Goal: Task Accomplishment & Management: Complete application form

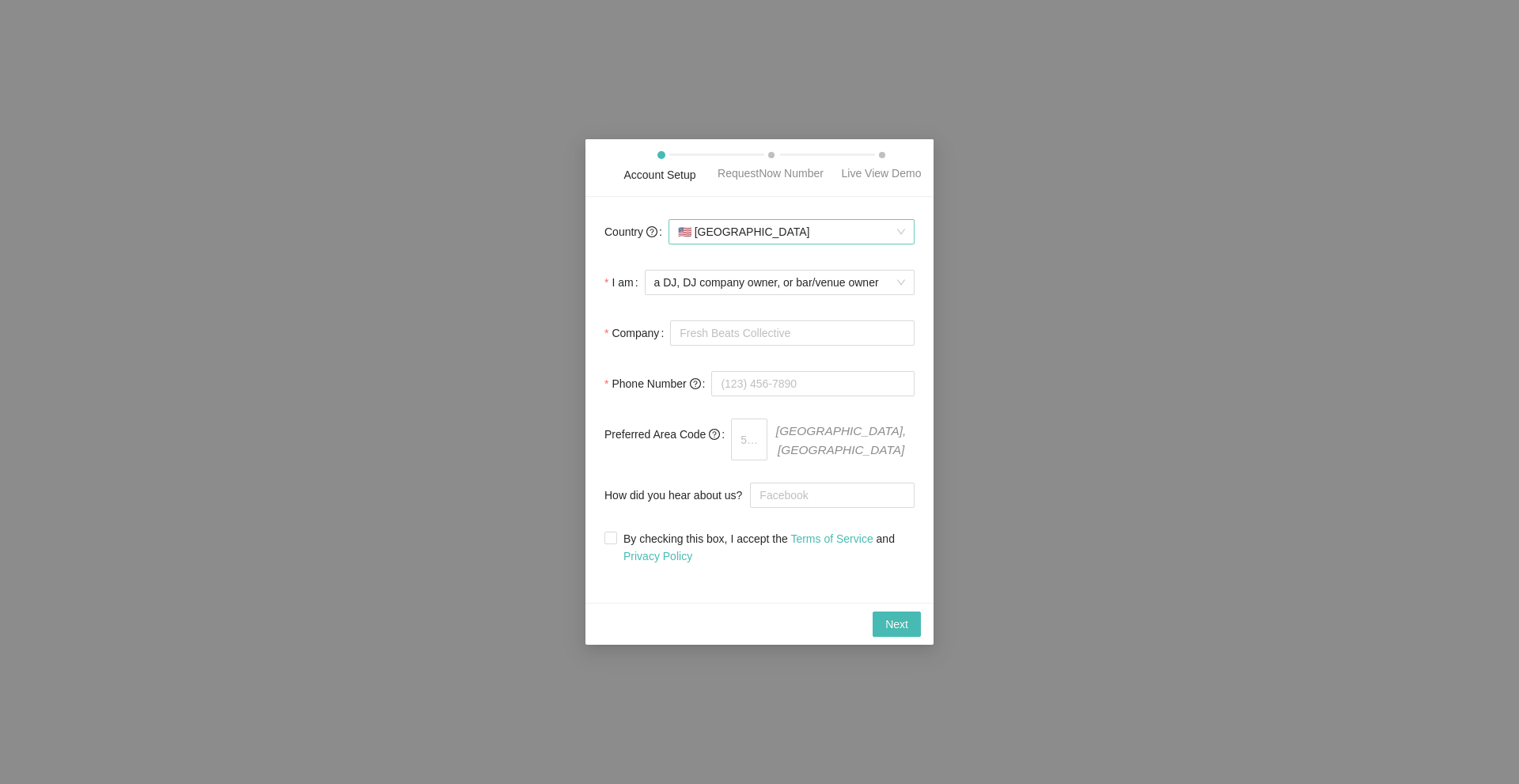
click at [792, 237] on span "🇺🇸 United States" at bounding box center [791, 232] width 227 height 24
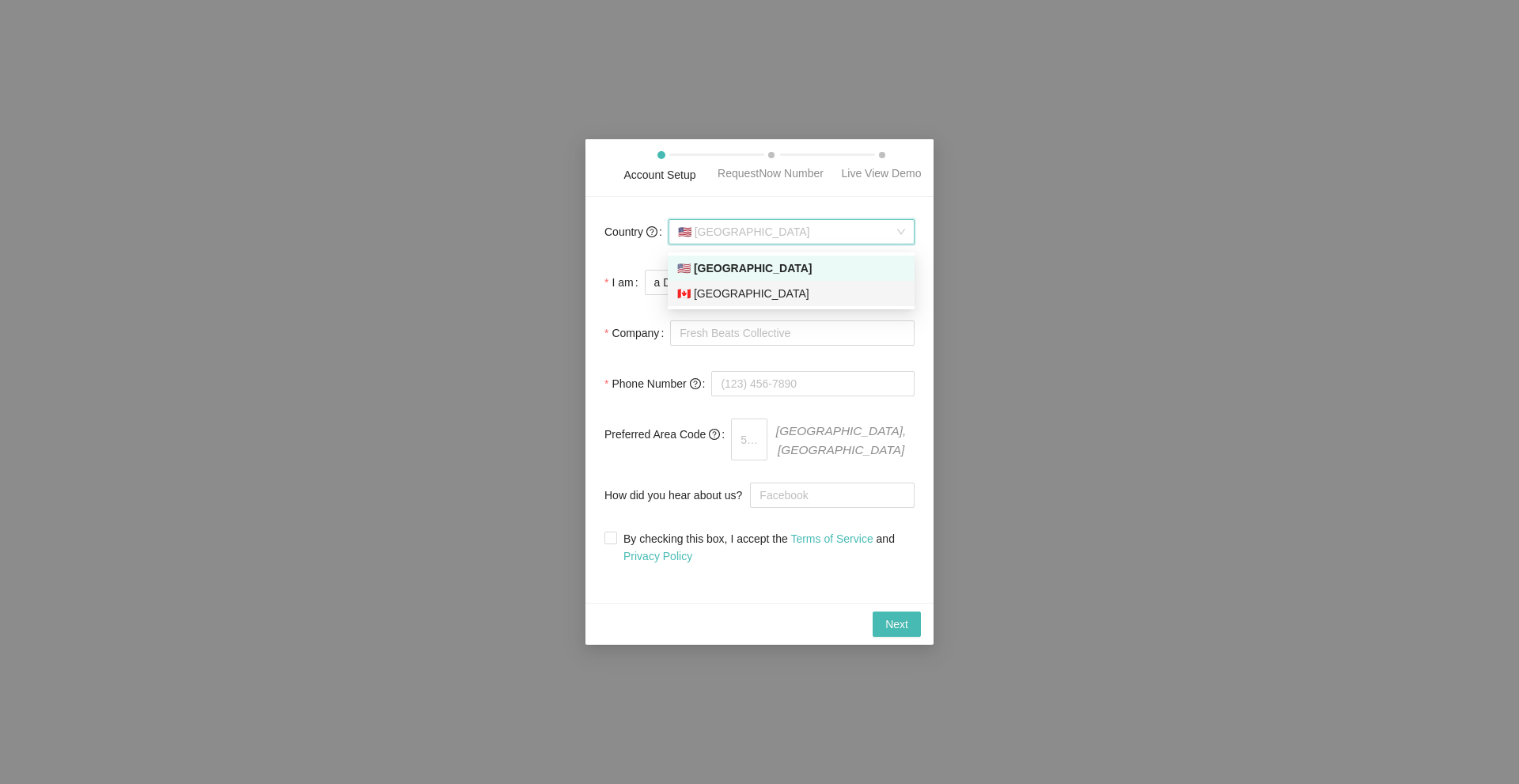
click at [745, 296] on div "🇨🇦 Canada" at bounding box center [791, 293] width 228 height 17
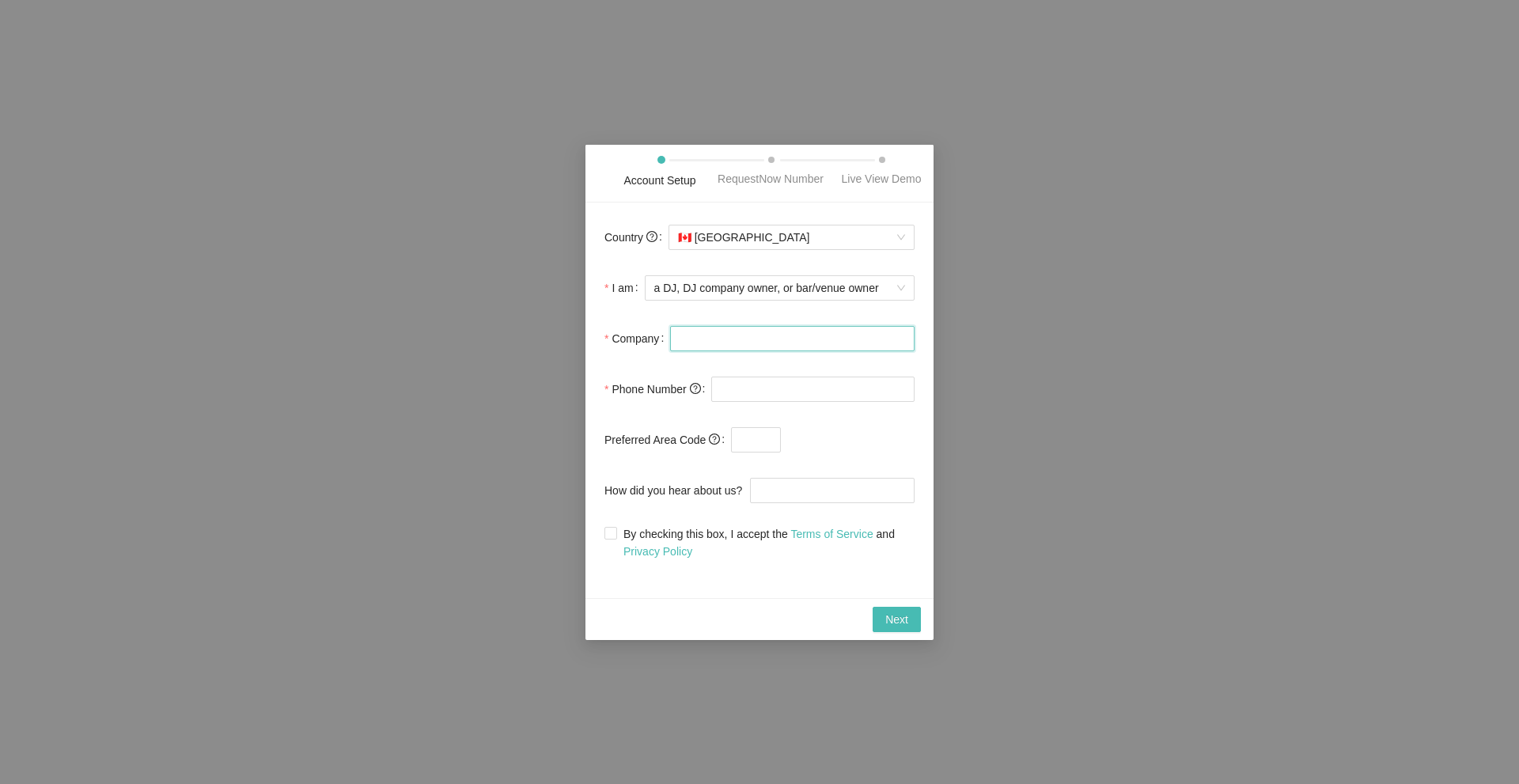
click at [747, 335] on input "Company" at bounding box center [792, 338] width 244 height 25
type input "JAKO MUSIC"
type input "[PHONE_NUMBER]"
click at [763, 436] on input "text" at bounding box center [756, 439] width 50 height 25
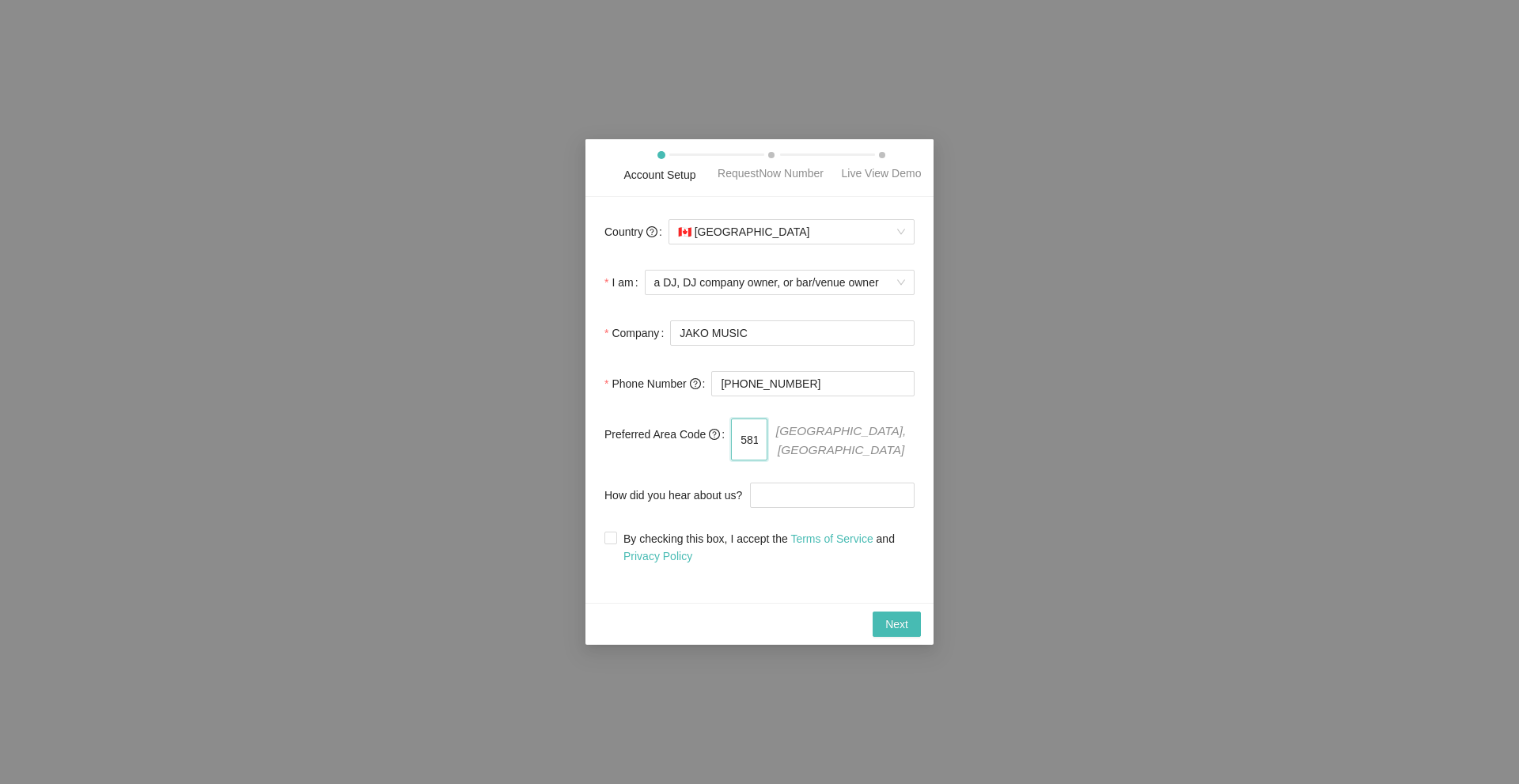
drag, startPoint x: 776, startPoint y: 440, endPoint x: 714, endPoint y: 438, distance: 62.0
click at [714, 438] on div "Preferred Area Code 581 Quebec, QC" at bounding box center [760, 439] width 311 height 41
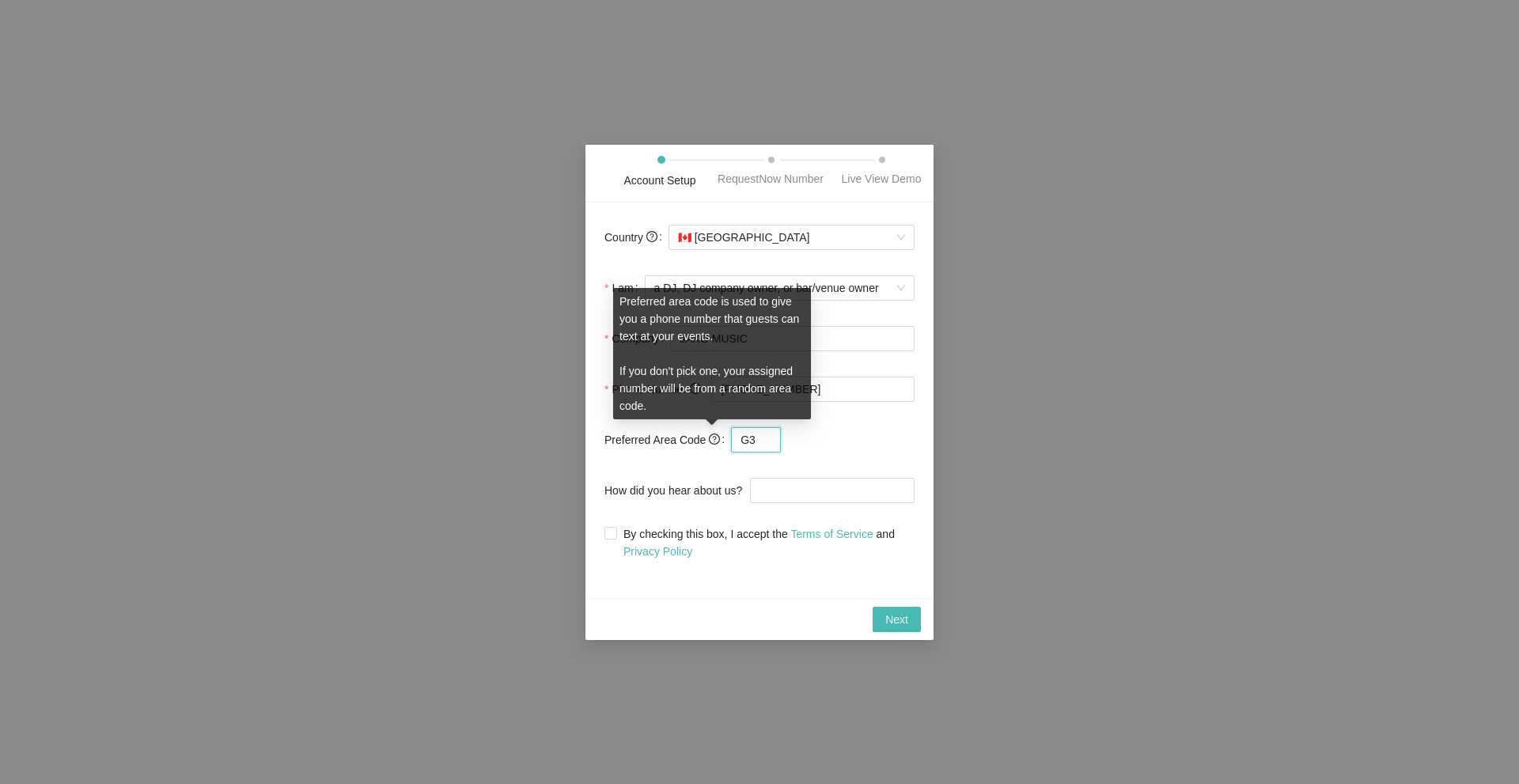
type input "G"
type input "581"
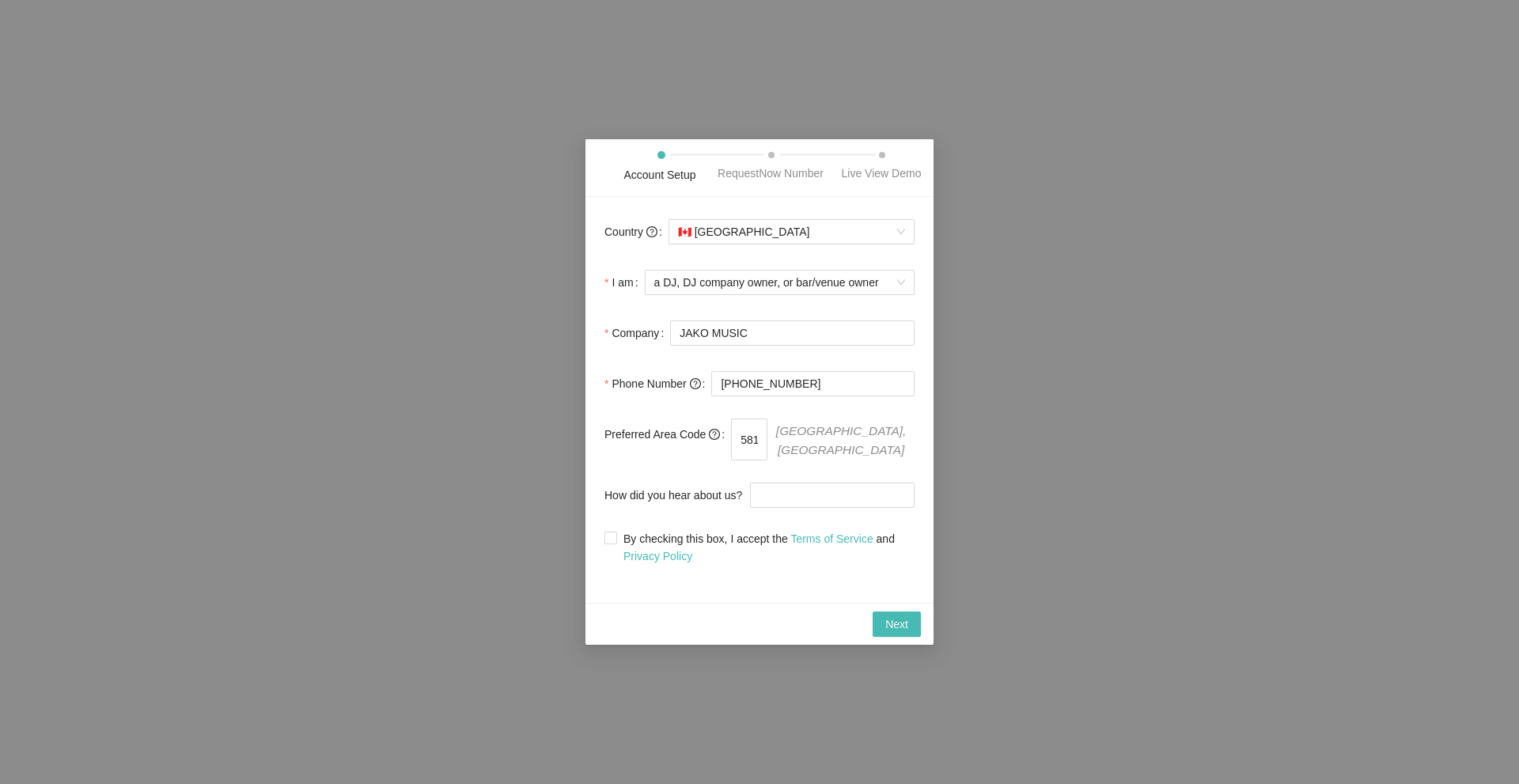
click at [907, 428] on span "Quebec, QC" at bounding box center [841, 439] width 148 height 41
click at [823, 496] on input "How did you hear about us?" at bounding box center [832, 495] width 165 height 25
type input "google research"
click at [884, 621] on button "Next" at bounding box center [897, 624] width 48 height 25
click at [608, 538] on input "By checking this box, I accept the Terms of Service and Privacy Policy" at bounding box center [610, 537] width 11 height 11
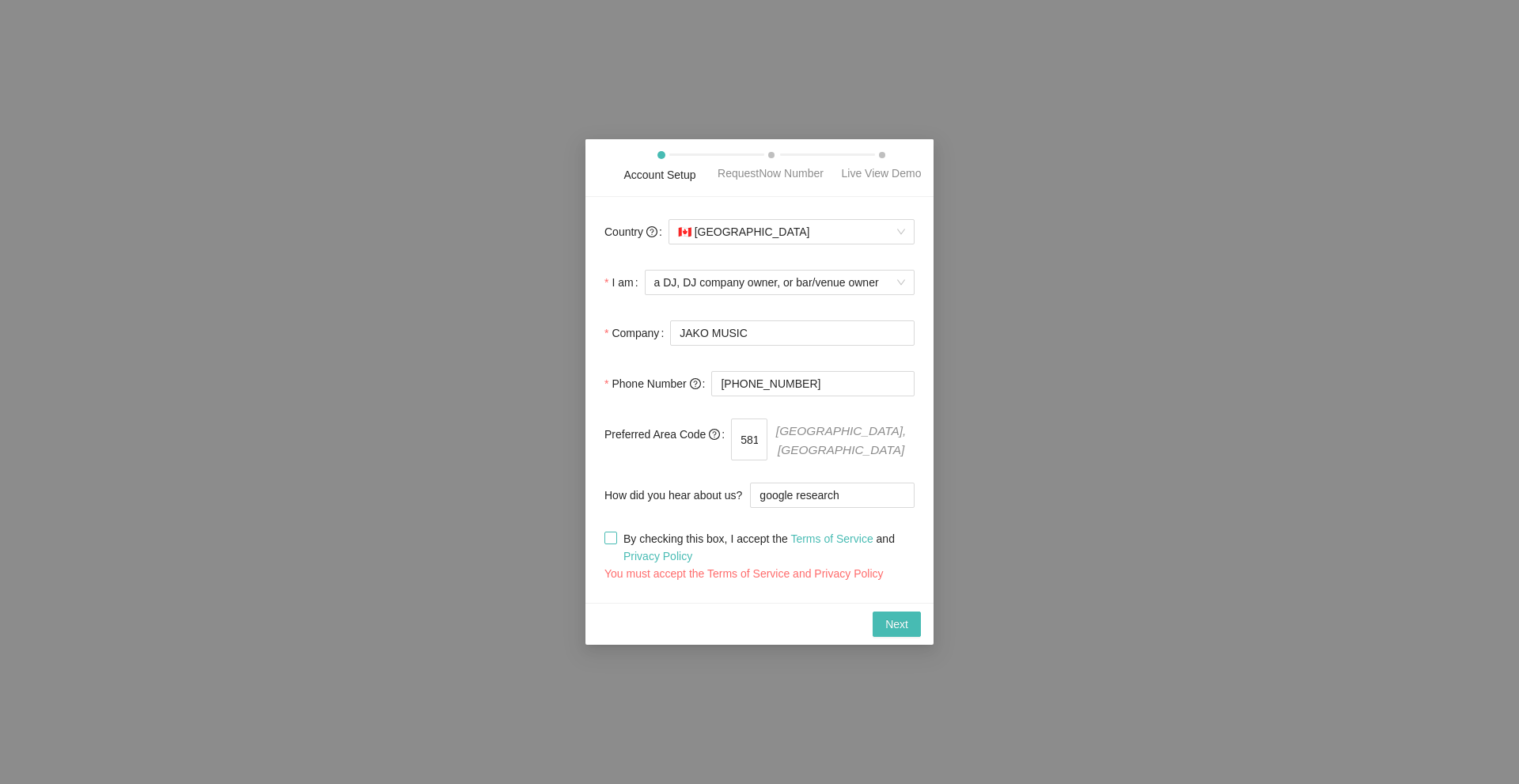
checkbox input "true"
click at [897, 616] on span "Next" at bounding box center [897, 624] width 23 height 17
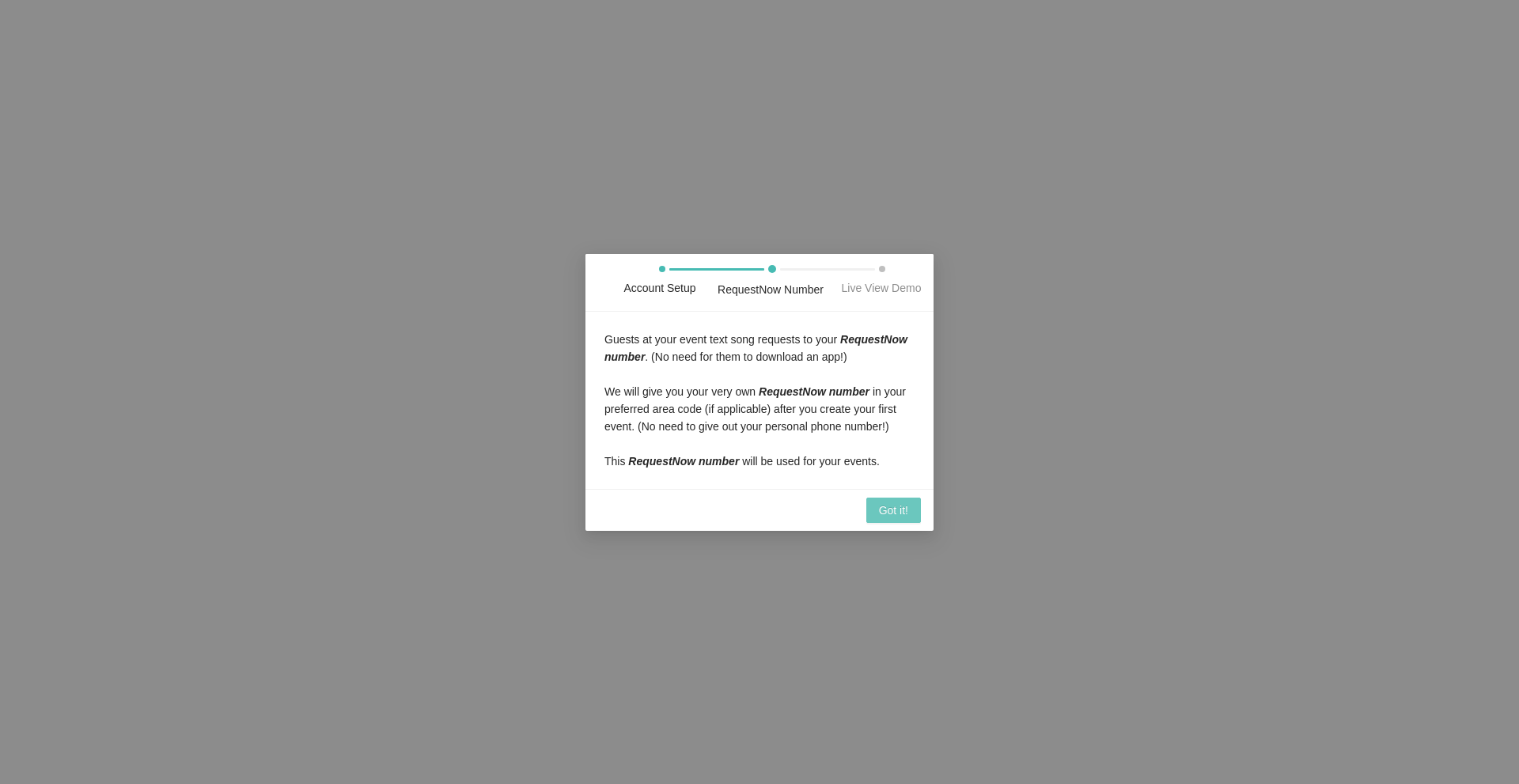
click at [883, 514] on span "Got it!" at bounding box center [894, 511] width 29 height 17
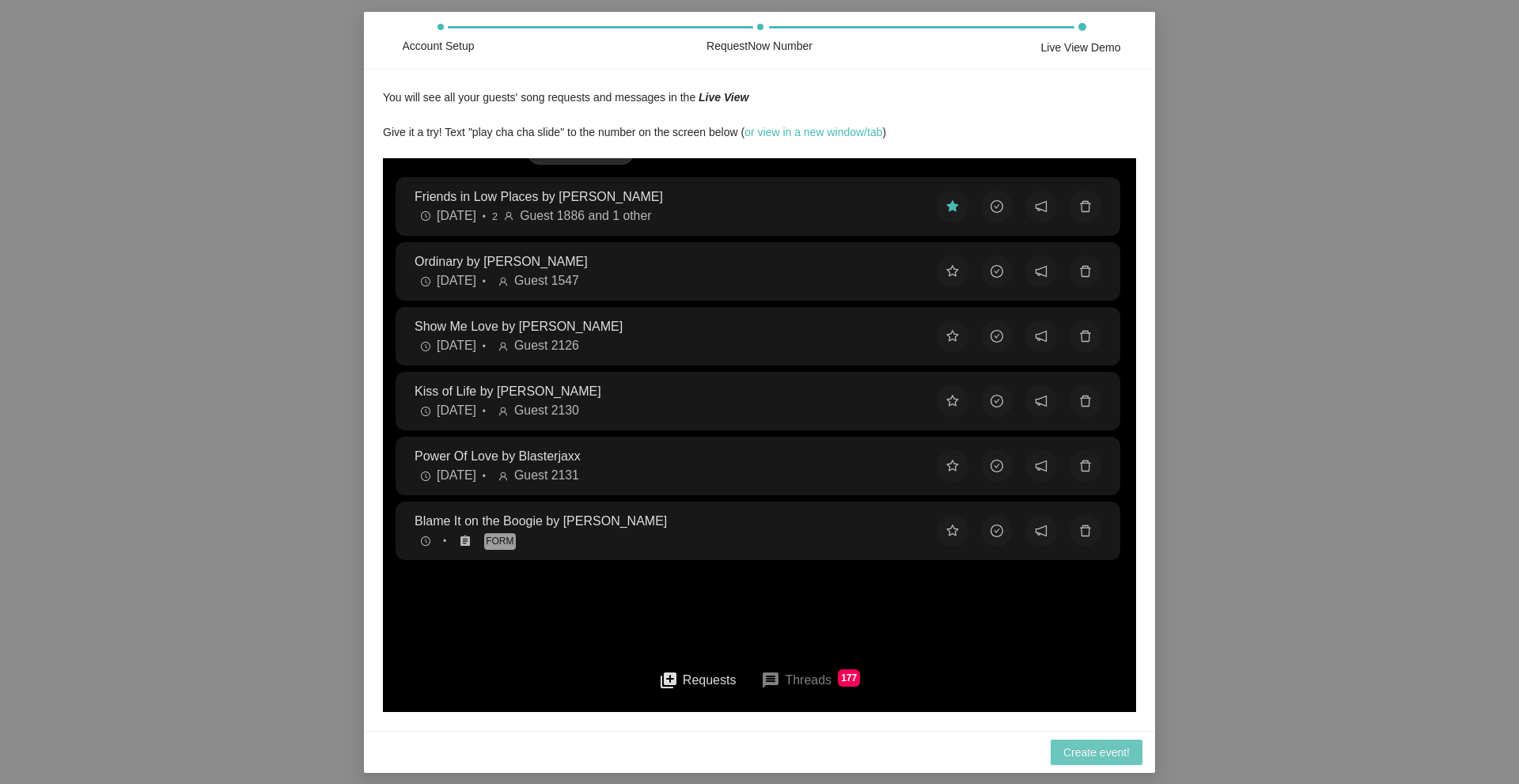
scroll to position [237, 0]
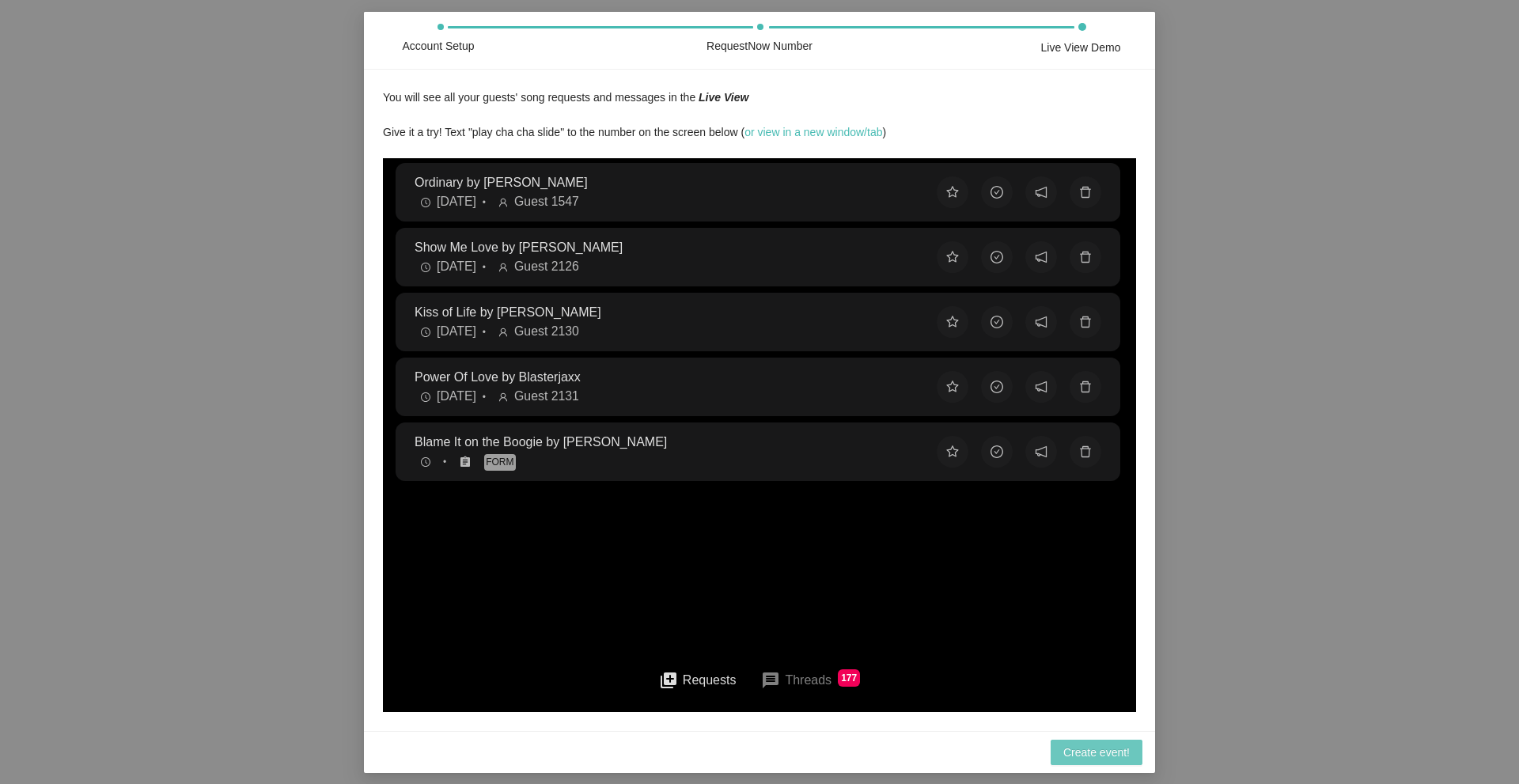
click at [1105, 743] on button "Create event!" at bounding box center [1096, 752] width 91 height 25
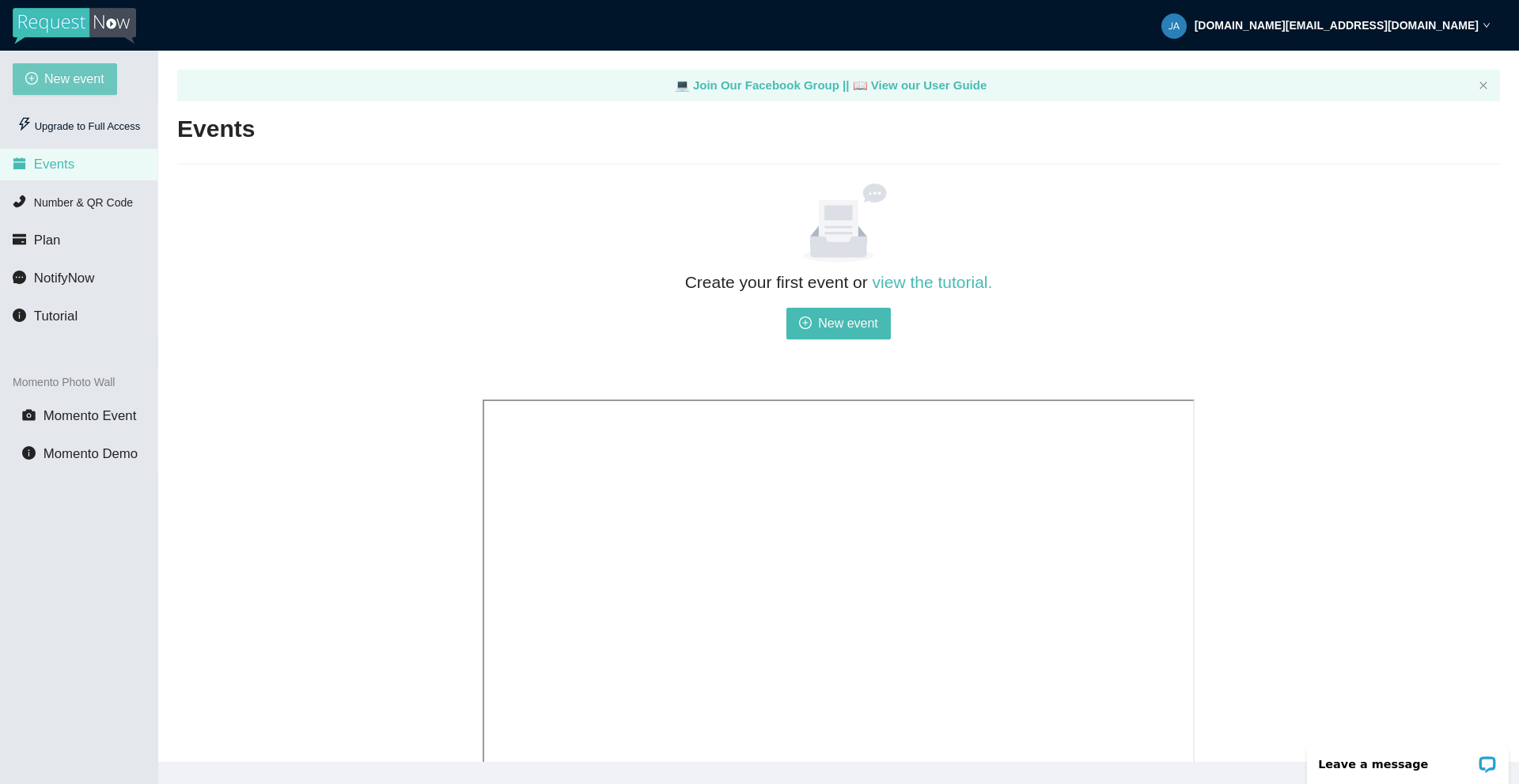
click at [73, 85] on span "New event" at bounding box center [74, 78] width 60 height 20
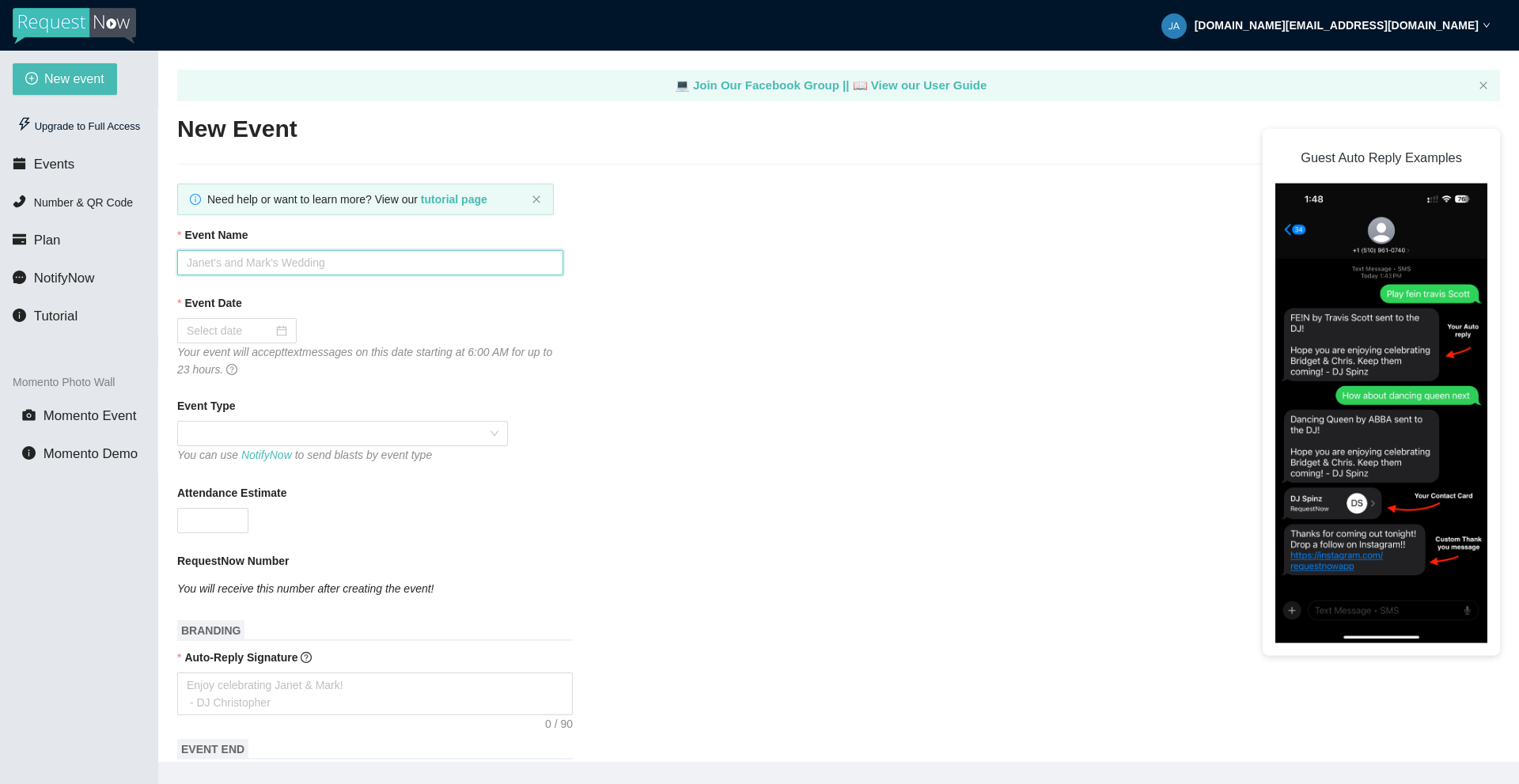
click at [254, 258] on input "Event Name" at bounding box center [371, 262] width 386 height 25
click at [304, 254] on input "Event Name" at bounding box center [371, 262] width 386 height 25
type input "C"
type input "SLCSA : Catch Me If You Can"
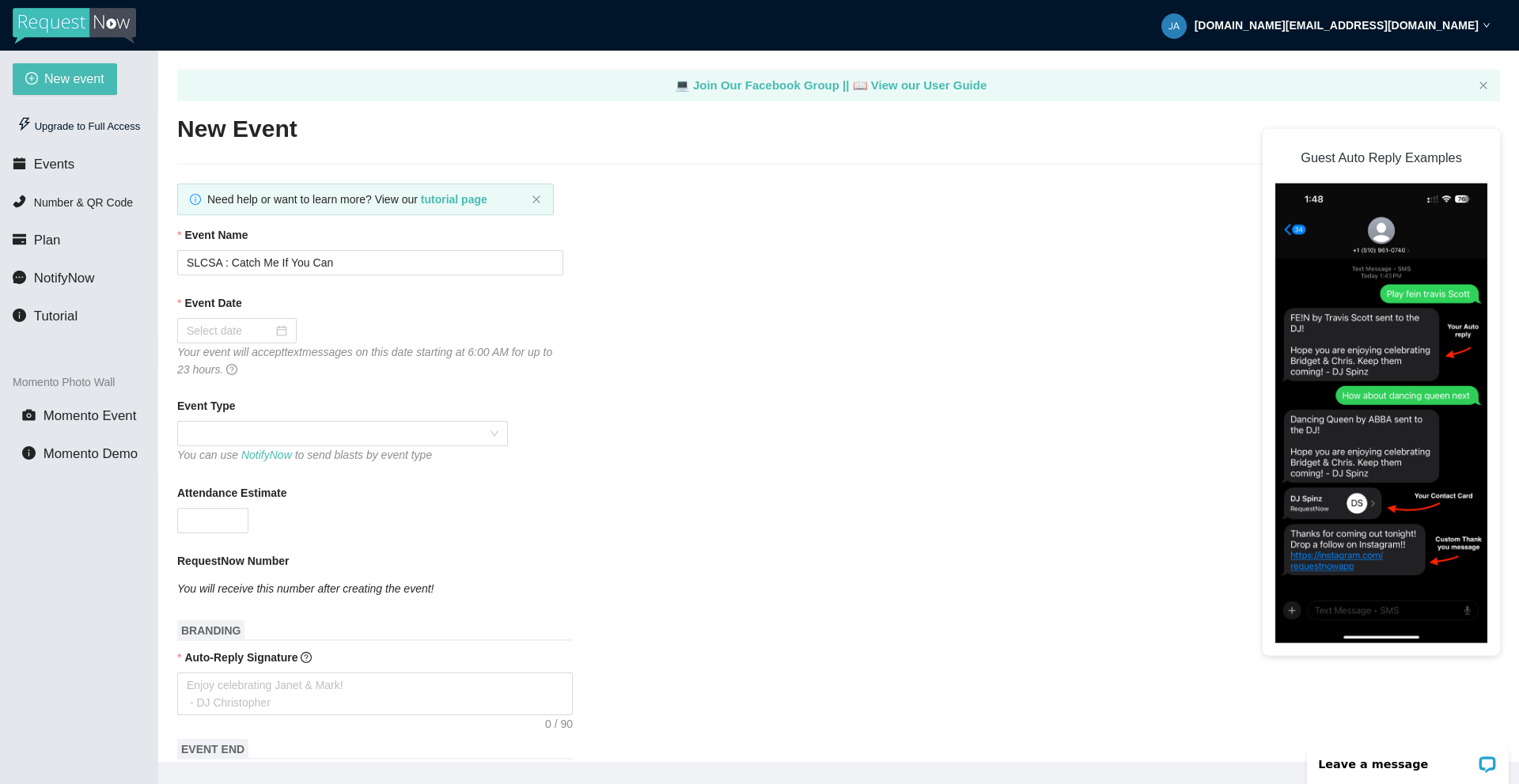
click at [263, 317] on div "Event Date" at bounding box center [839, 306] width 1323 height 24
click at [272, 331] on div at bounding box center [237, 330] width 101 height 17
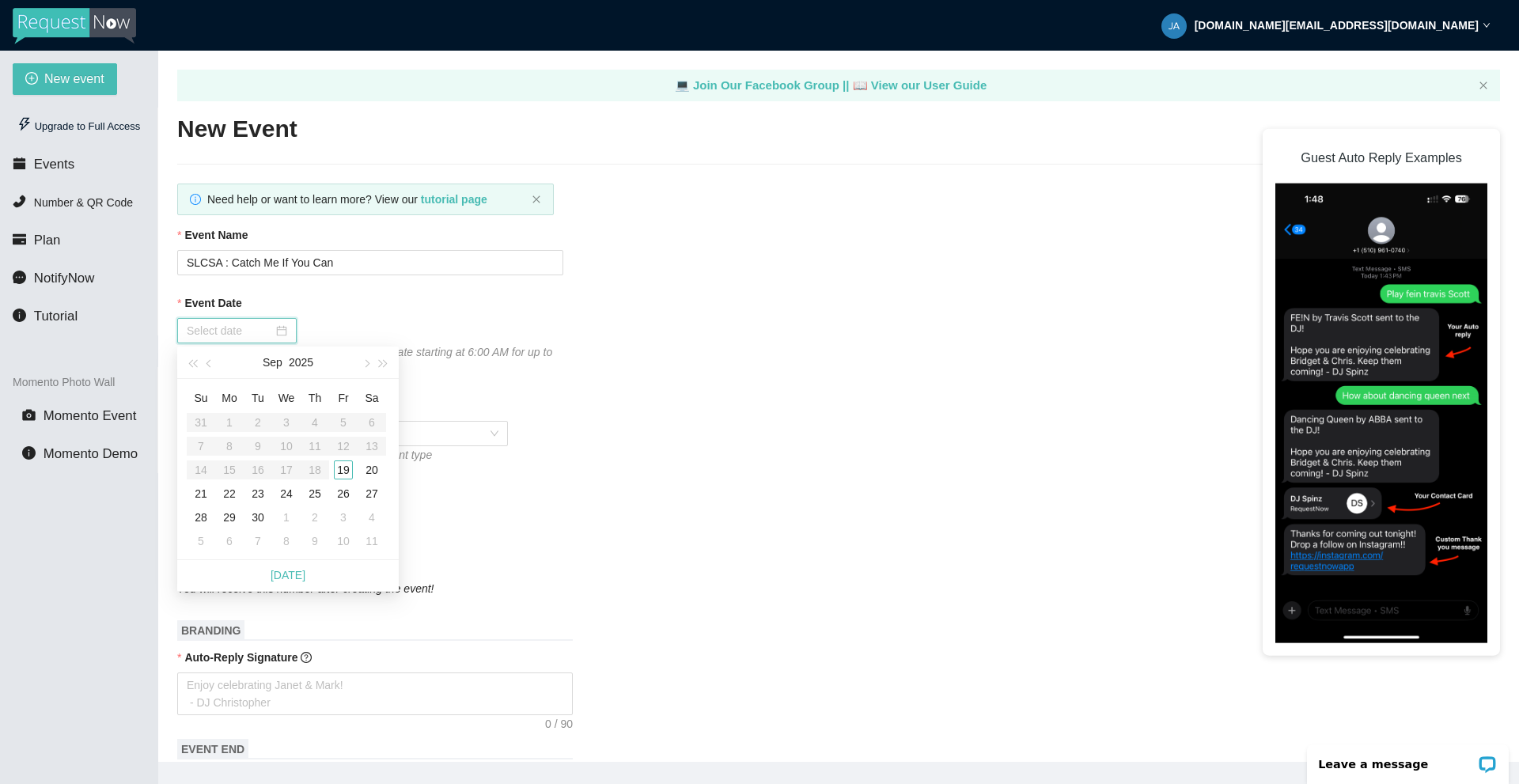
click at [283, 334] on div at bounding box center [237, 330] width 101 height 17
type input "[DATE]"
click at [349, 470] on div "19" at bounding box center [343, 470] width 19 height 19
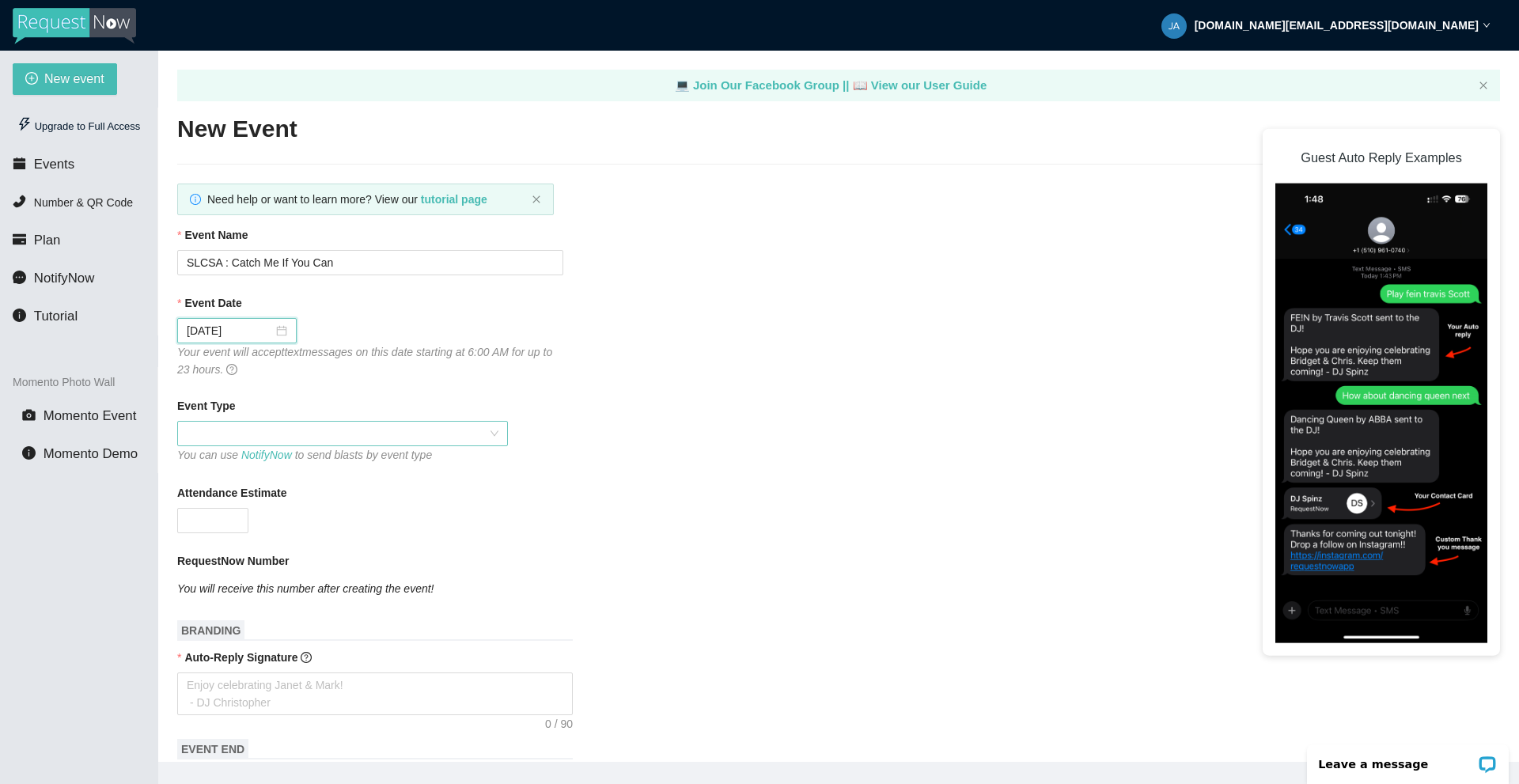
click at [331, 442] on span at bounding box center [342, 434] width 311 height 24
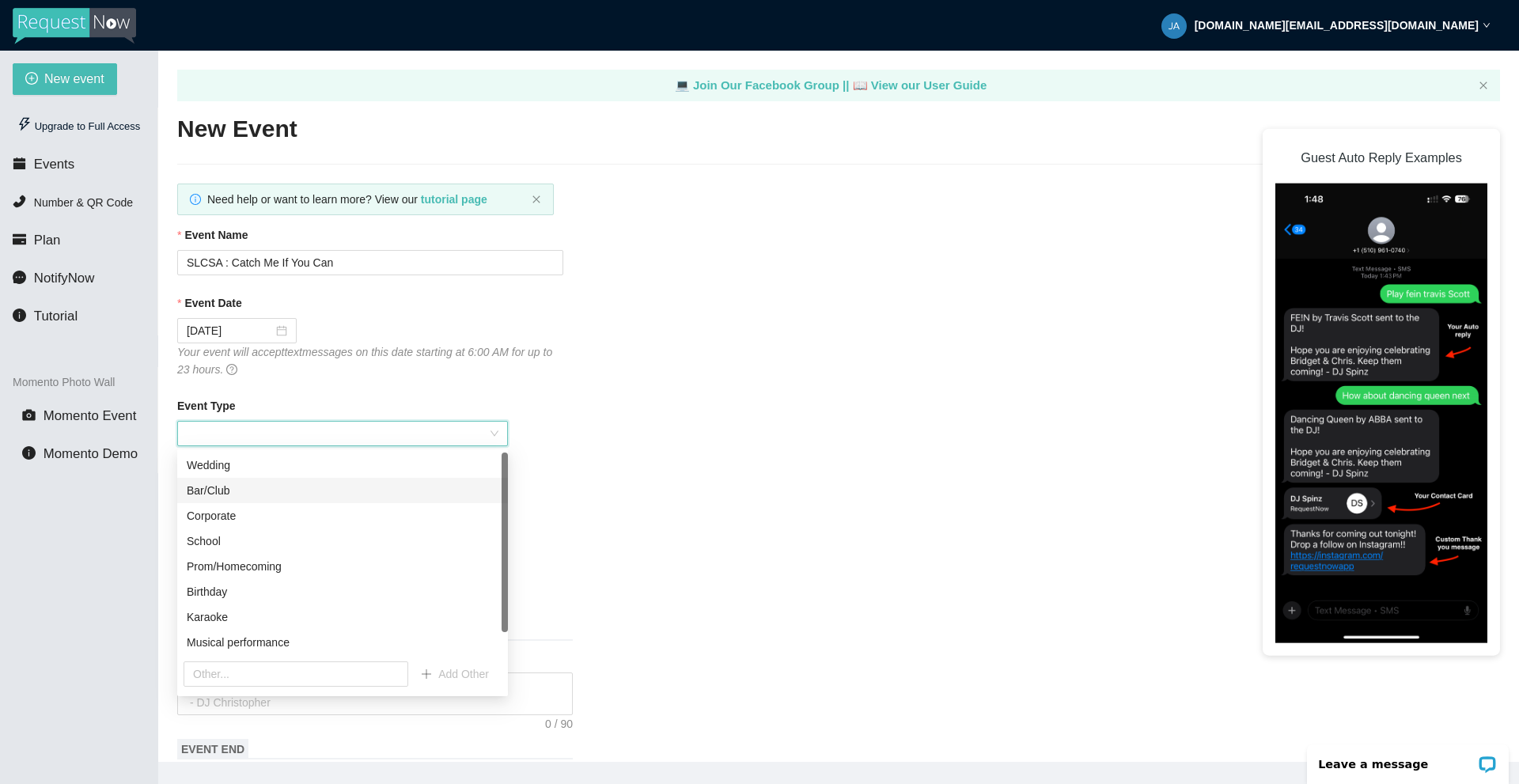
click at [273, 492] on div "Bar/Club" at bounding box center [342, 491] width 311 height 17
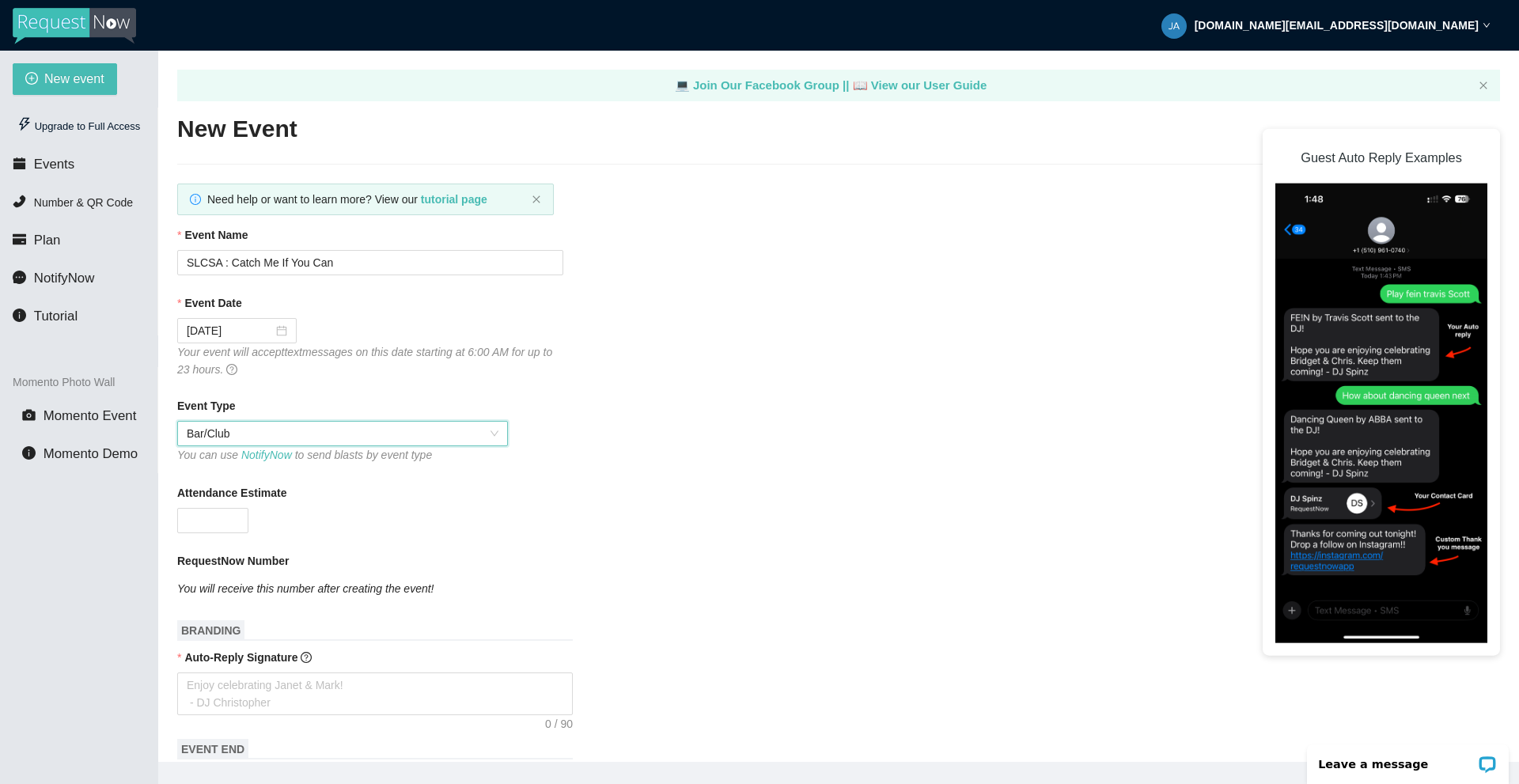
scroll to position [79, 0]
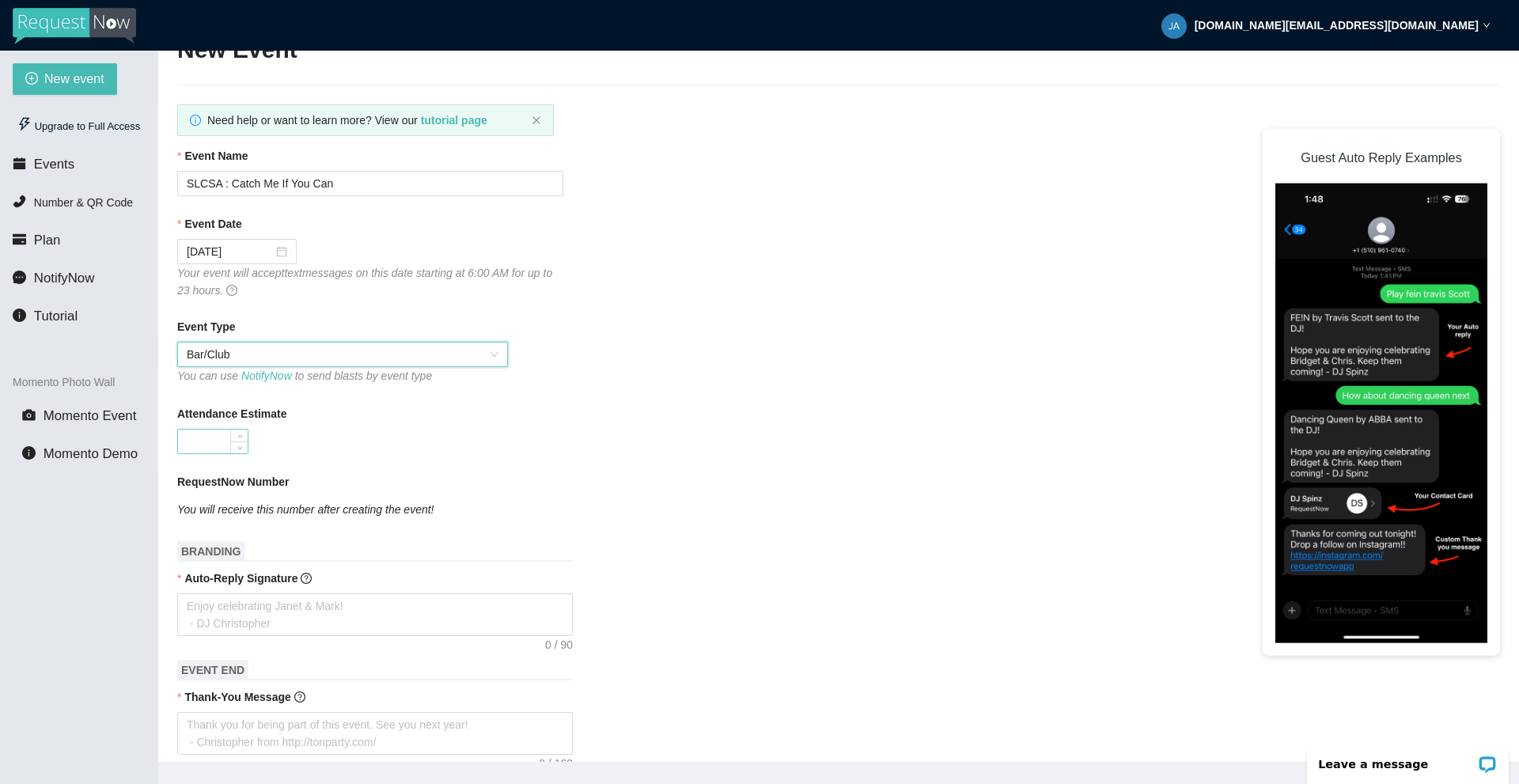
click at [227, 439] on input "Attendance Estimate" at bounding box center [212, 442] width 70 height 24
type input "200"
click at [523, 242] on div "[DATE]" at bounding box center [371, 251] width 386 height 25
click at [613, 404] on form "Event Name SLCSA : Catch Me If You Can Event Date [DATE] Your event will accept…" at bounding box center [839, 779] width 1323 height 1264
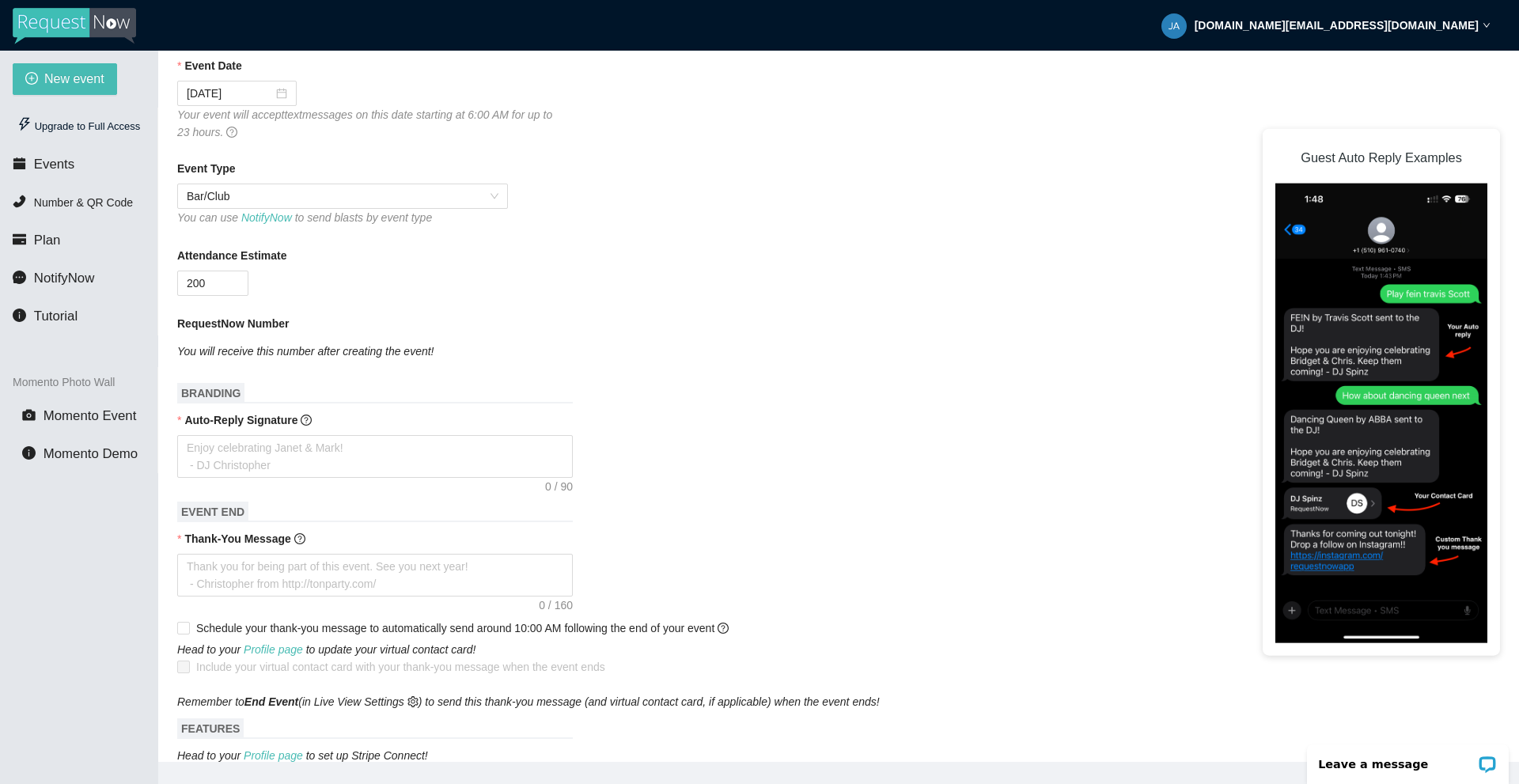
click at [1403, 28] on strong "[DOMAIN_NAME][EMAIL_ADDRESS][DOMAIN_NAME]" at bounding box center [1336, 25] width 284 height 13
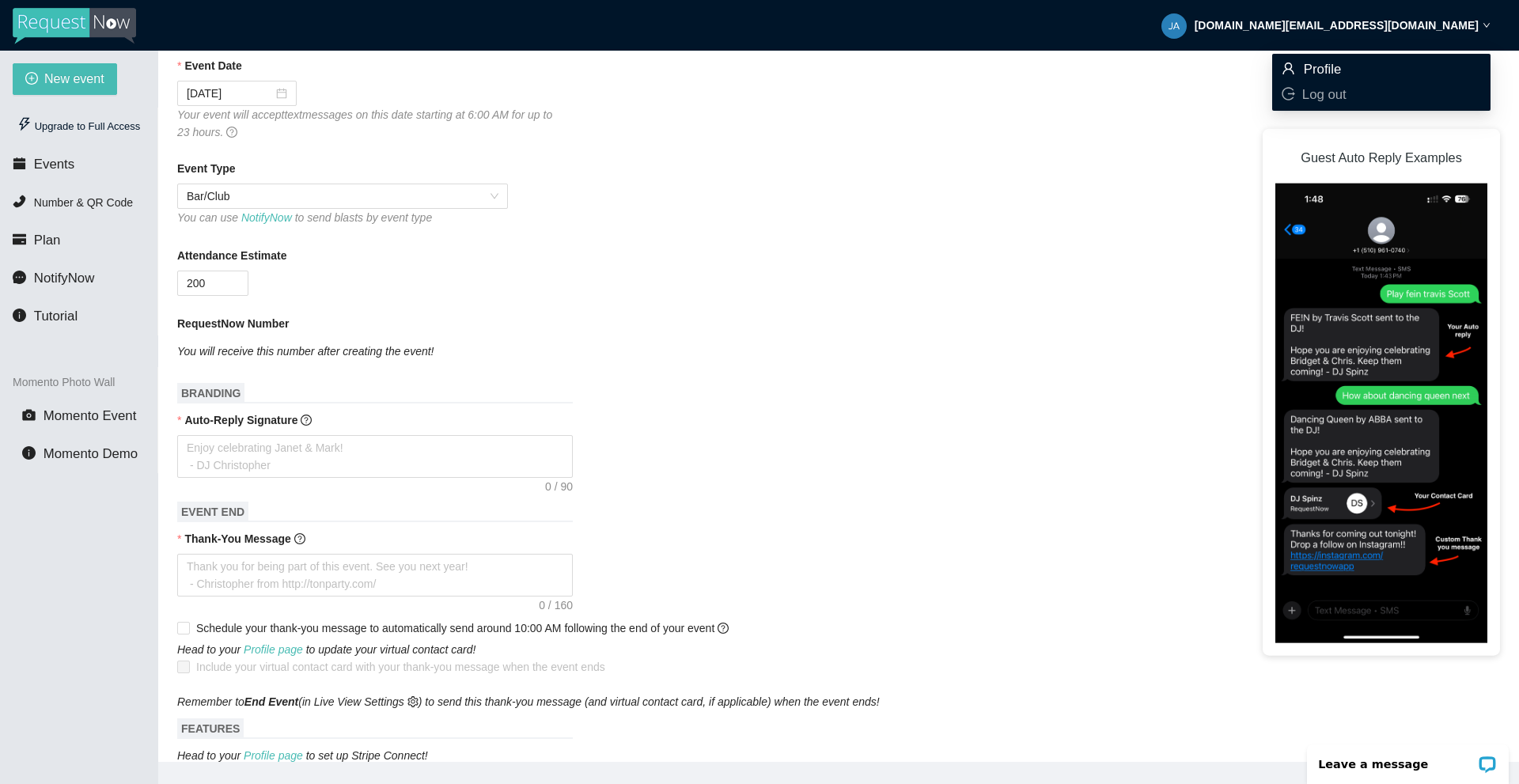
click at [1354, 69] on span "Profile" at bounding box center [1381, 70] width 199 height 17
type textarea "[URL][DOMAIN_NAME]"
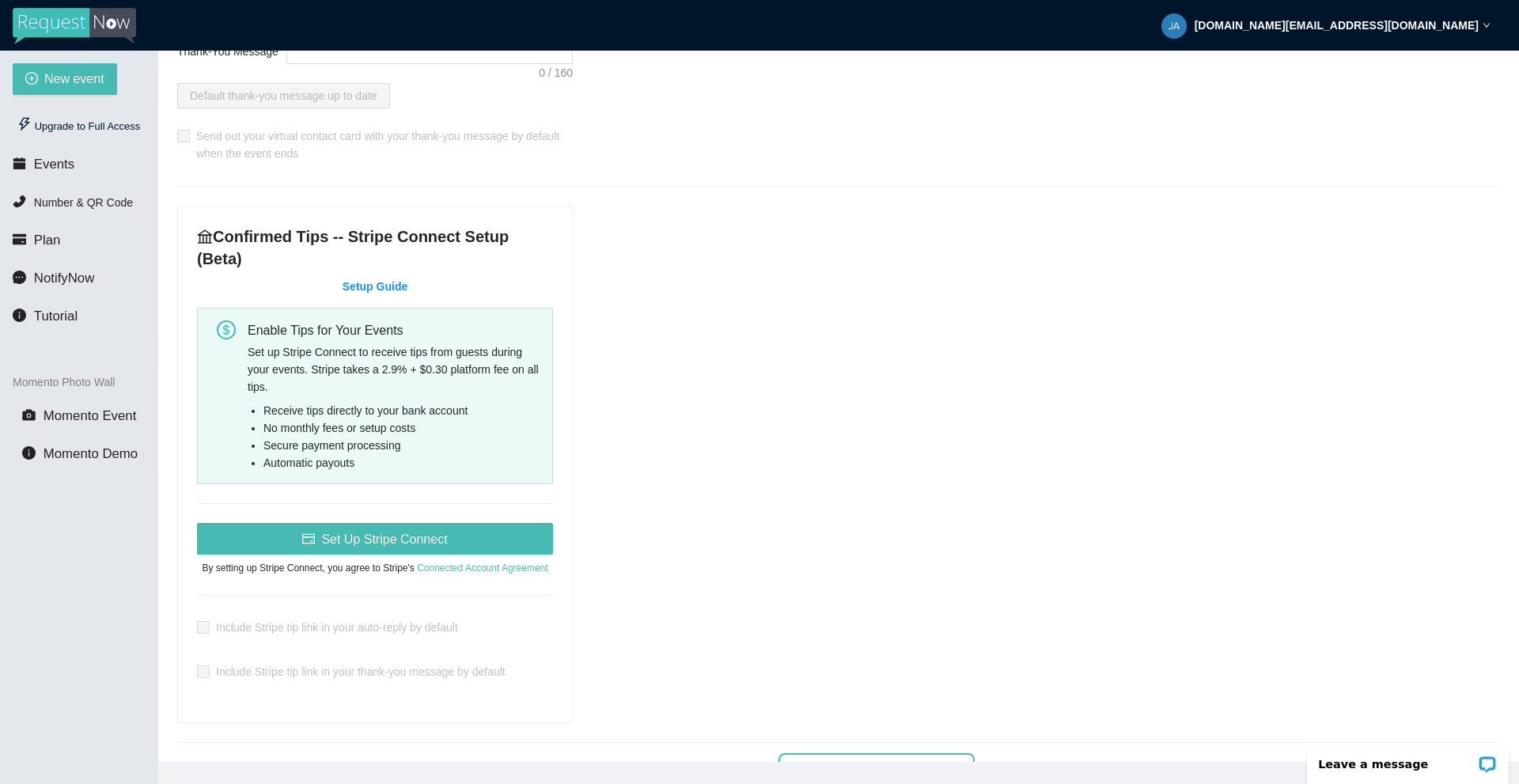
scroll to position [950, 0]
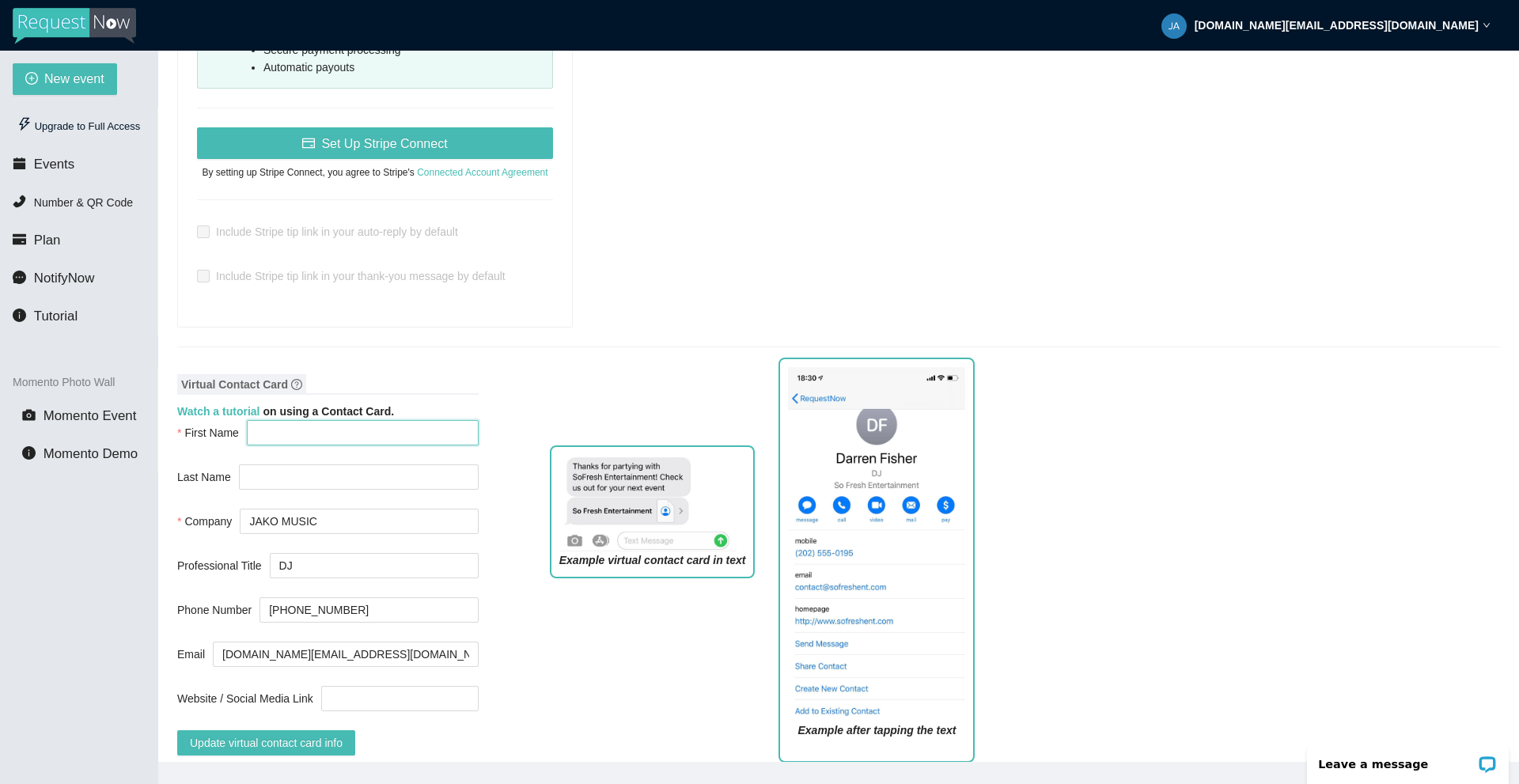
click at [362, 420] on input "First Name" at bounding box center [362, 432] width 232 height 25
type input "[PERSON_NAME]"
click at [305, 734] on span "Update virtual contact card info" at bounding box center [266, 743] width 153 height 17
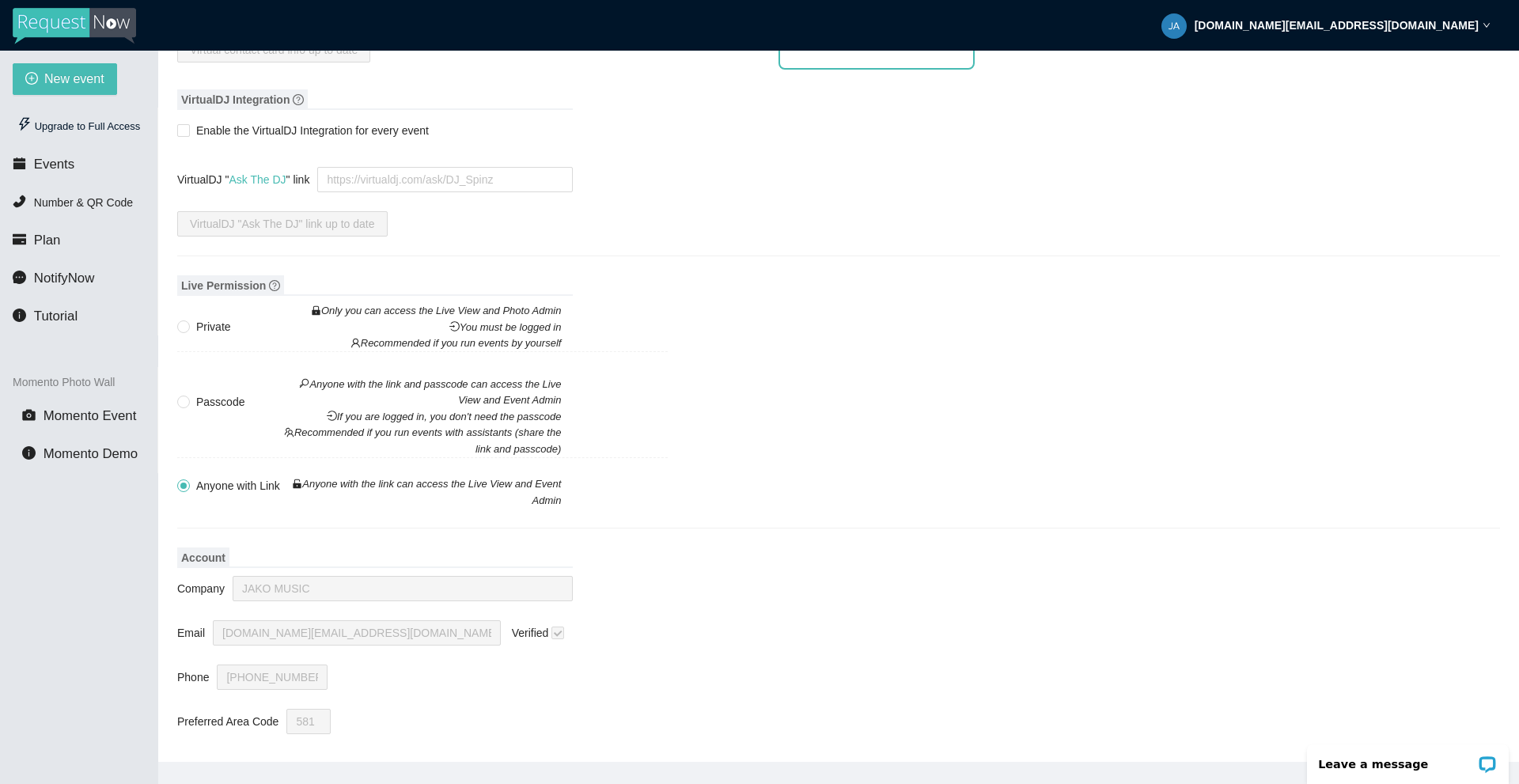
scroll to position [1088, 0]
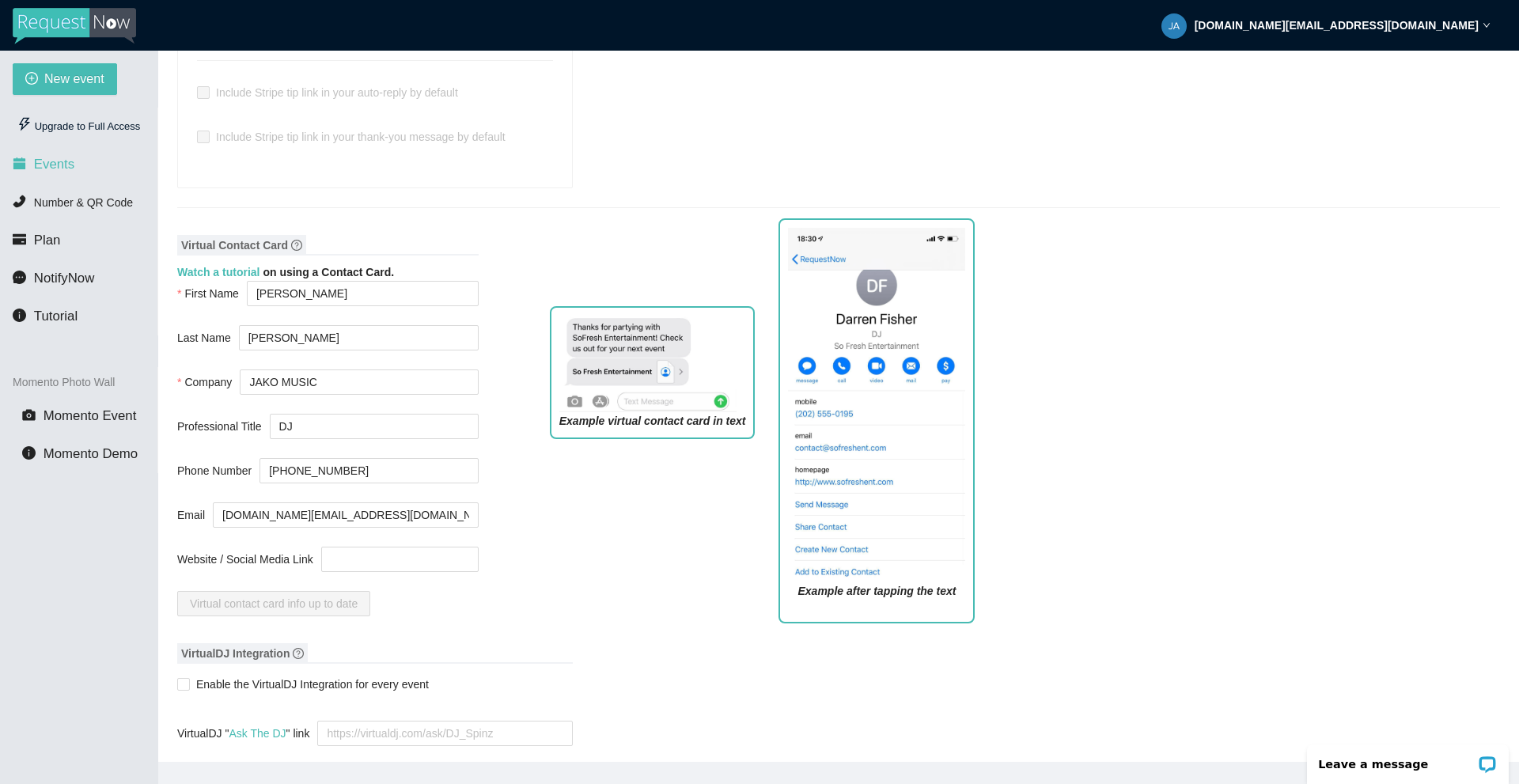
click at [83, 158] on li "Events" at bounding box center [78, 164] width 158 height 32
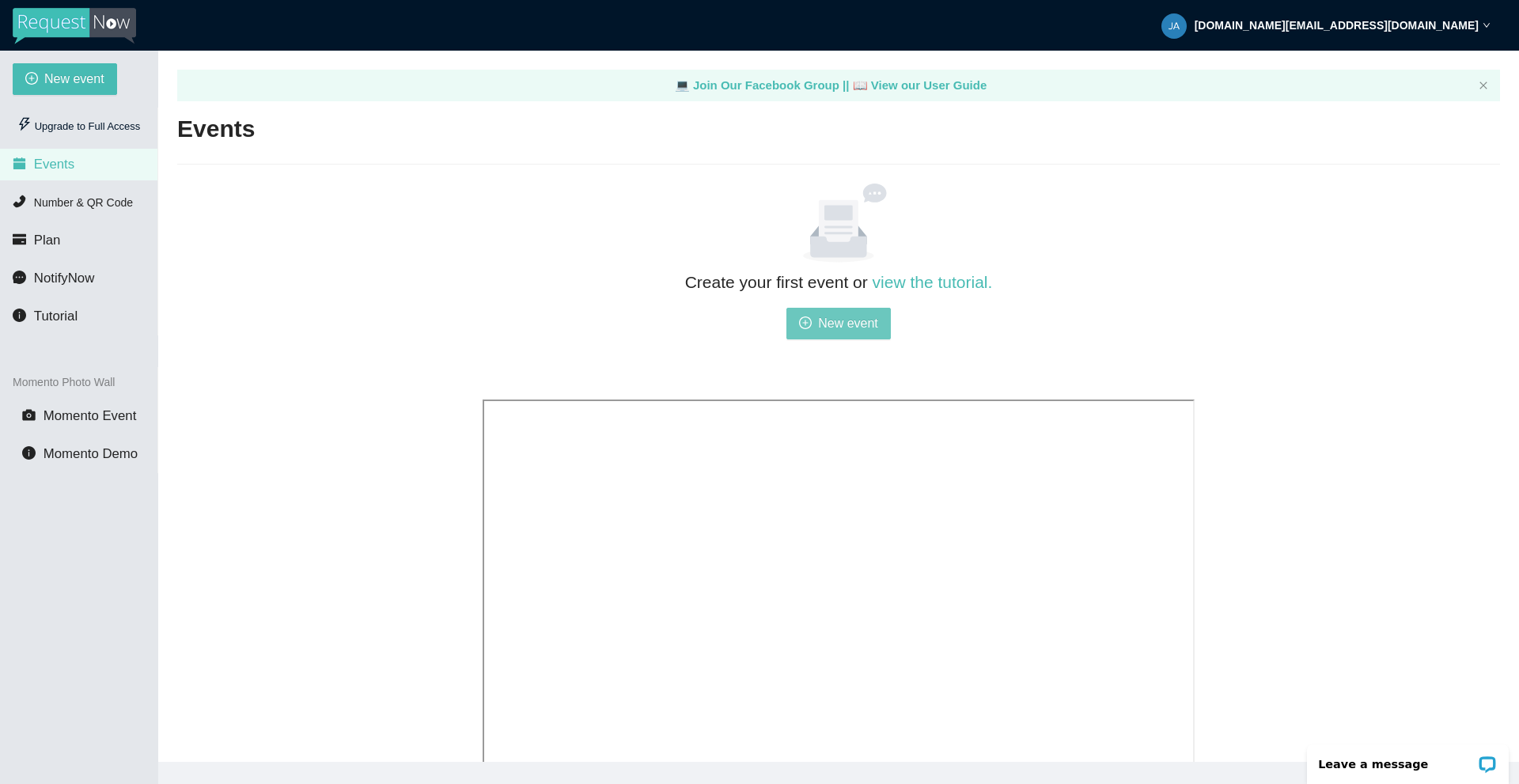
click at [861, 329] on span "New event" at bounding box center [849, 323] width 60 height 20
type textarea "[URL][DOMAIN_NAME]"
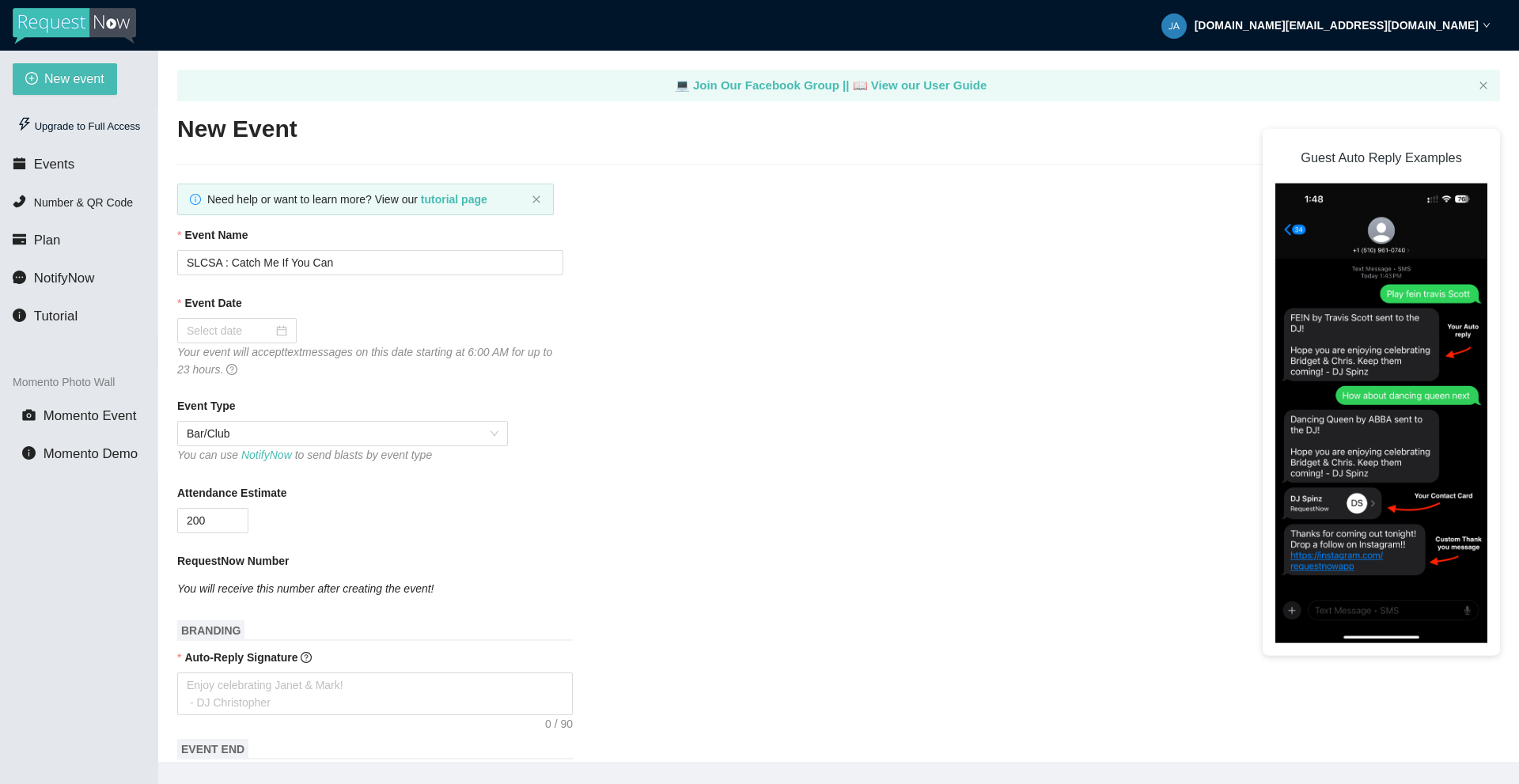
click at [450, 334] on div at bounding box center [371, 330] width 386 height 25
click at [286, 334] on div at bounding box center [237, 330] width 120 height 25
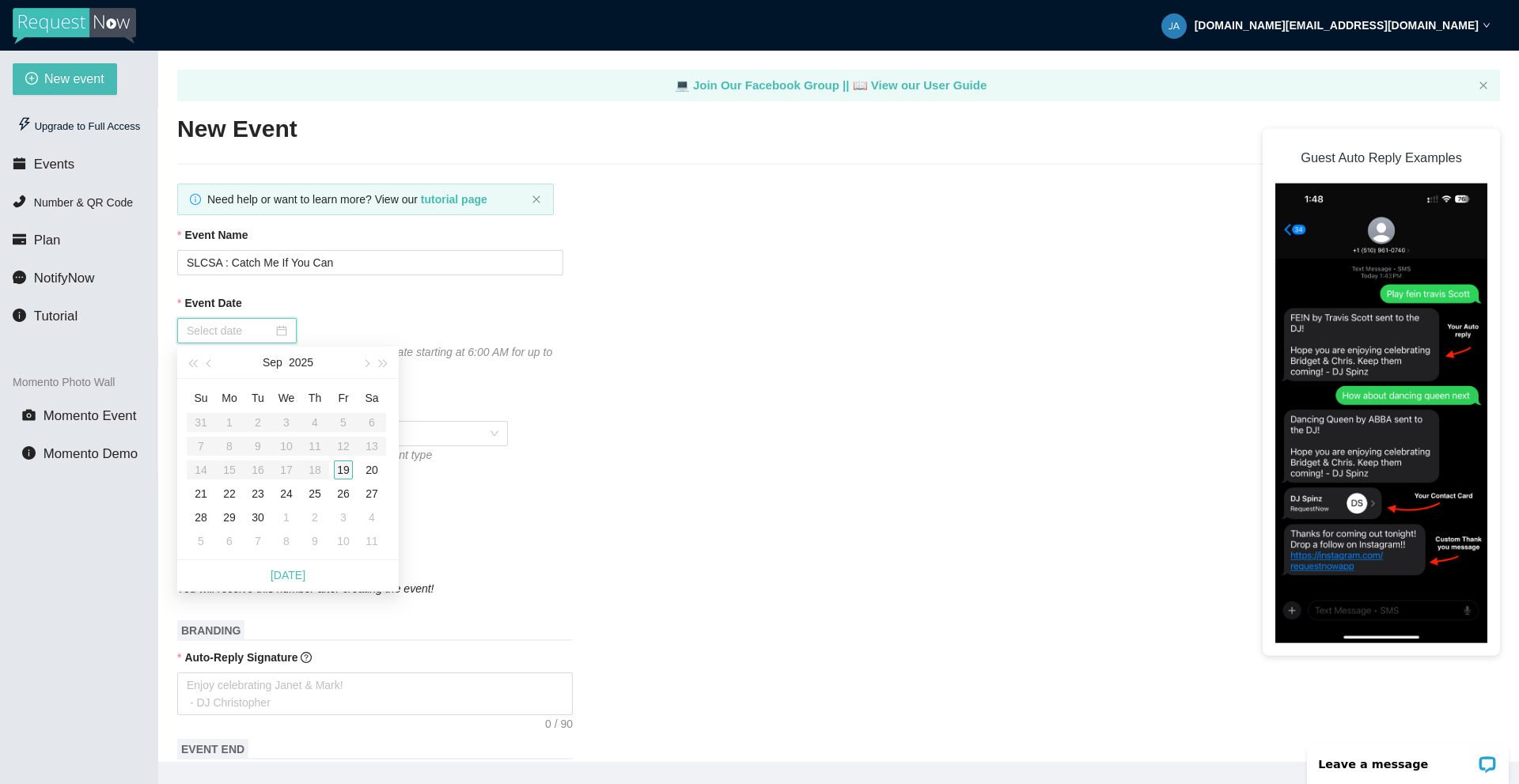
type input "[DATE]"
click at [346, 472] on div "19" at bounding box center [343, 470] width 19 height 19
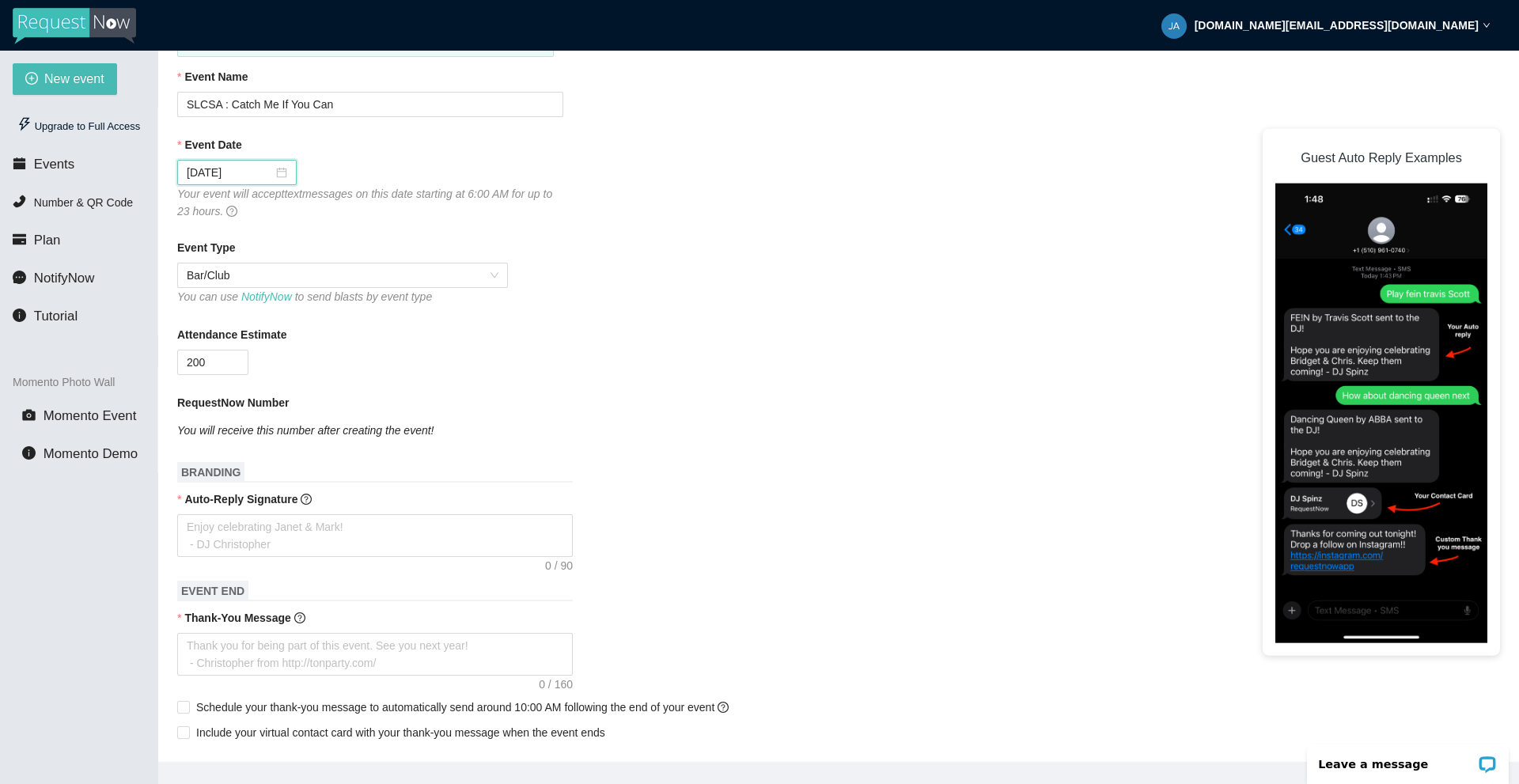
scroll to position [237, 0]
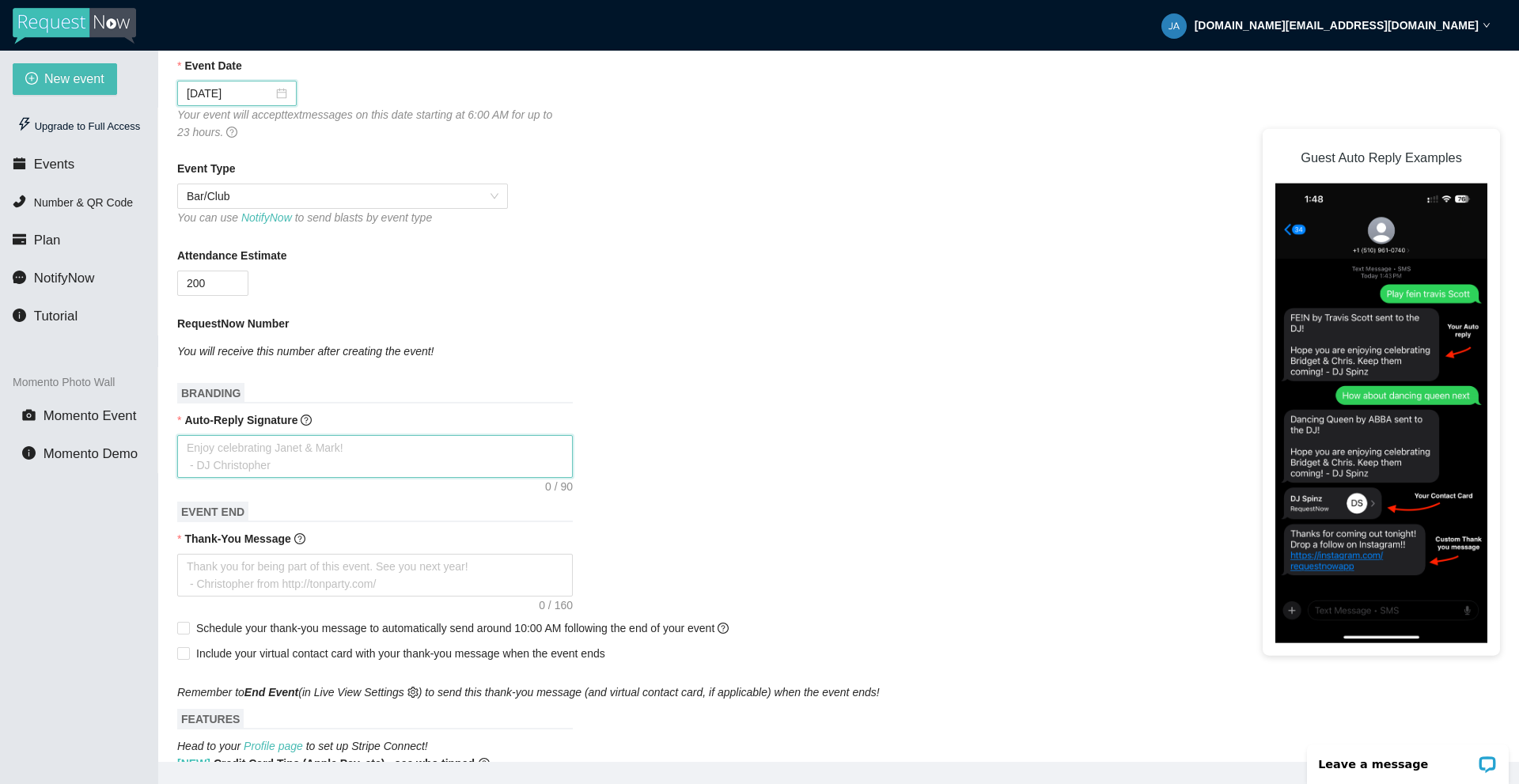
click at [436, 451] on textarea "Auto-Reply Signature" at bounding box center [375, 457] width 396 height 43
type textarea "M"
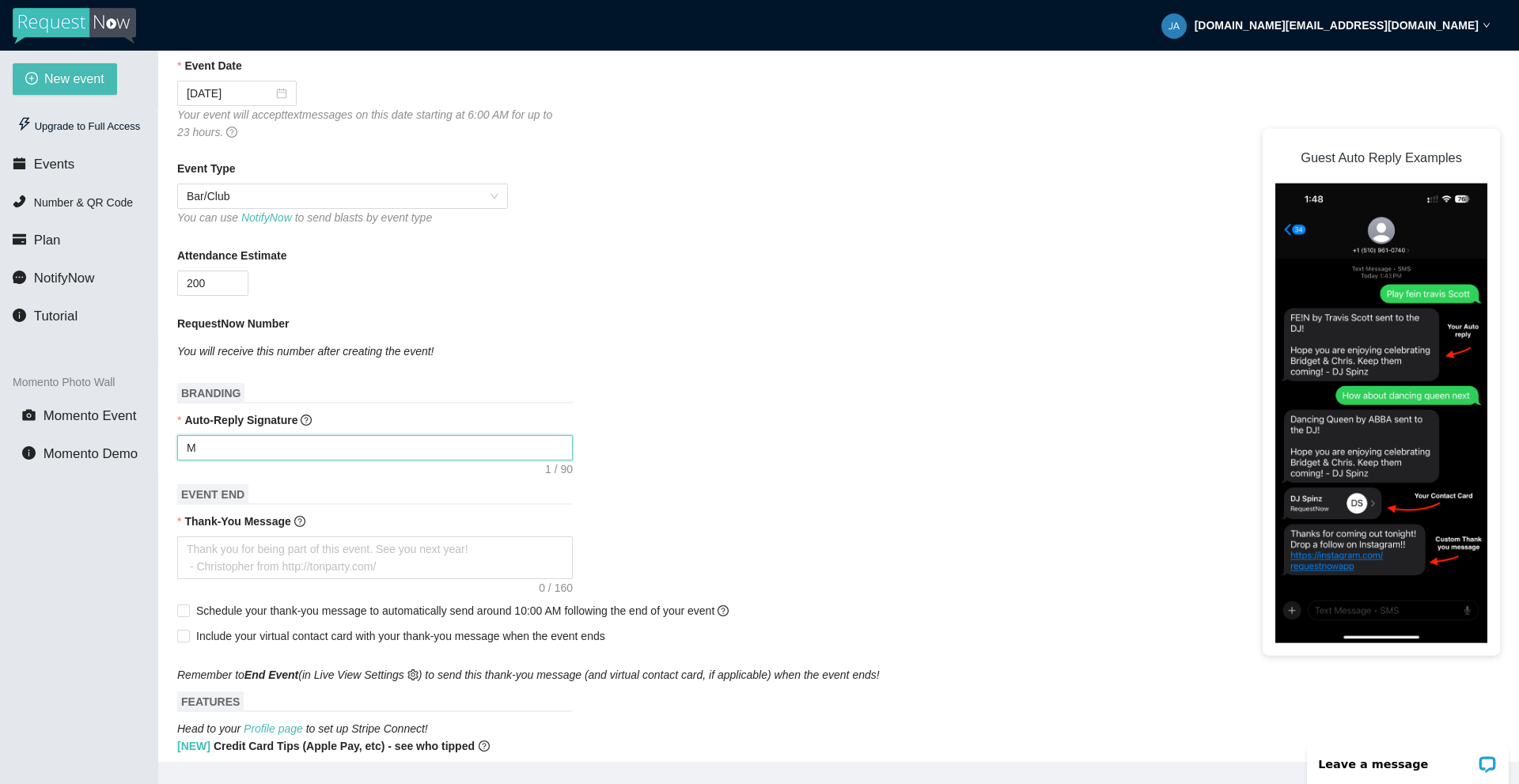
type textarea "Enjoy celebrating [PERSON_NAME] & [PERSON_NAME]! - DJ [PERSON_NAME]"
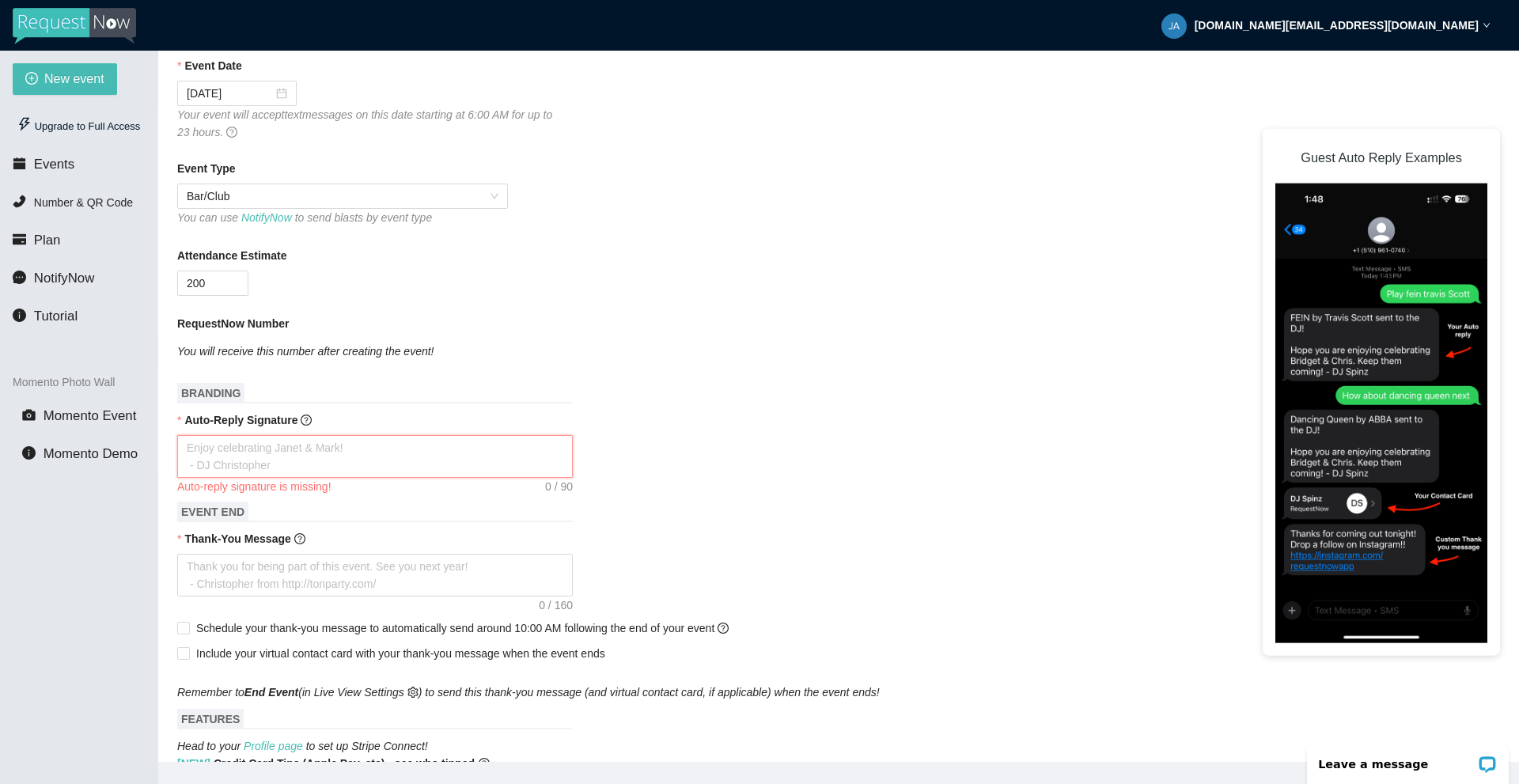
type textarea "M"
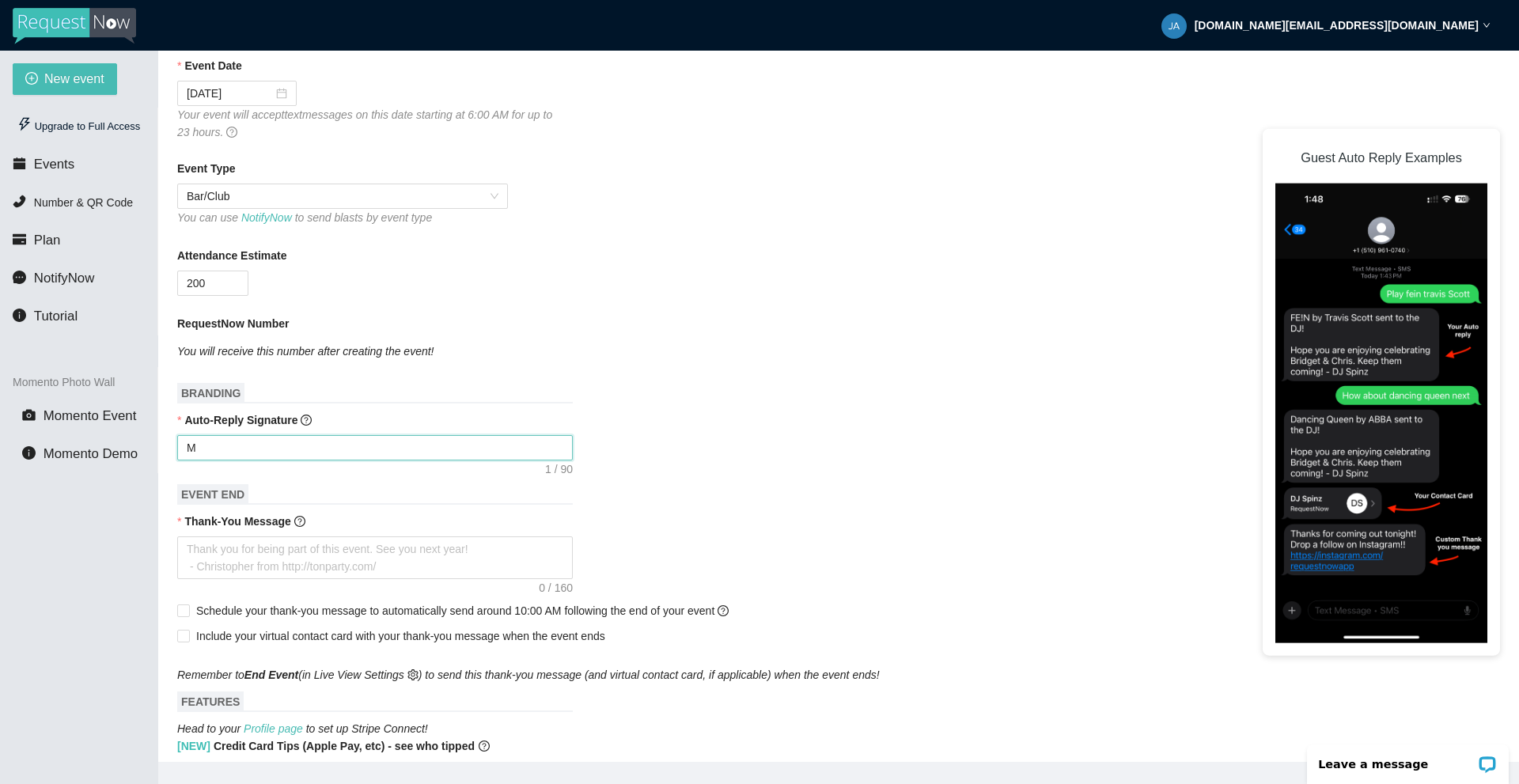
type textarea "Me"
type textarea "Mer"
type textarea "Merc"
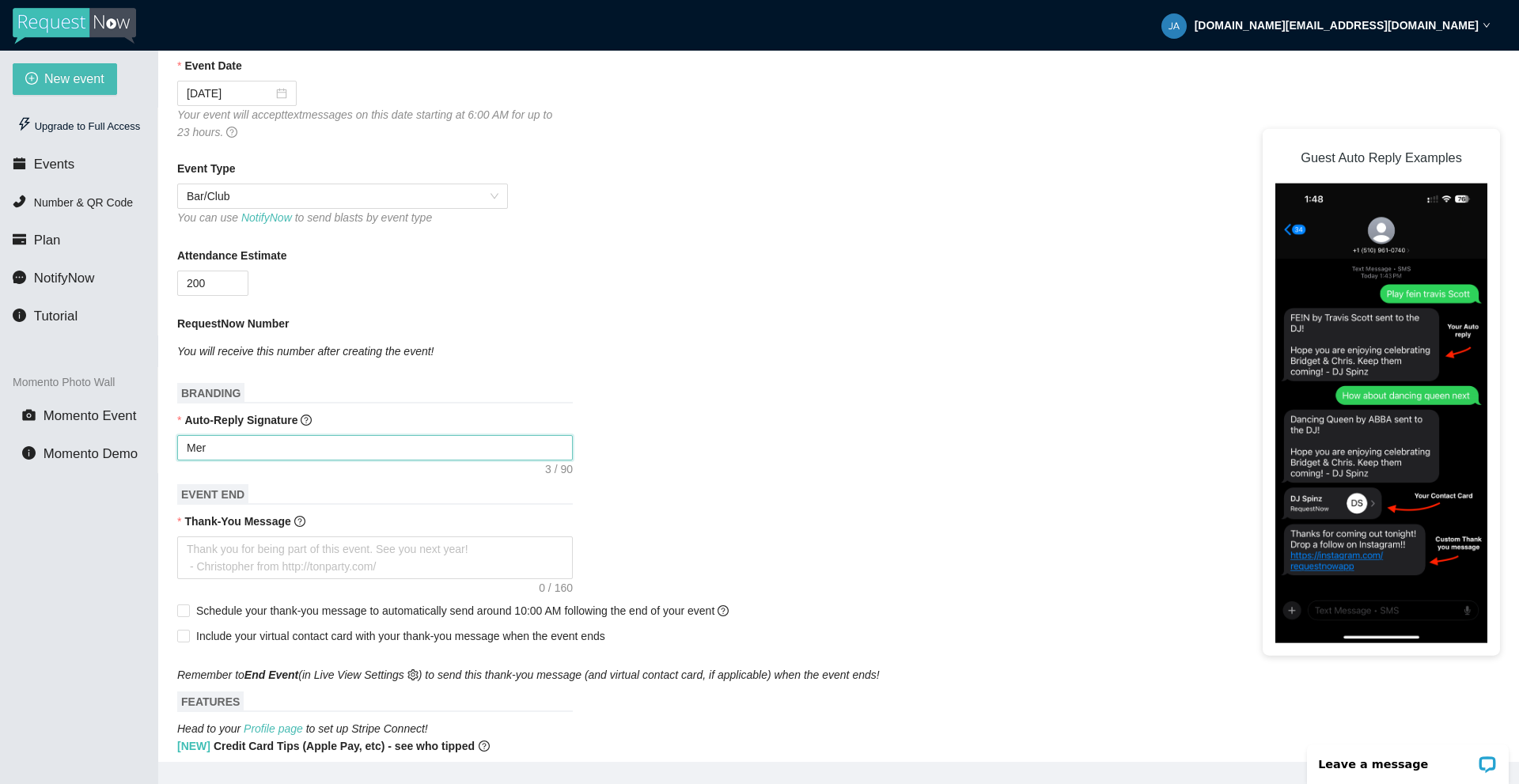
type textarea "Merc"
type textarea "Merci"
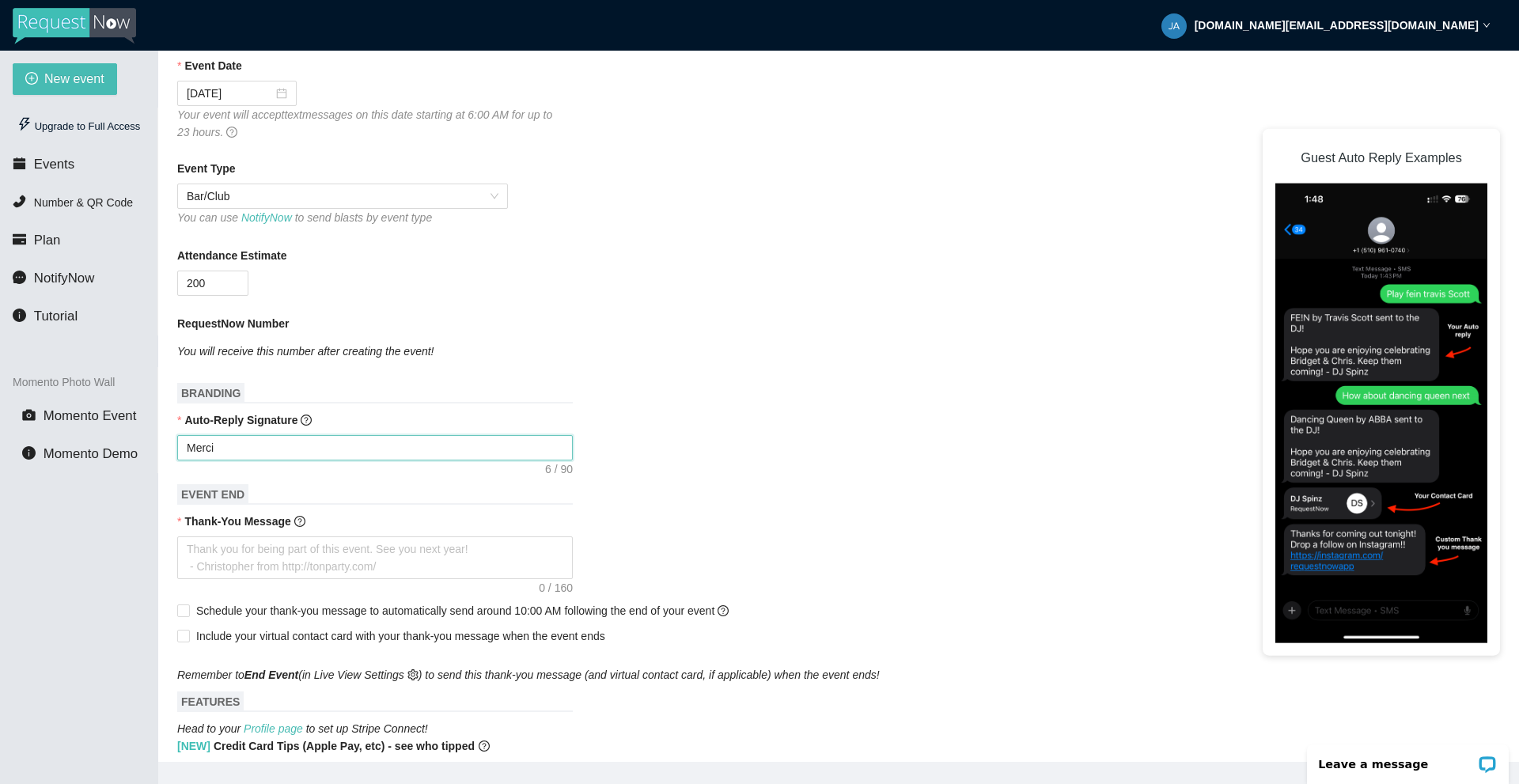
type textarea "Merci p"
type textarea "Merci po"
type textarea "Merci pou"
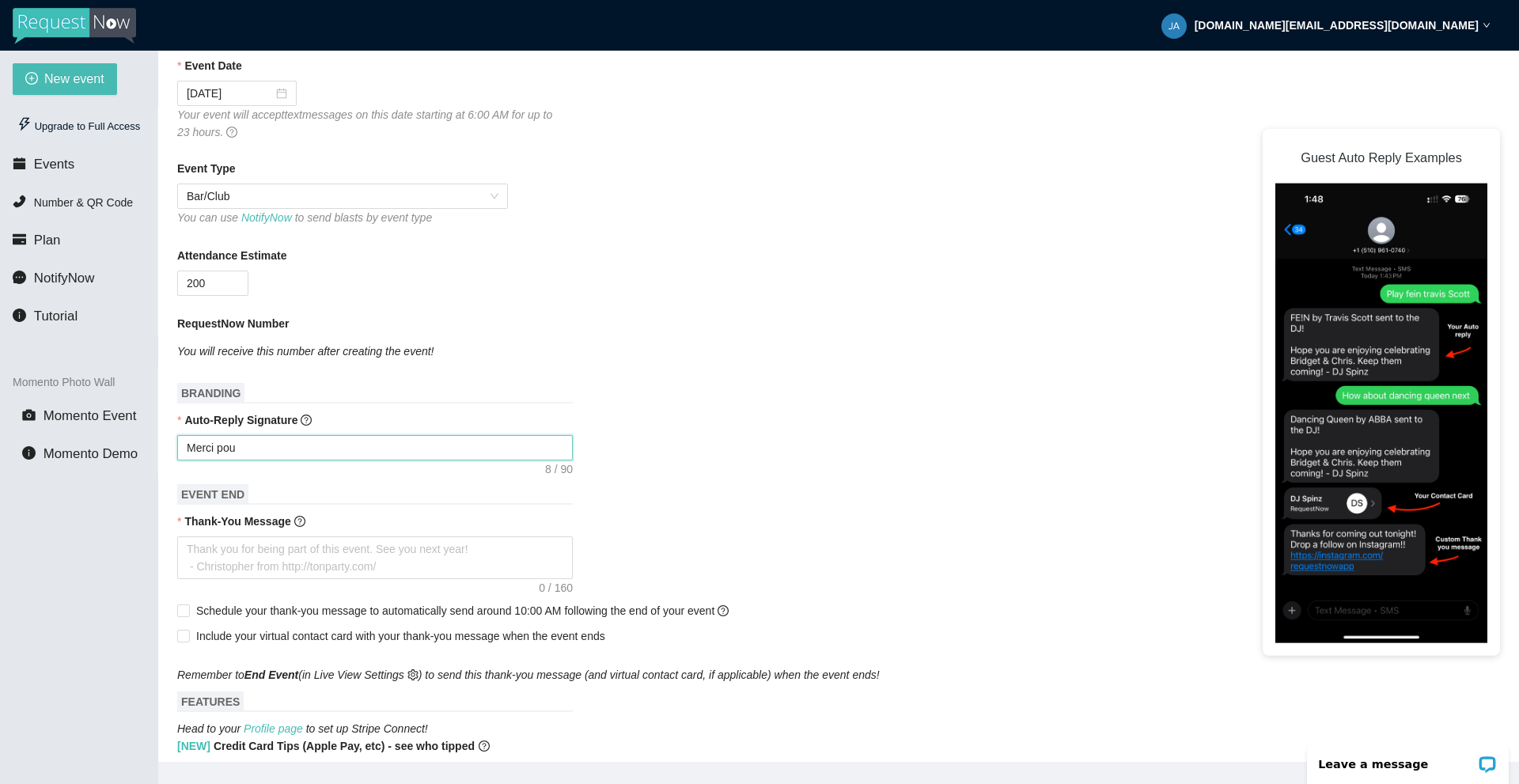
type textarea "Merci pour"
type textarea "Merci pour l"
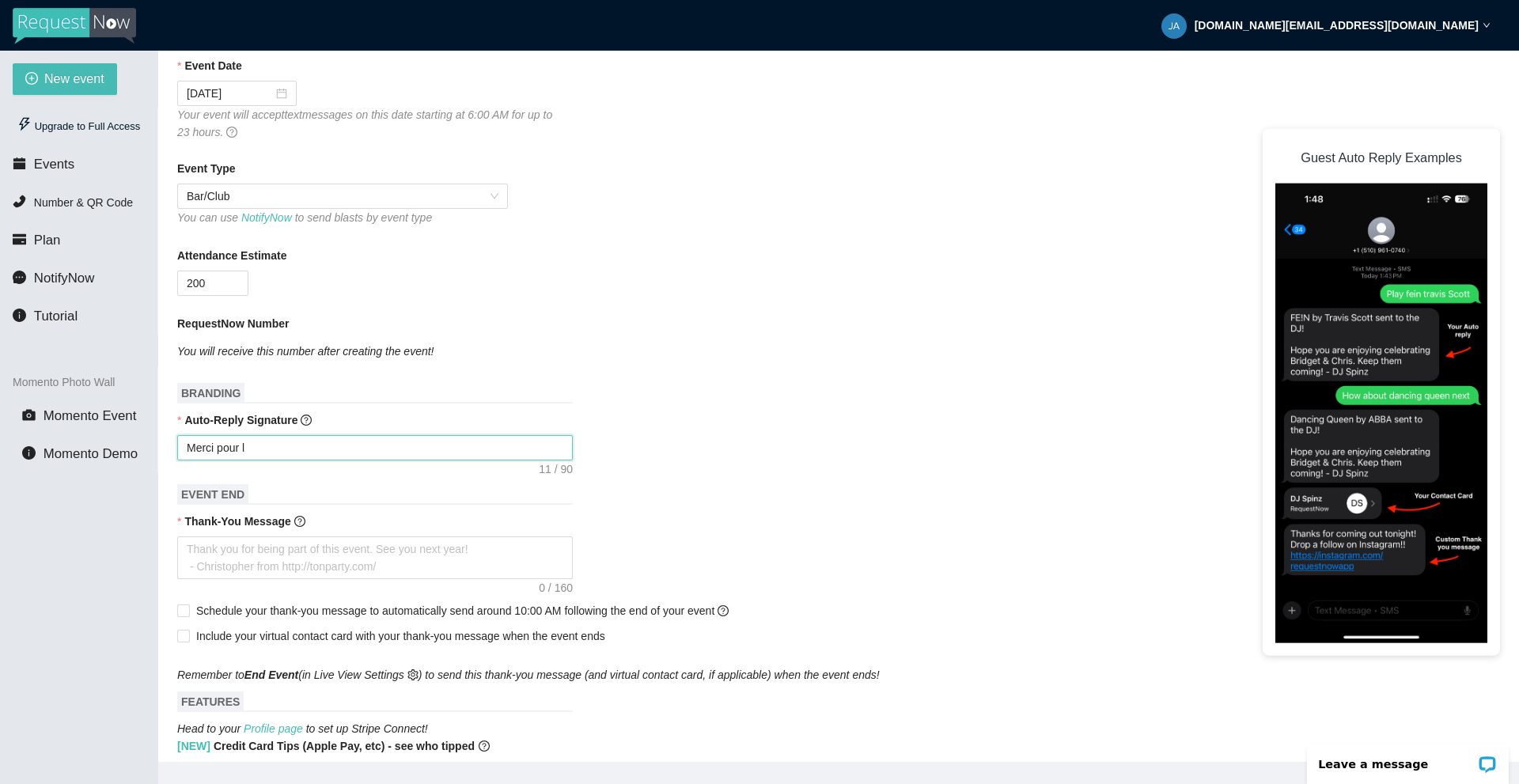
type textarea "Merci pour la"
type textarea "Merci pour la r"
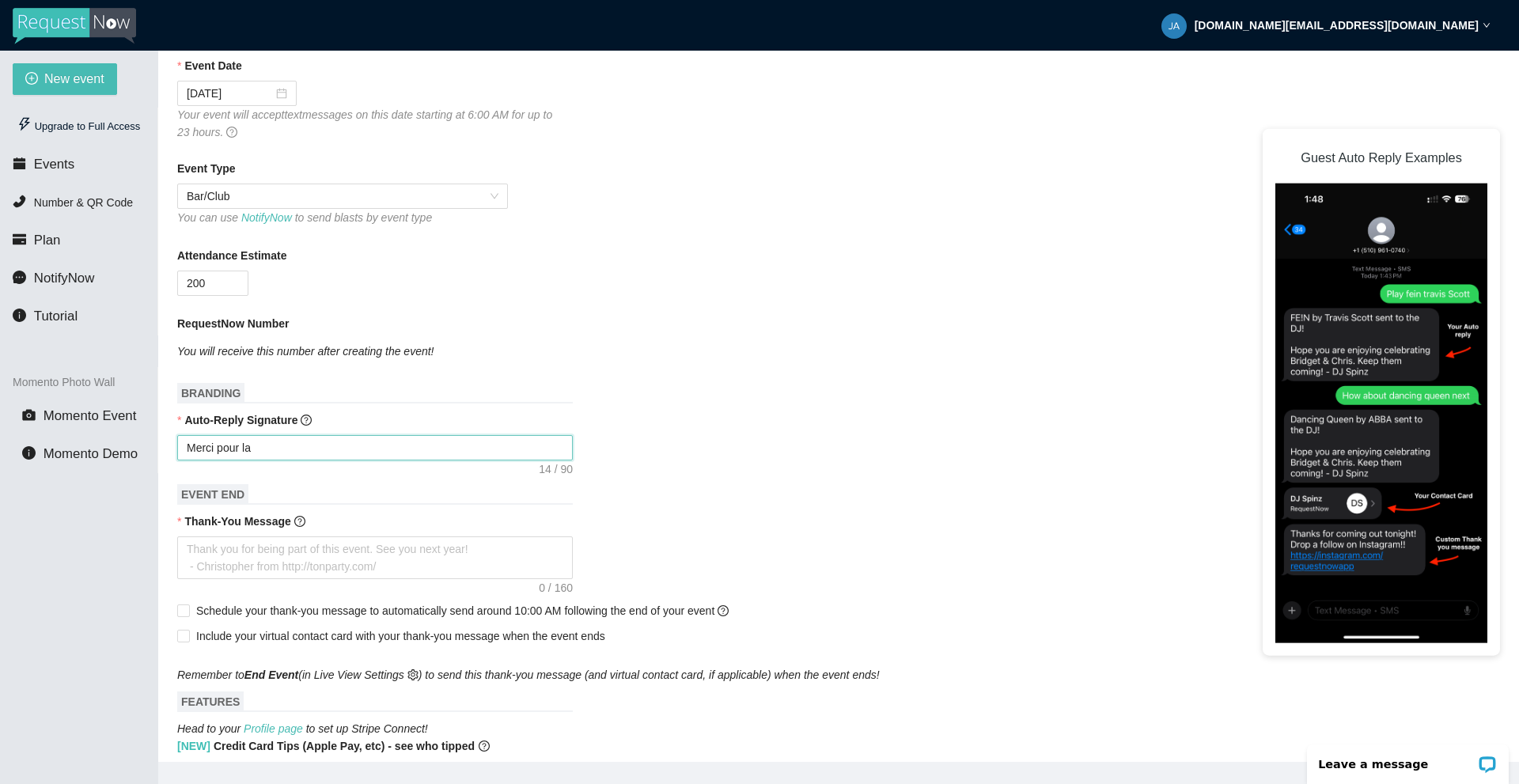
type textarea "Merci pour la r"
type textarea "Merci pour la re"
type textarea "Merci pour la req"
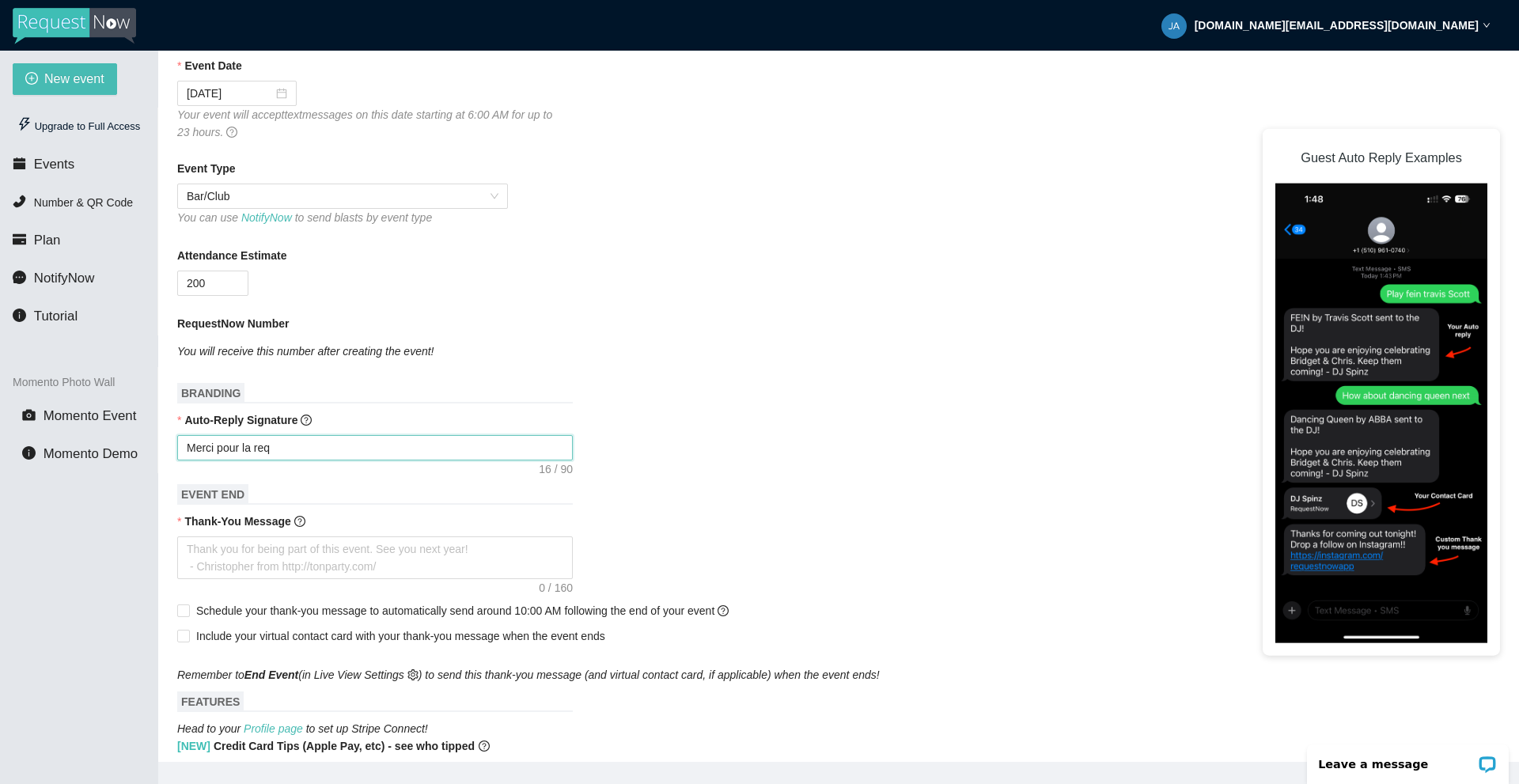
type textarea "Merci pour la requ"
type textarea "Merci pour la reque"
type textarea "Merci pour la reques"
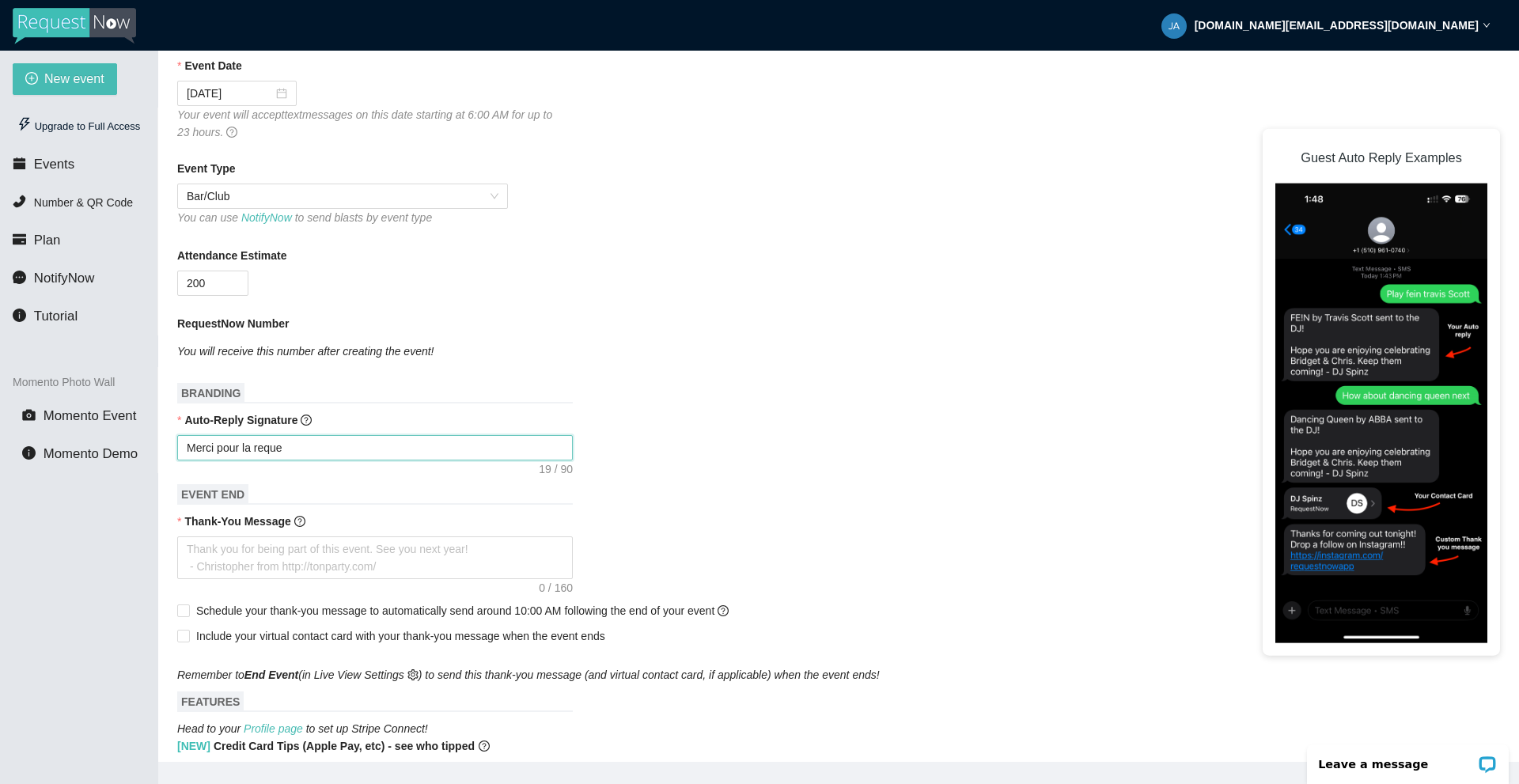
type textarea "Merci pour la reques"
type textarea "Merci pour la request"
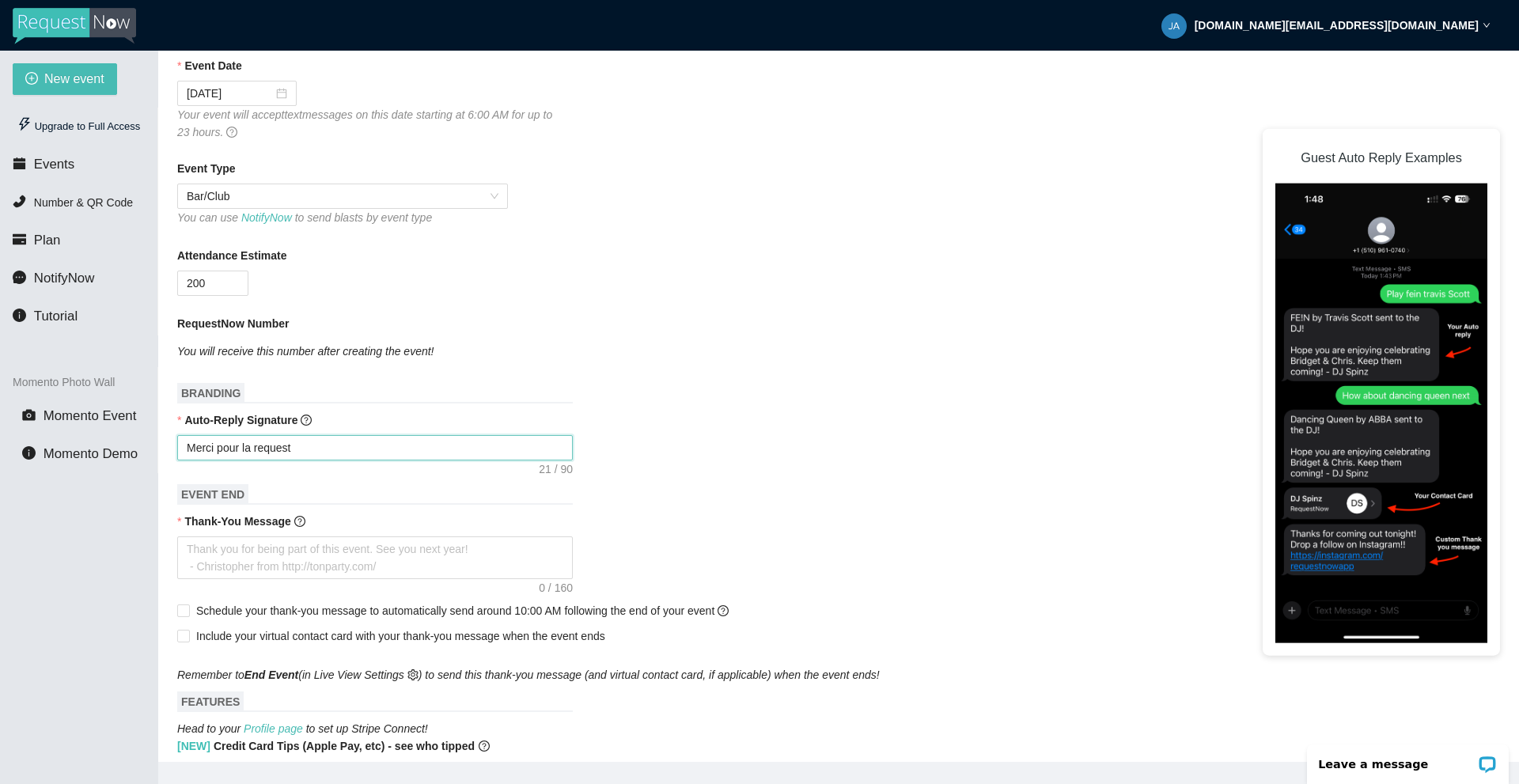
type textarea "Merci pour la request !"
type textarea "Merci pour la request ! J"
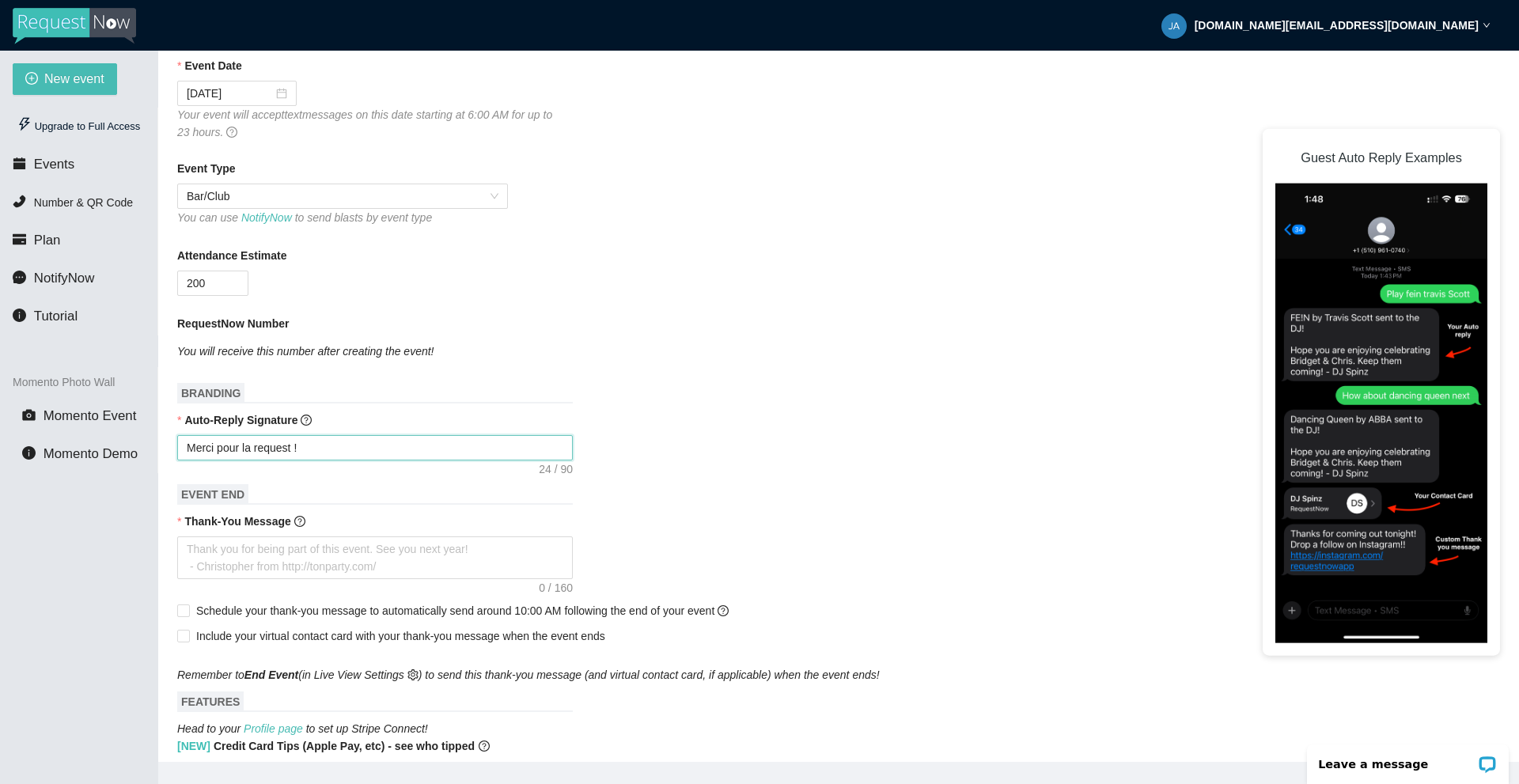
type textarea "Merci pour la request ! J"
type textarea "Merci pour la request ! Je"
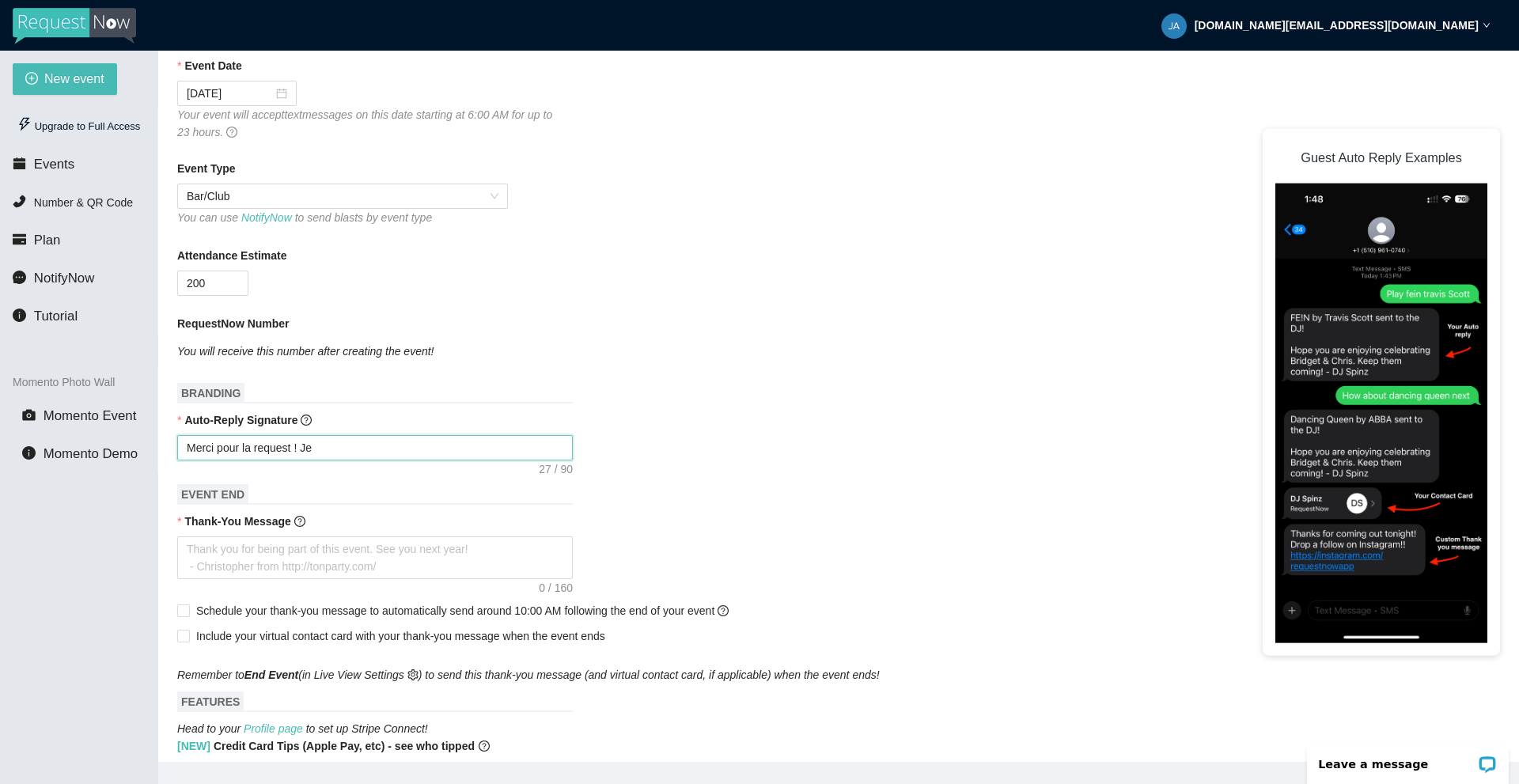
type textarea "Merci pour la request ! Je v"
type textarea "Merci pour la request ! Je vi"
type textarea "Merci pour la request ! Je v"
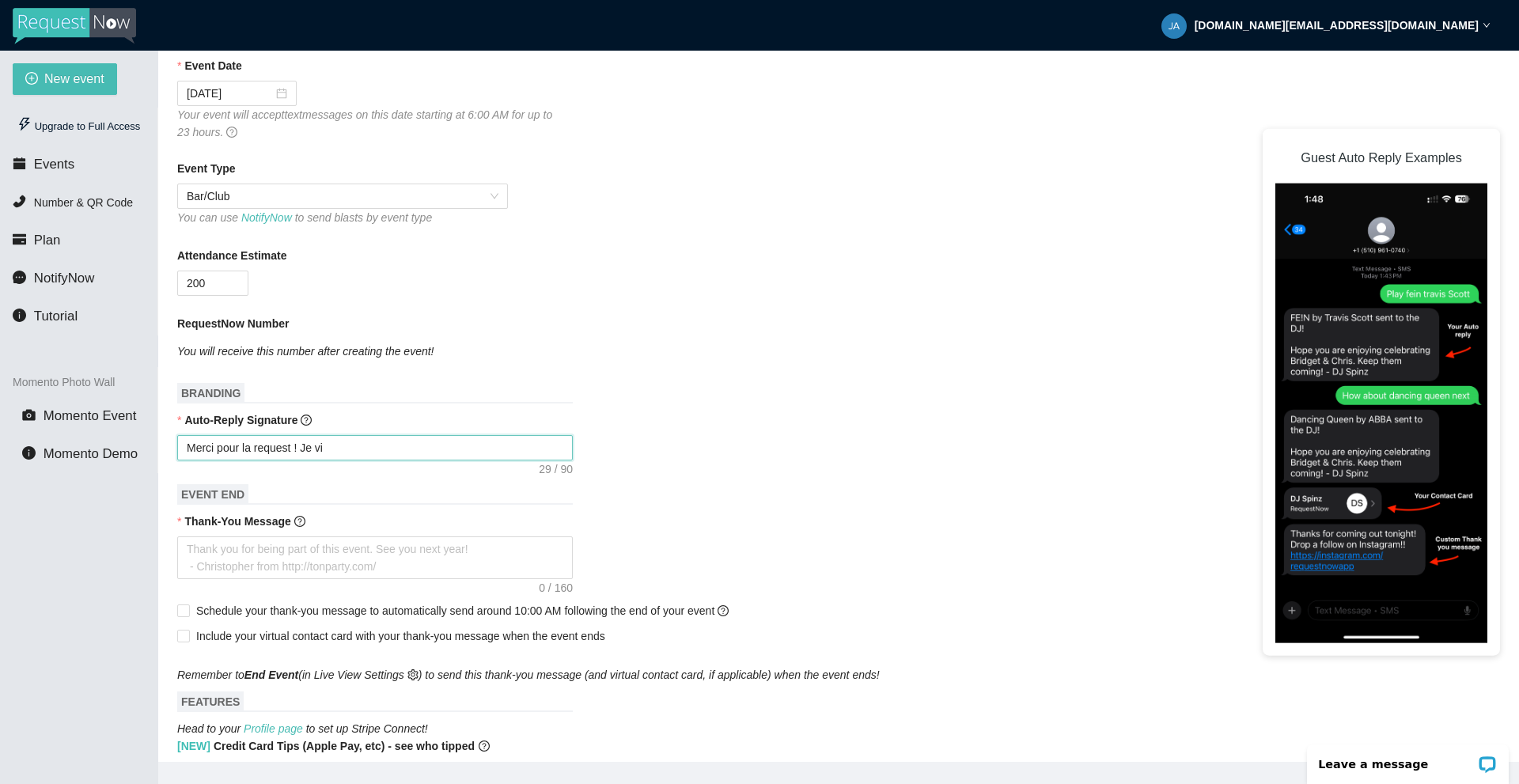
type textarea "Merci pour la request ! Je v"
type textarea "Merci pour la request ! Je va"
type textarea "Merci pour la request ! Je vai"
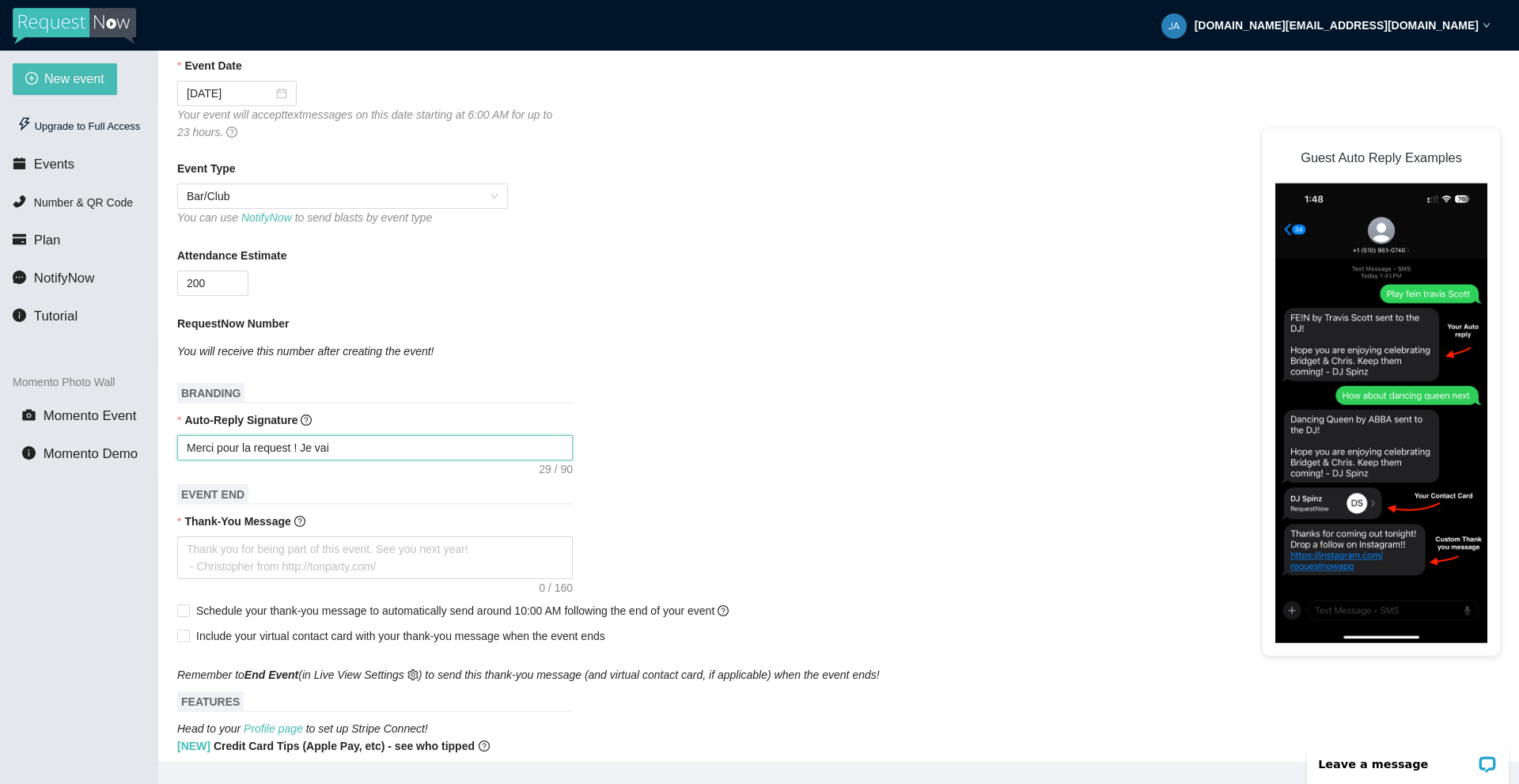
type textarea "Merci pour la request ! Je vais"
type textarea "Merci pour la request ! Je vais f"
type textarea "Merci pour la request ! Je vais fa"
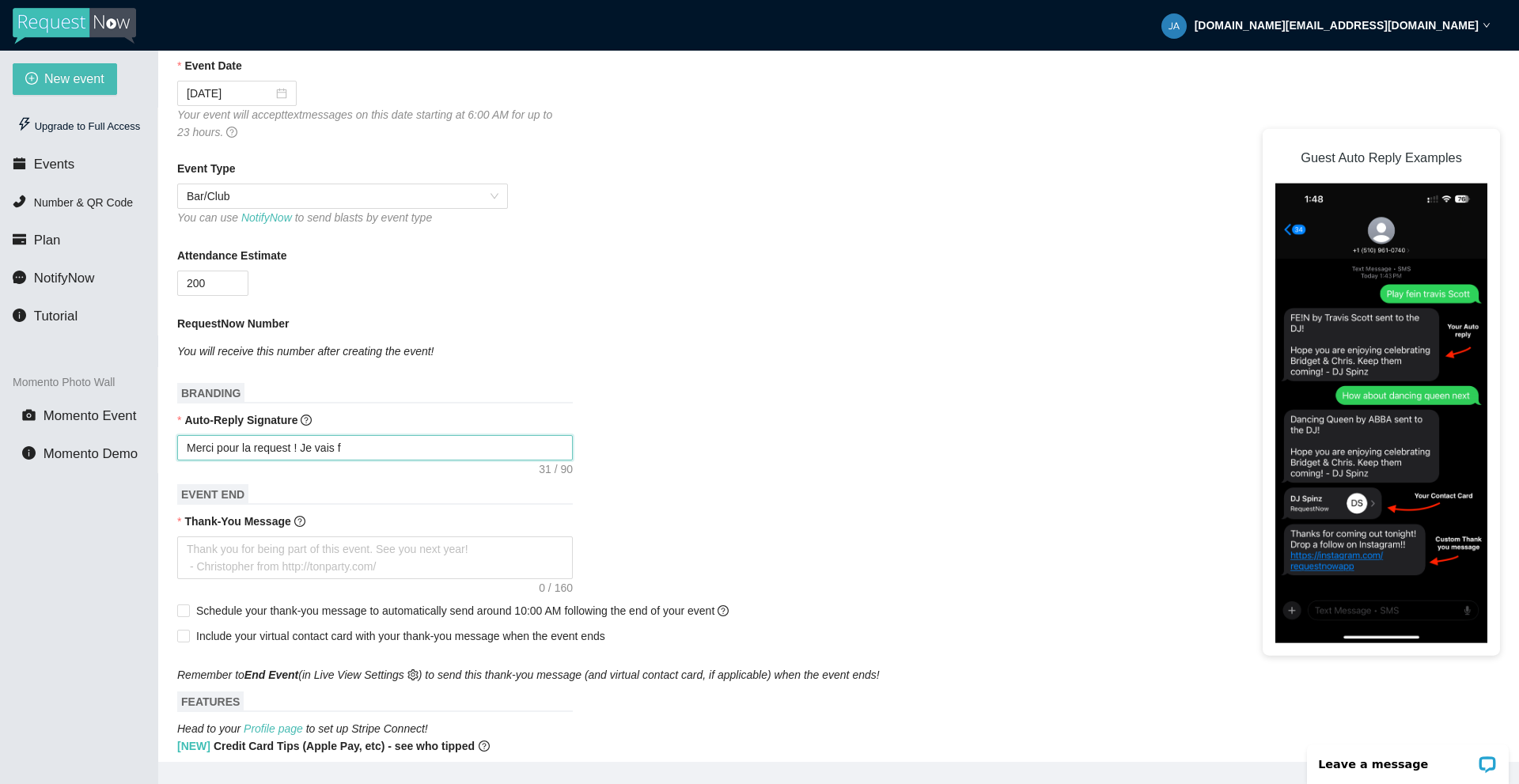
type textarea "Merci pour la request ! Je vais fa"
type textarea "Merci pour la request ! Je vais fai"
type textarea "Merci pour la request ! Je vais fair"
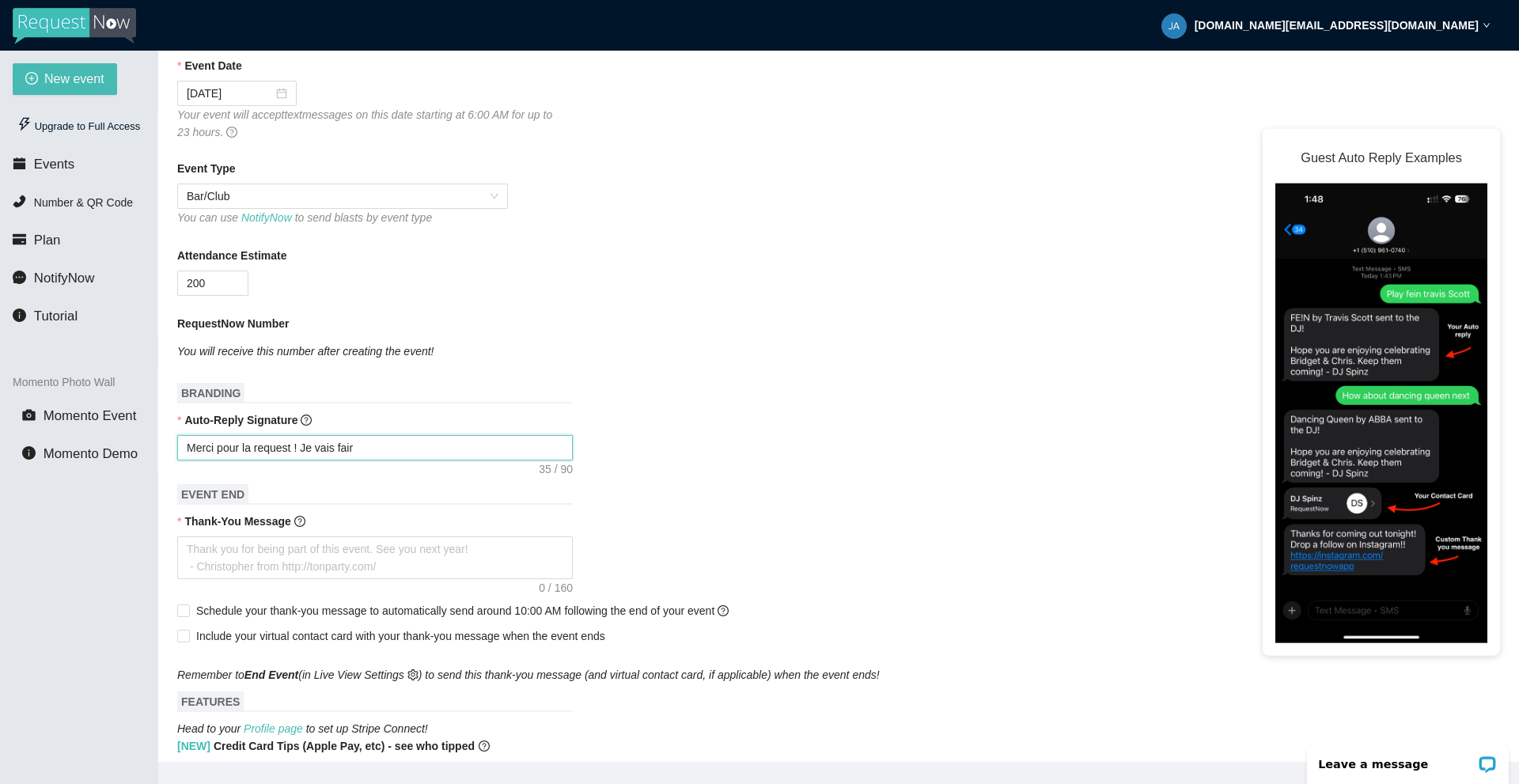
type textarea "Merci pour la request ! Je vais faire"
type textarea "Merci pour la request ! Je vais faire d"
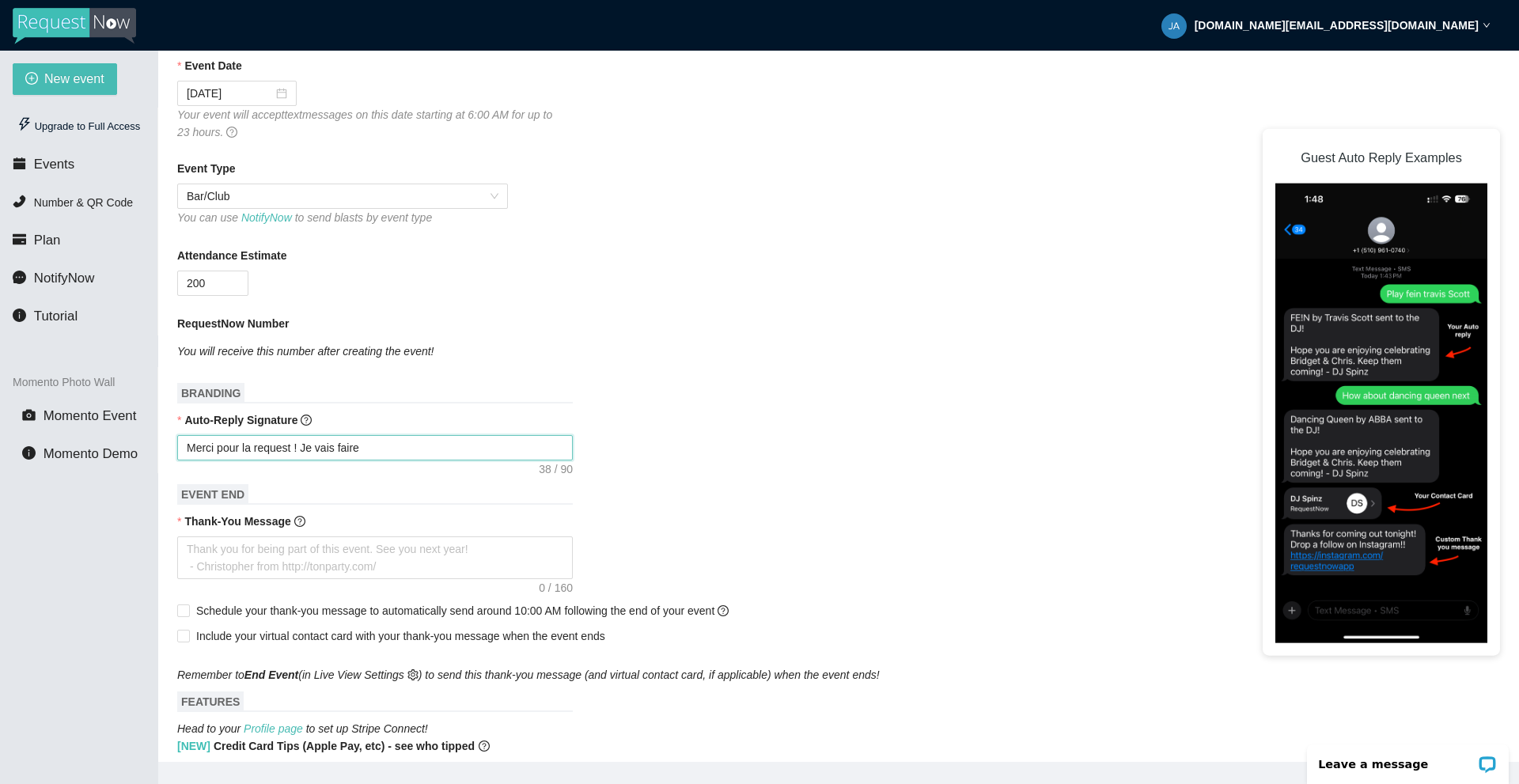
type textarea "Merci pour la request ! Je vais faire d"
type textarea "Merci pour la request ! Je vais faire de"
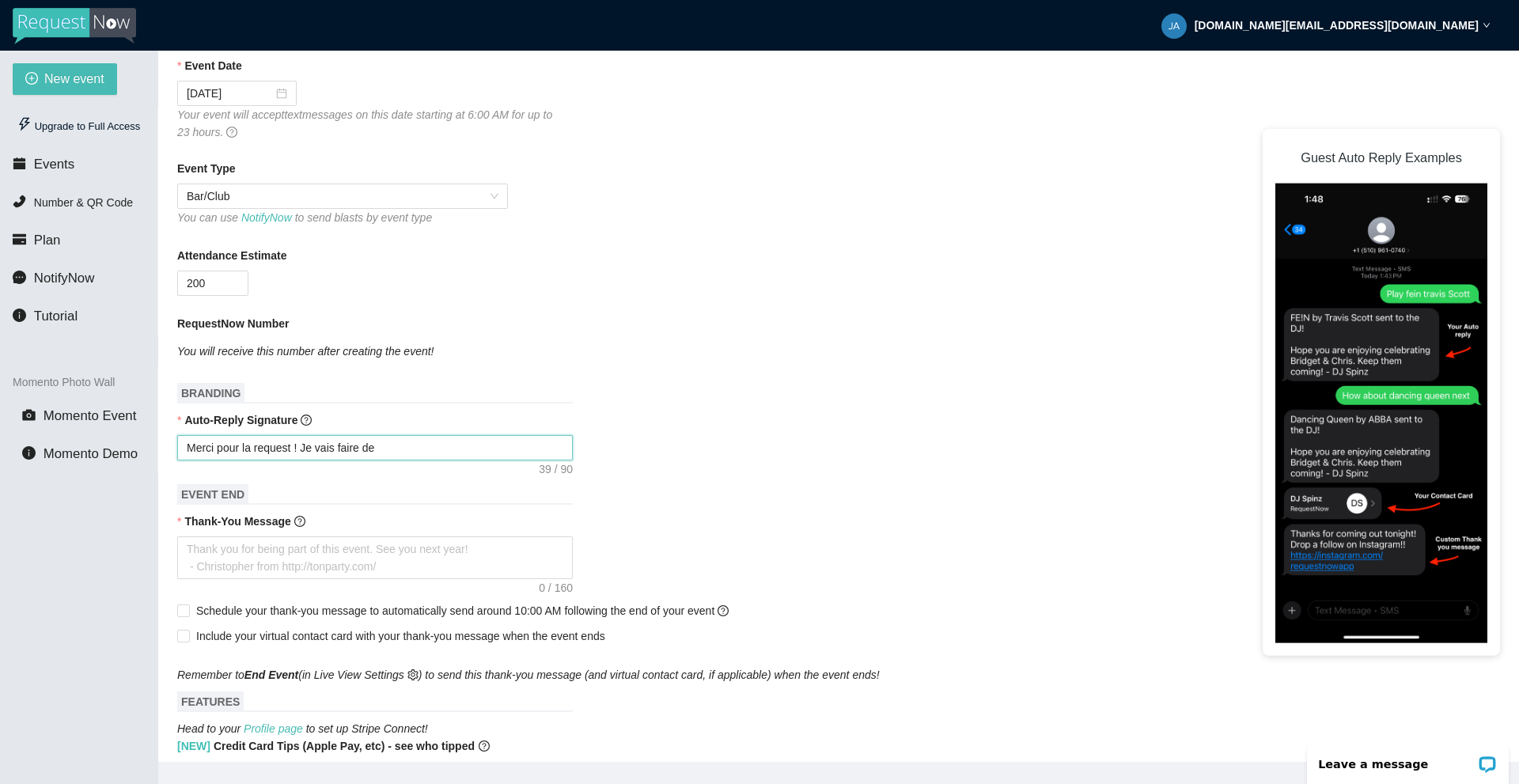
type textarea "Merci pour la request ! Je vais faire de m"
type textarea "Merci pour la request ! Je vais faire de mo"
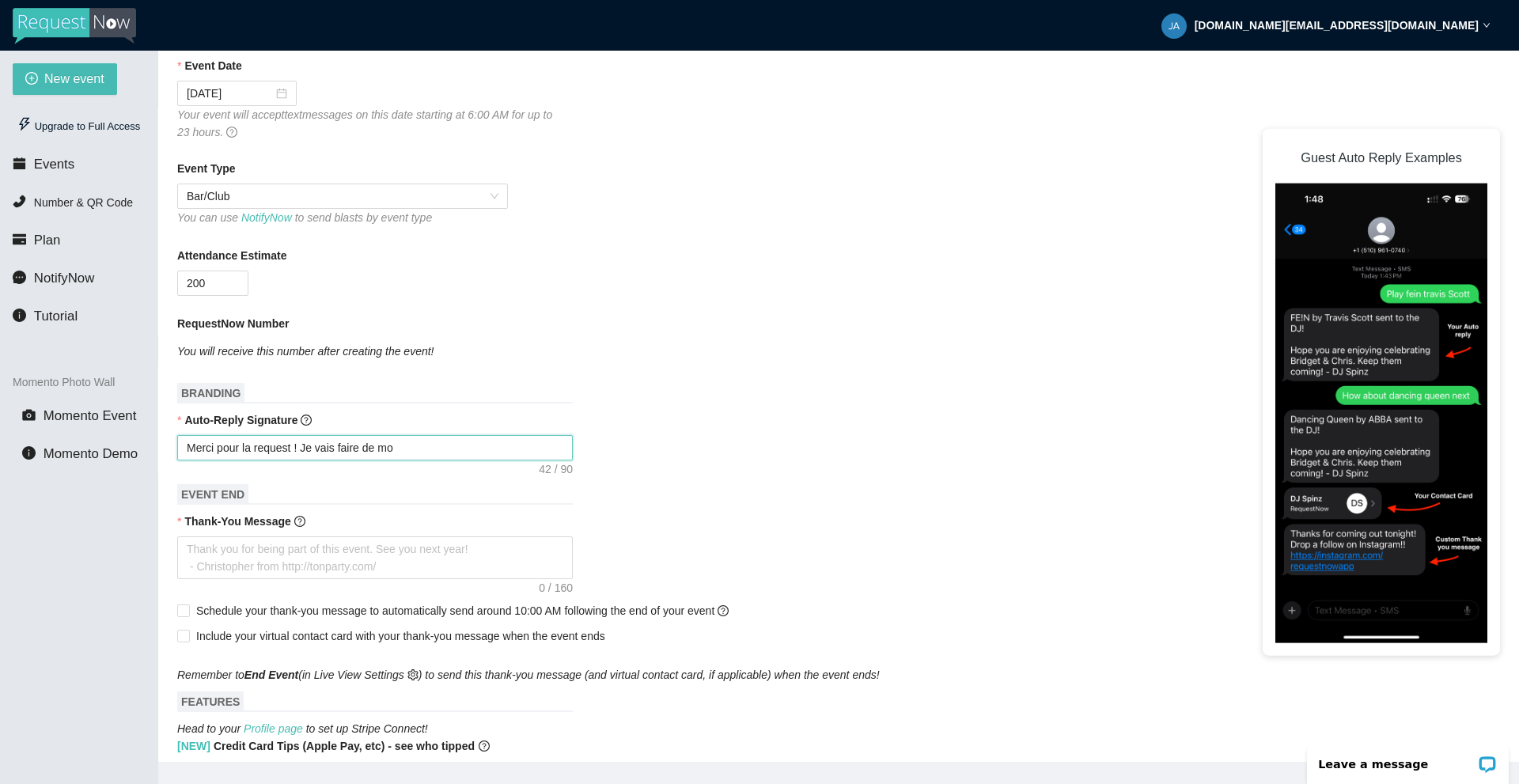
type textarea "Merci pour la request ! Je vais faire de mo"
type textarea "Merci pour la request ! Je vais faire de mo n"
type textarea "Merci pour la request ! Je vais faire de mo"
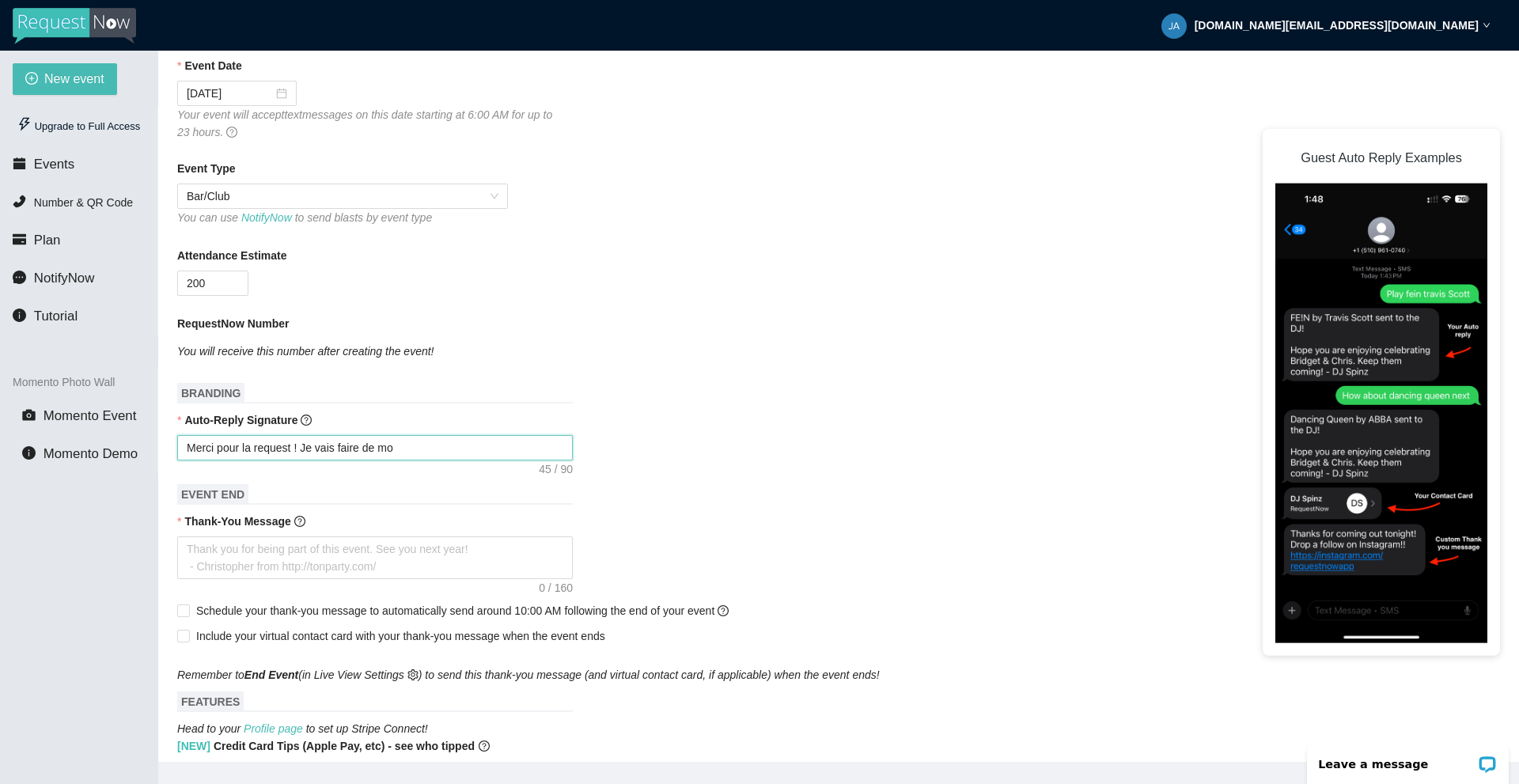
type textarea "Merci pour la request ! Je vais faire de mo"
type textarea "Merci pour la request ! Je vais faire de mon"
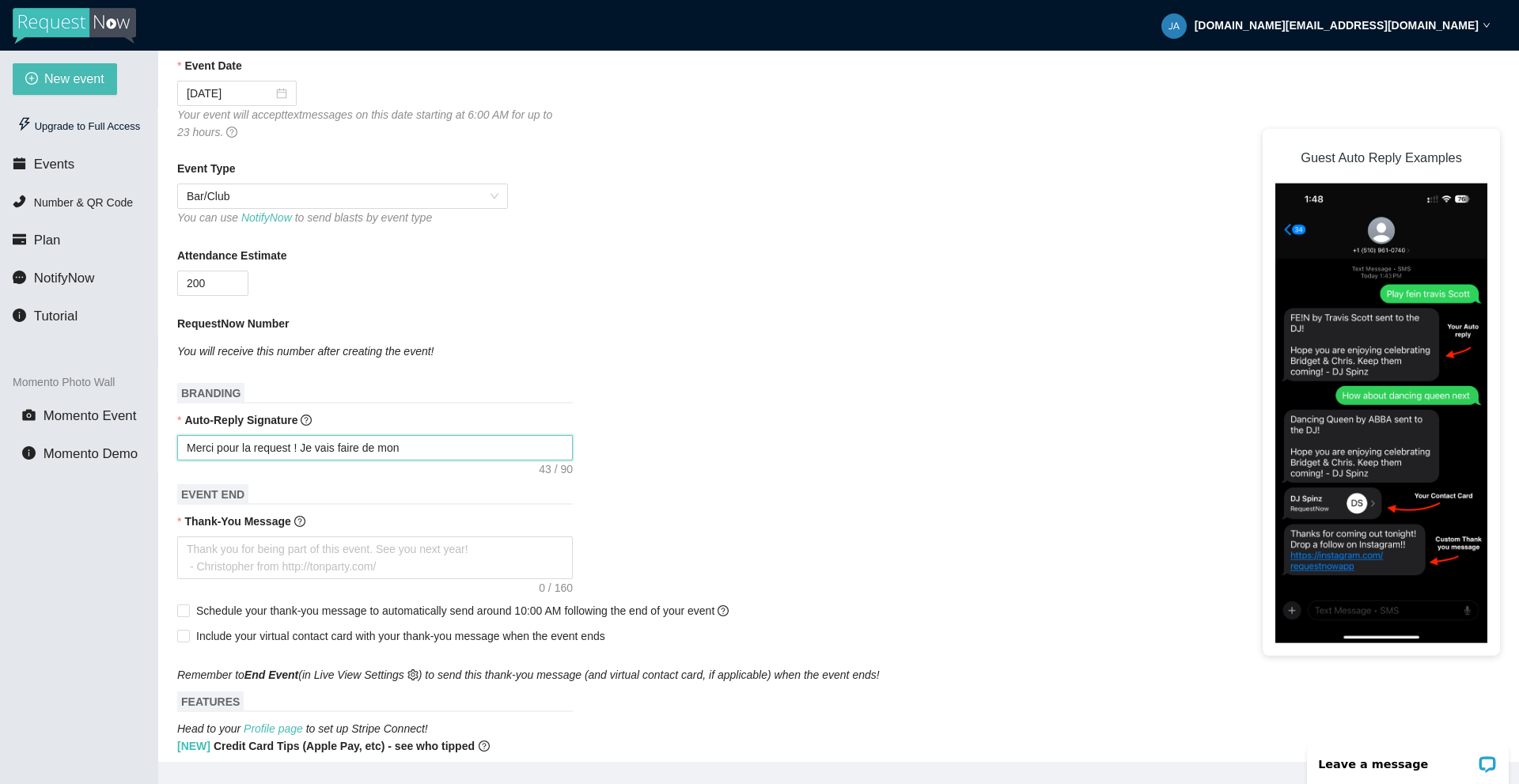
type textarea "Merci pour la request ! Je vais faire de mon"
type textarea "Merci pour la request ! Je vais faire de mon m"
type textarea "Merci pour la request ! Je vais faire de mon mi"
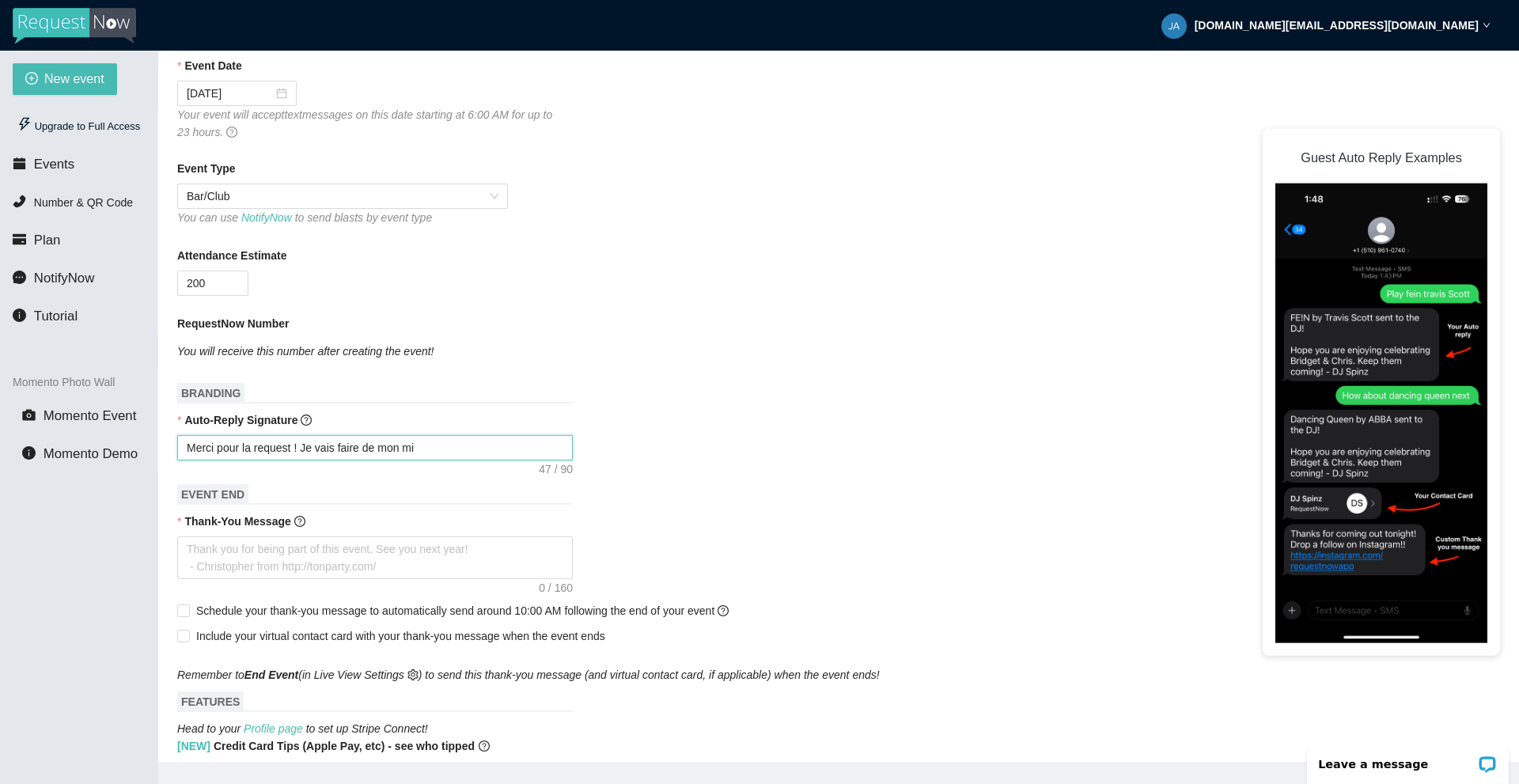
type textarea "Merci pour la request ! Je vais faire de mon mie"
type textarea "Merci pour la request ! Je vais faire de mon mieu"
type textarea "Merci pour la request ! Je vais faire de mon mieux"
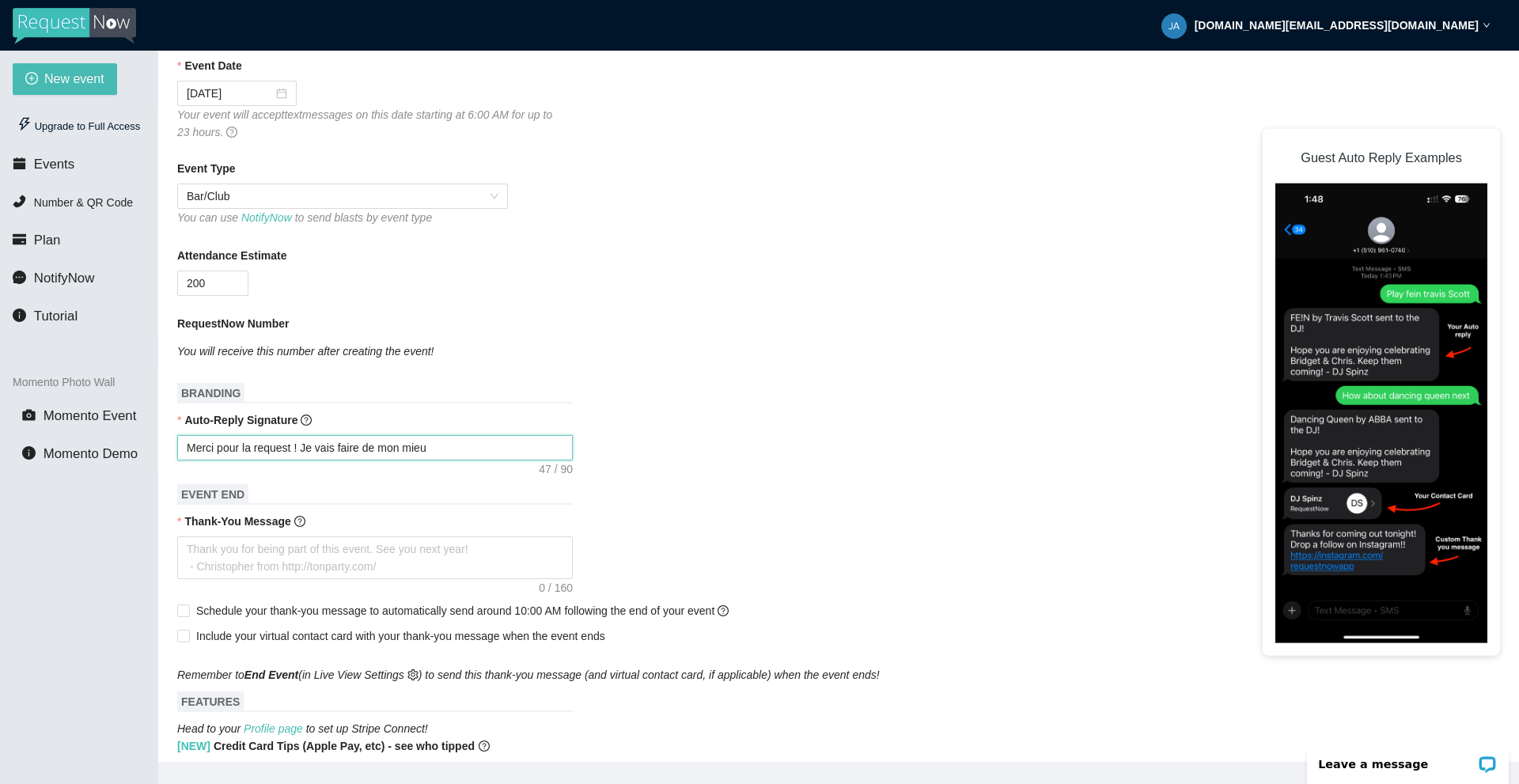
type textarea "Merci pour la request ! Je vais faire de mon mieux"
type textarea "Merci pour la request ! Je vais faire de mon mieux p"
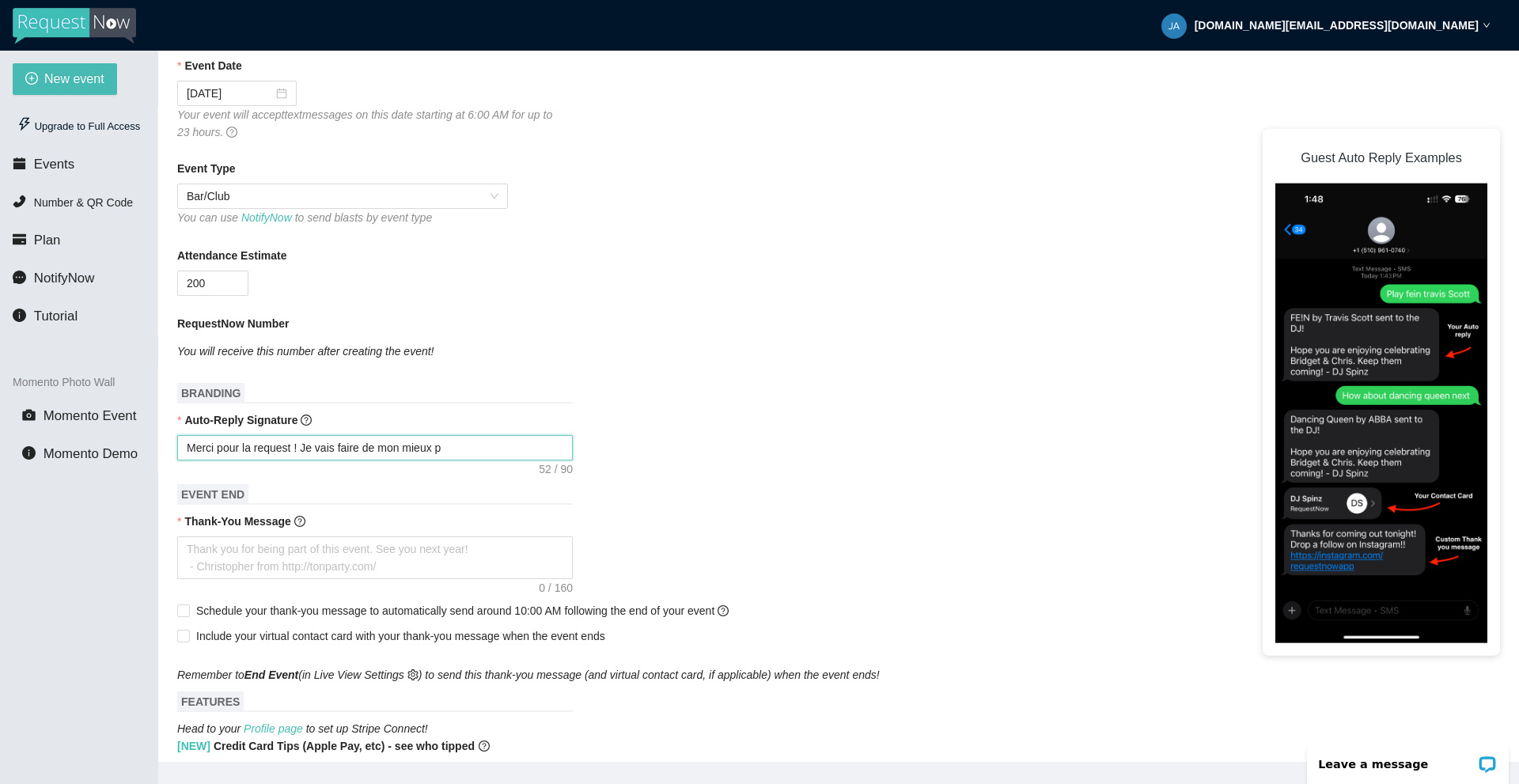
type textarea "Merci pour la request ! Je vais faire de mon mieux po"
type textarea "Merci pour la request ! Je vais faire de mon mieux pou"
type textarea "Merci pour la request ! Je vais faire de mon mieux pour"
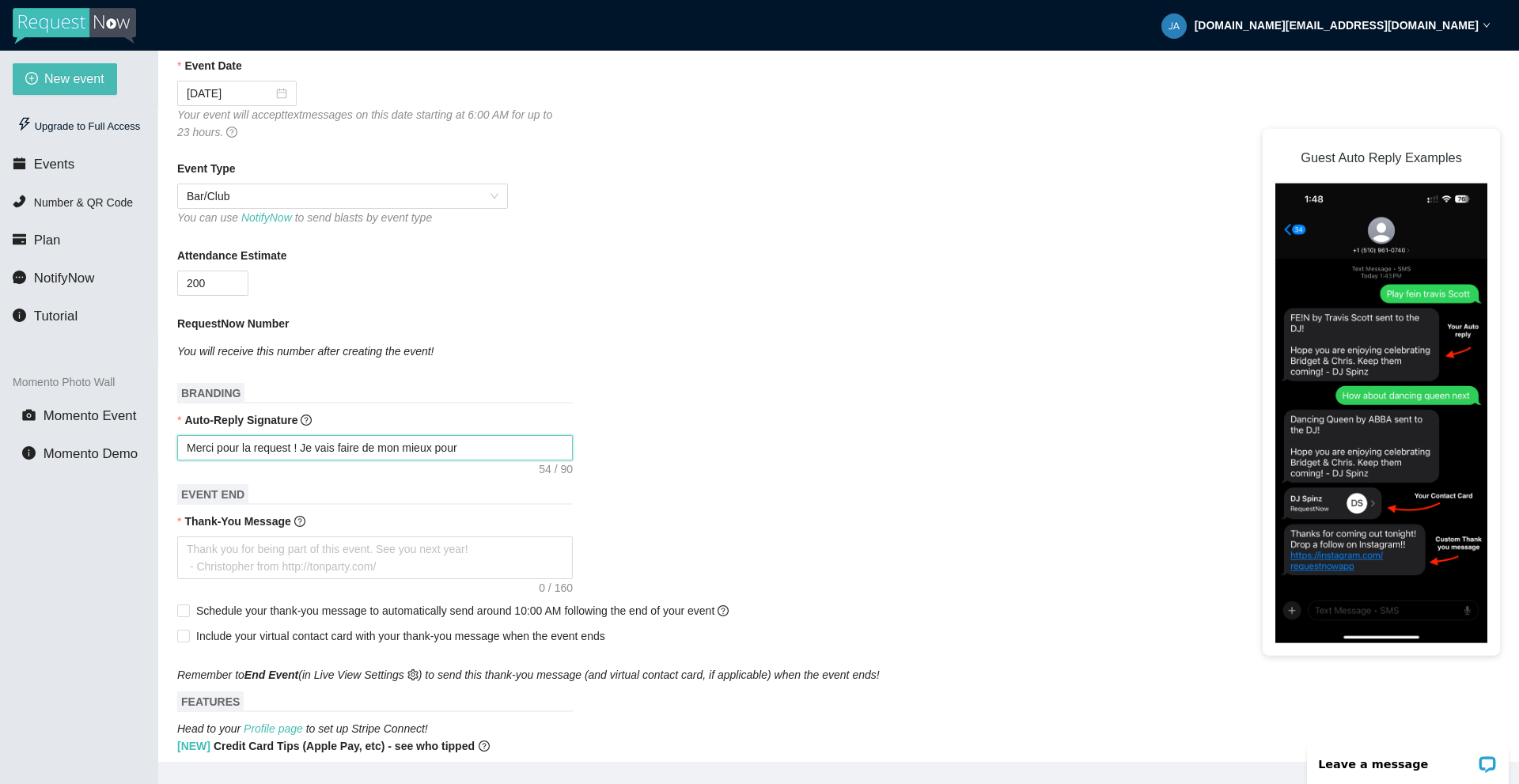
type textarea "Merci pour la request ! Je vais faire de mon mieux pour"
type textarea "Merci pour la request ! Je vais faire de mon mieux pour l"
type textarea "Merci pour la request ! Je vais faire de mon mieux pour la"
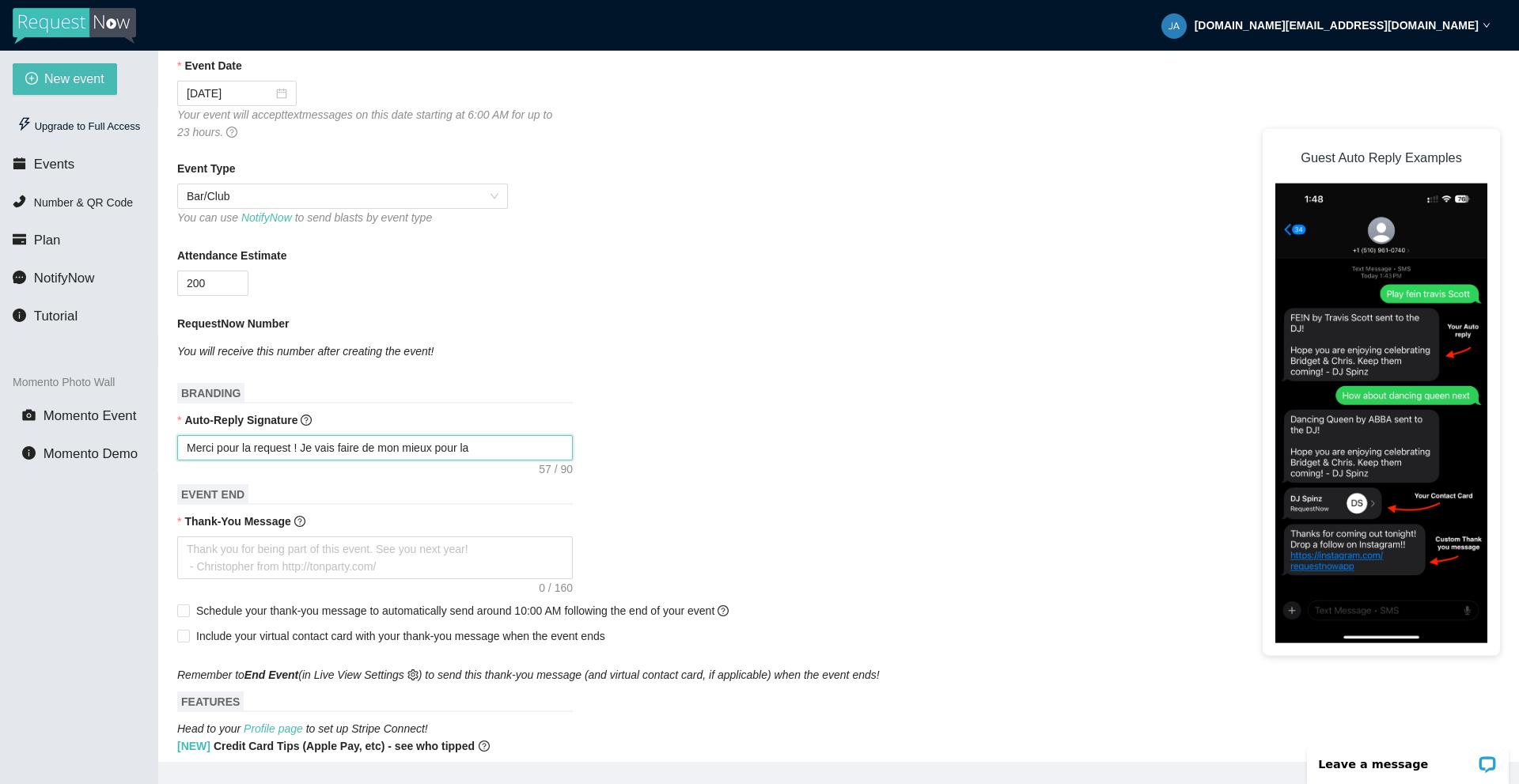
type textarea "Merci pour la request ! Je vais faire de mon mieux pour la"
type textarea "Merci pour la request ! Je vais faire de mon mieux pour la j"
type textarea "Merci pour la request ! Je vais faire de mon mieux pour la jo"
type textarea "Merci pour la request ! Je vais faire de mon mieux pour la j"
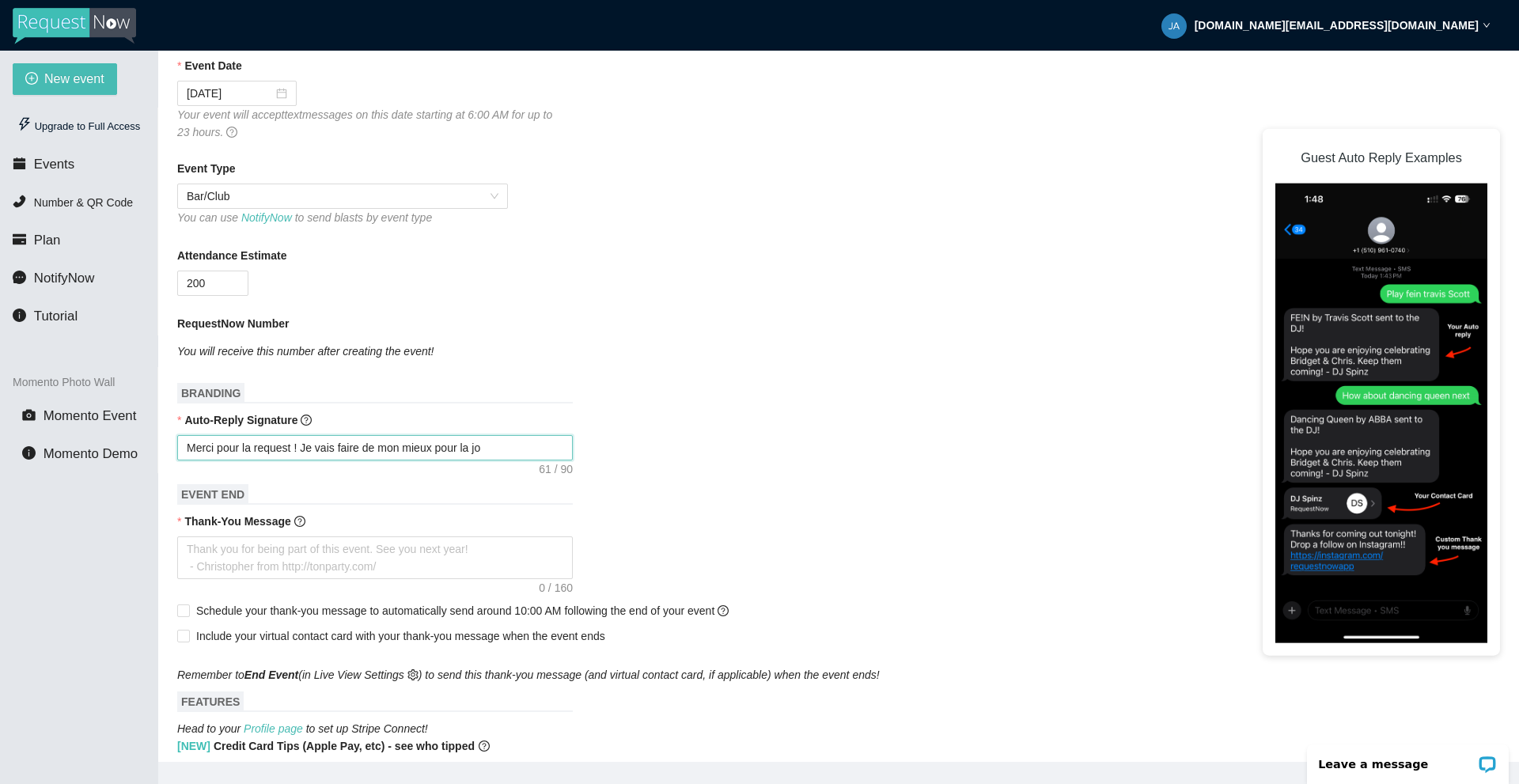
type textarea "Merci pour la request ! Je vais faire de mon mieux pour la j"
type textarea "Merci pour la request ! Je vais faire de mon mieux pour la"
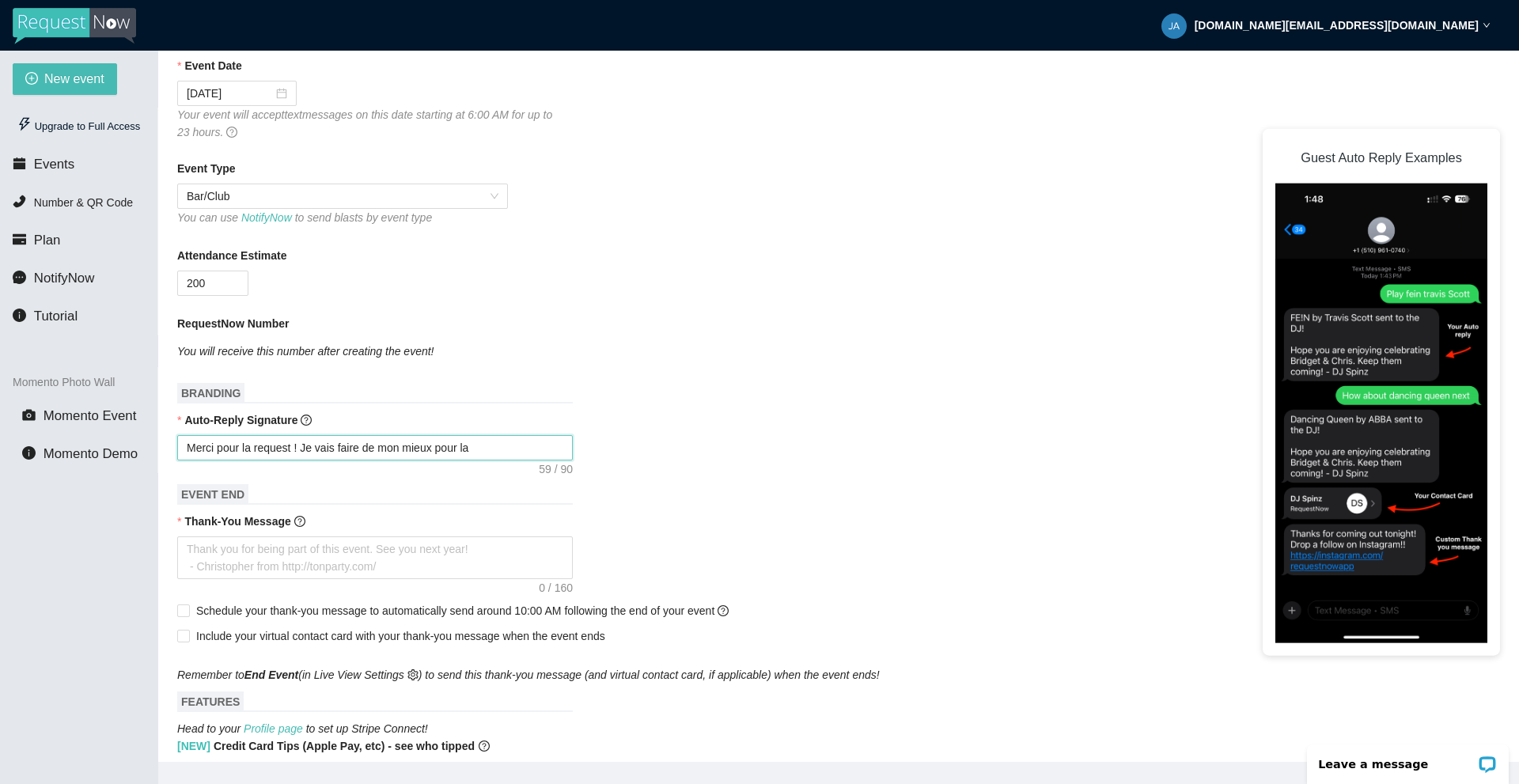
type textarea "Merci pour la request ! Je vais faire de mon mieux pour l"
type textarea "Merci pour la request ! Je vais faire de mon mieux pour"
type textarea "Merci pour la request ! Je vais faire de mon mieux pou"
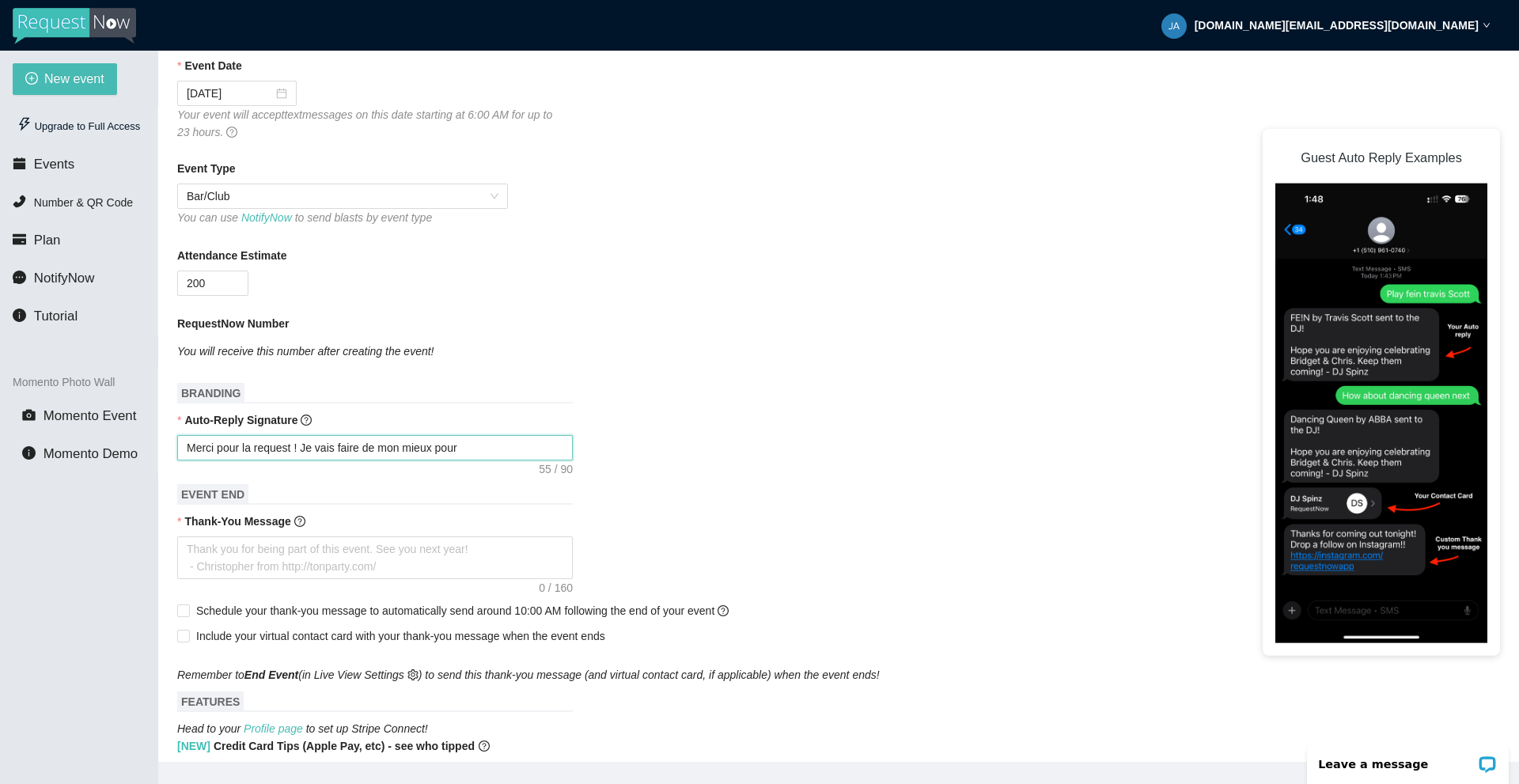
type textarea "Merci pour la request ! Je vais faire de mon mieux pou"
type textarea "Merci pour la request ! Je vais faire de mon mieux po"
type textarea "Merci pour la request ! Je vais faire de mon mieux pou"
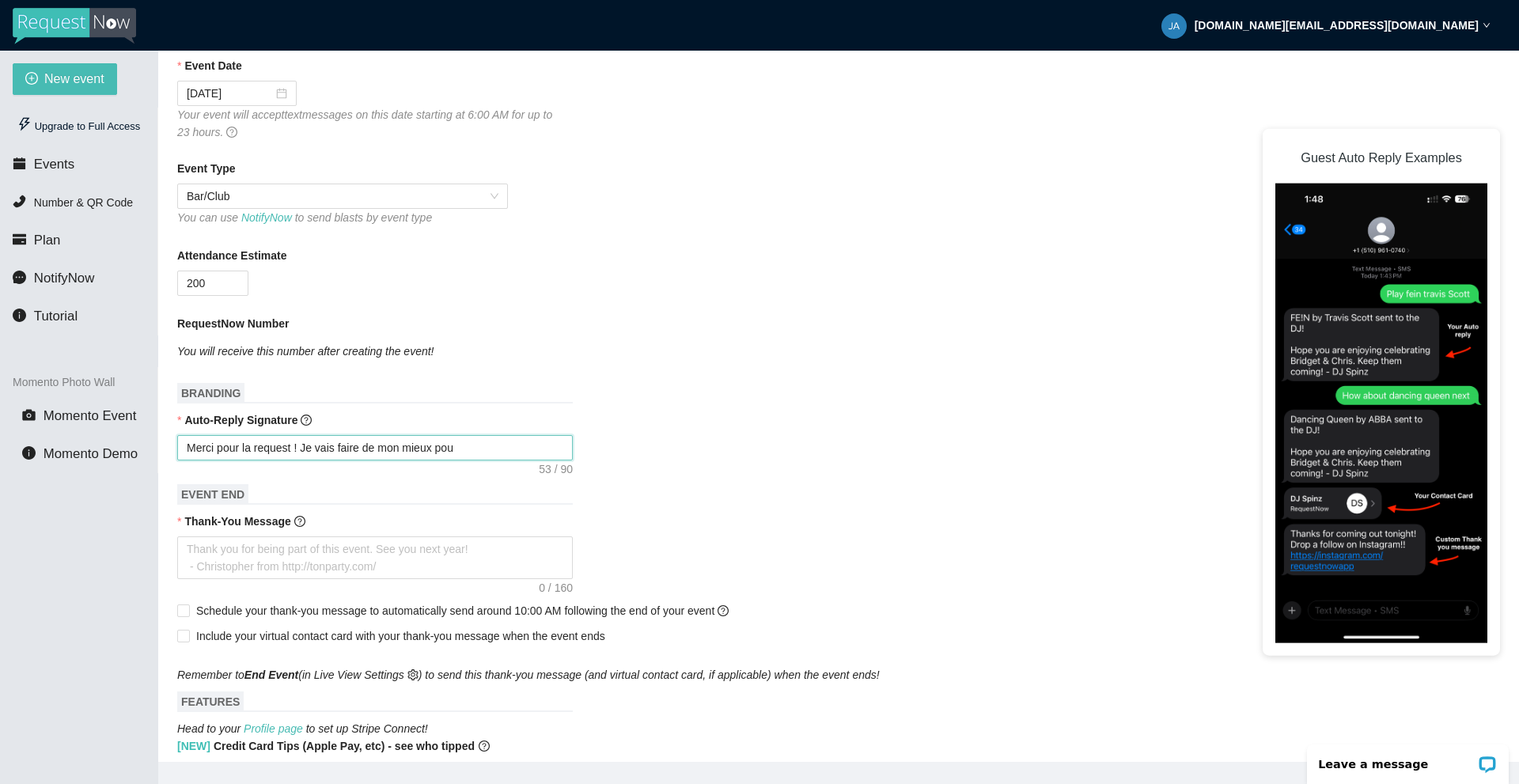
type textarea "Merci pour la request ! Je vais faire de mon mieux pour"
type textarea "Merci pour la request ! Je vais faire de mon mieux pour l"
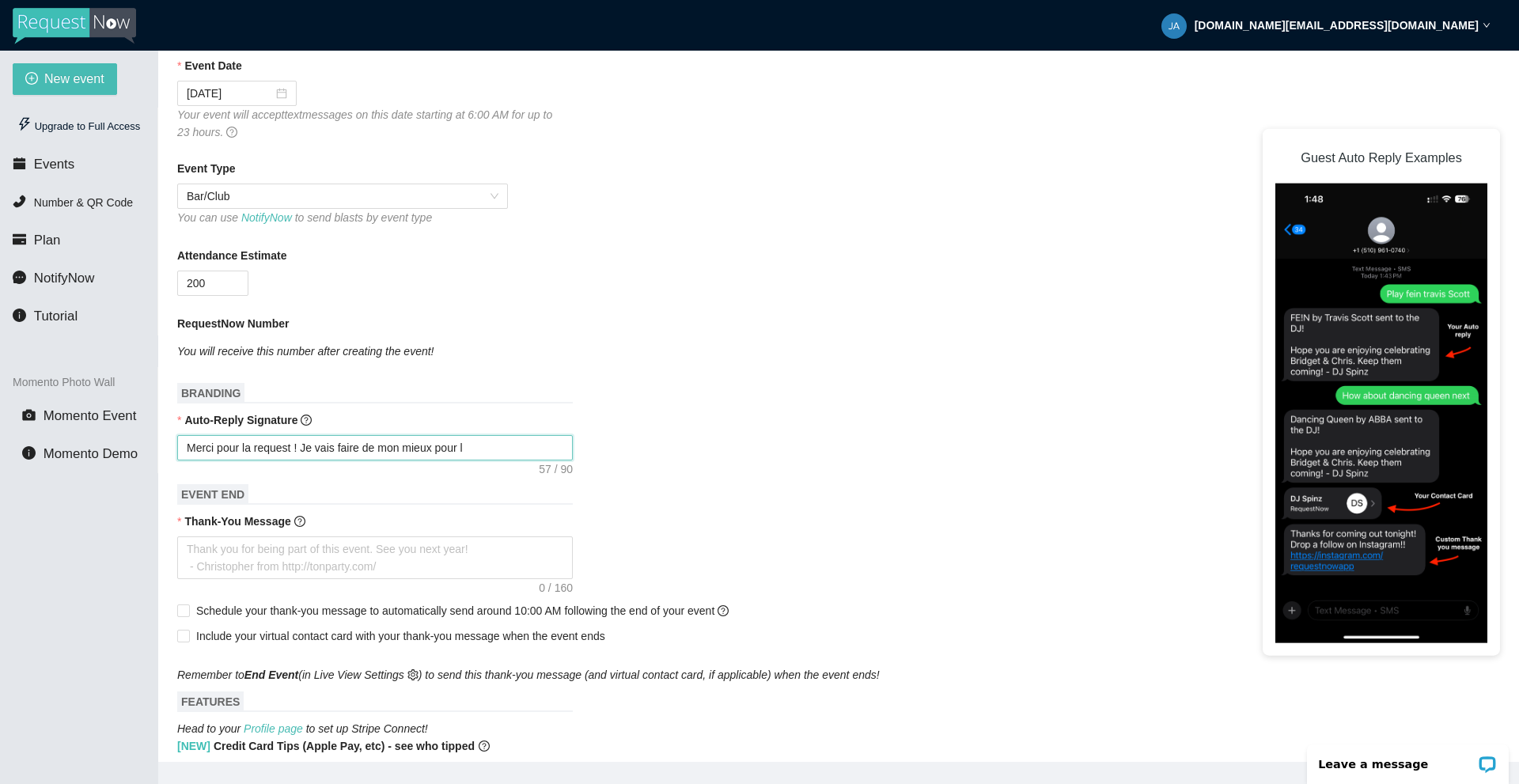
type textarea "Merci pour la request ! Je vais faire de mon mieux pour la"
type textarea "Merci pour la request ! Je vais faire de mon mieux pour la j"
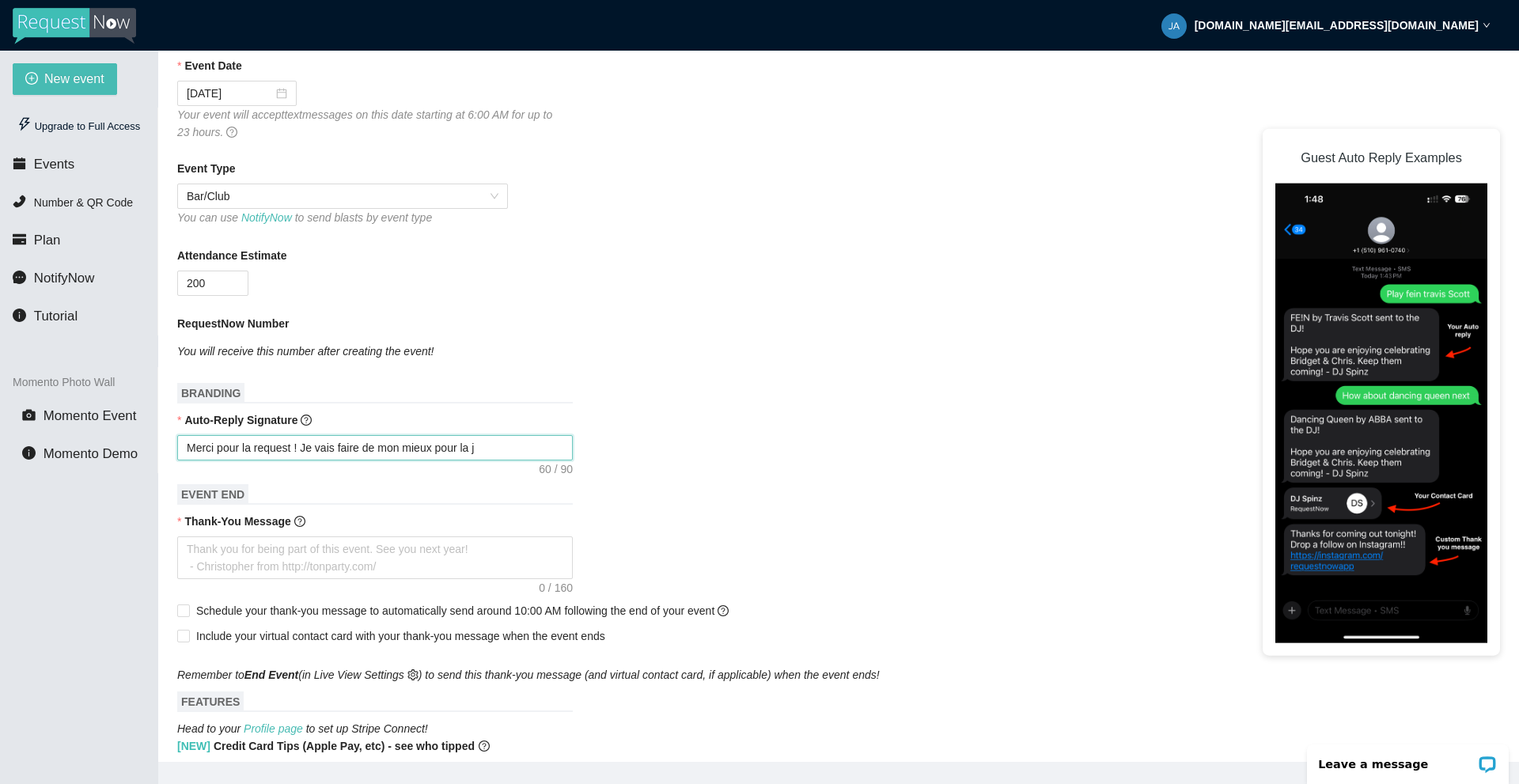
type textarea "Merci pour la request ! Je vais faire de mon mieux pour la jo"
type textarea "Merci pour la request ! Je vais faire de mon mieux pour la jou"
type textarea "Merci pour la request ! Je vais faire de mon mieux pour la joue"
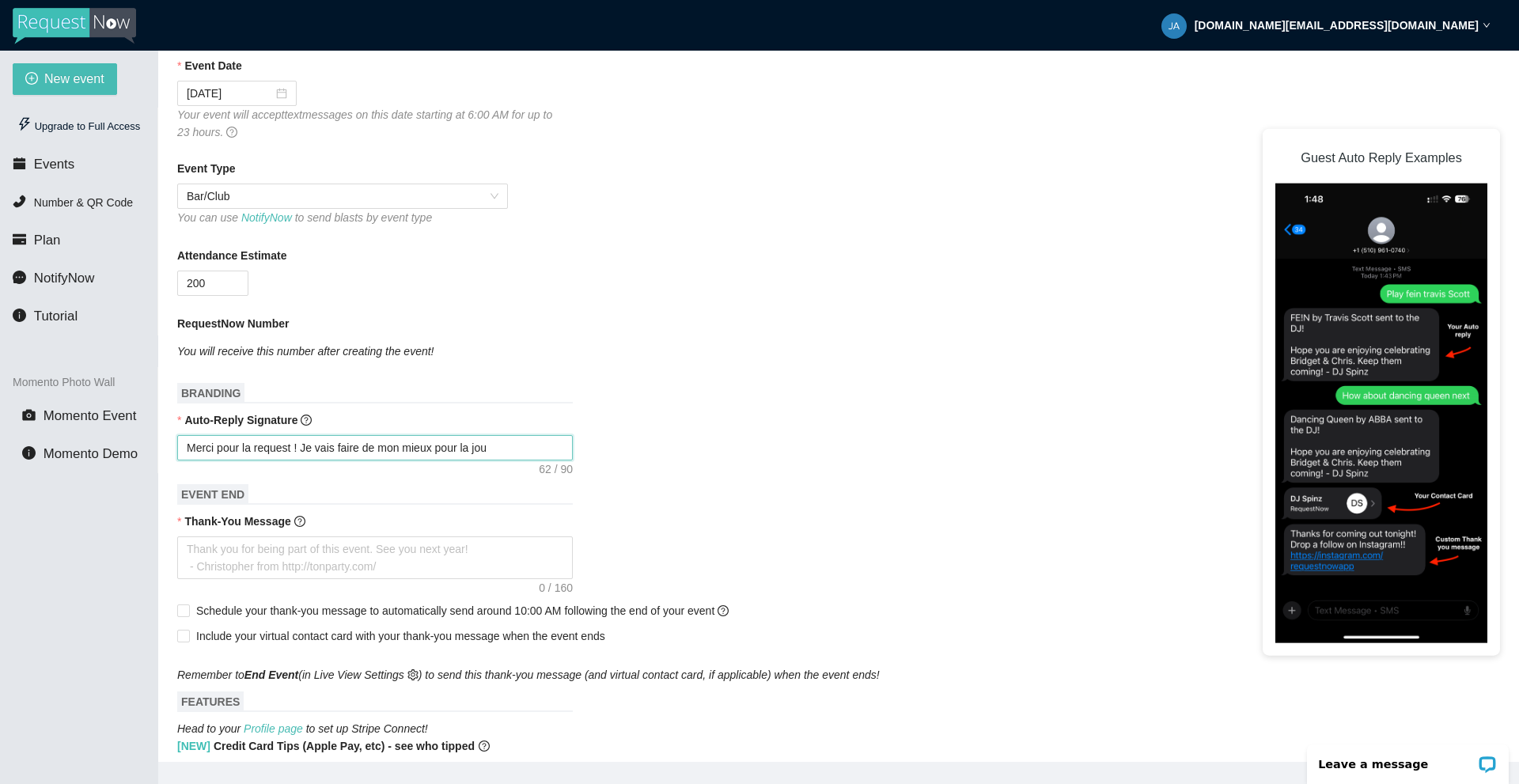
type textarea "Merci pour la request ! Je vais faire de mon mieux pour la joue"
type textarea "Merci pour la request ! Je vais faire de mon mieux pour la jouer"
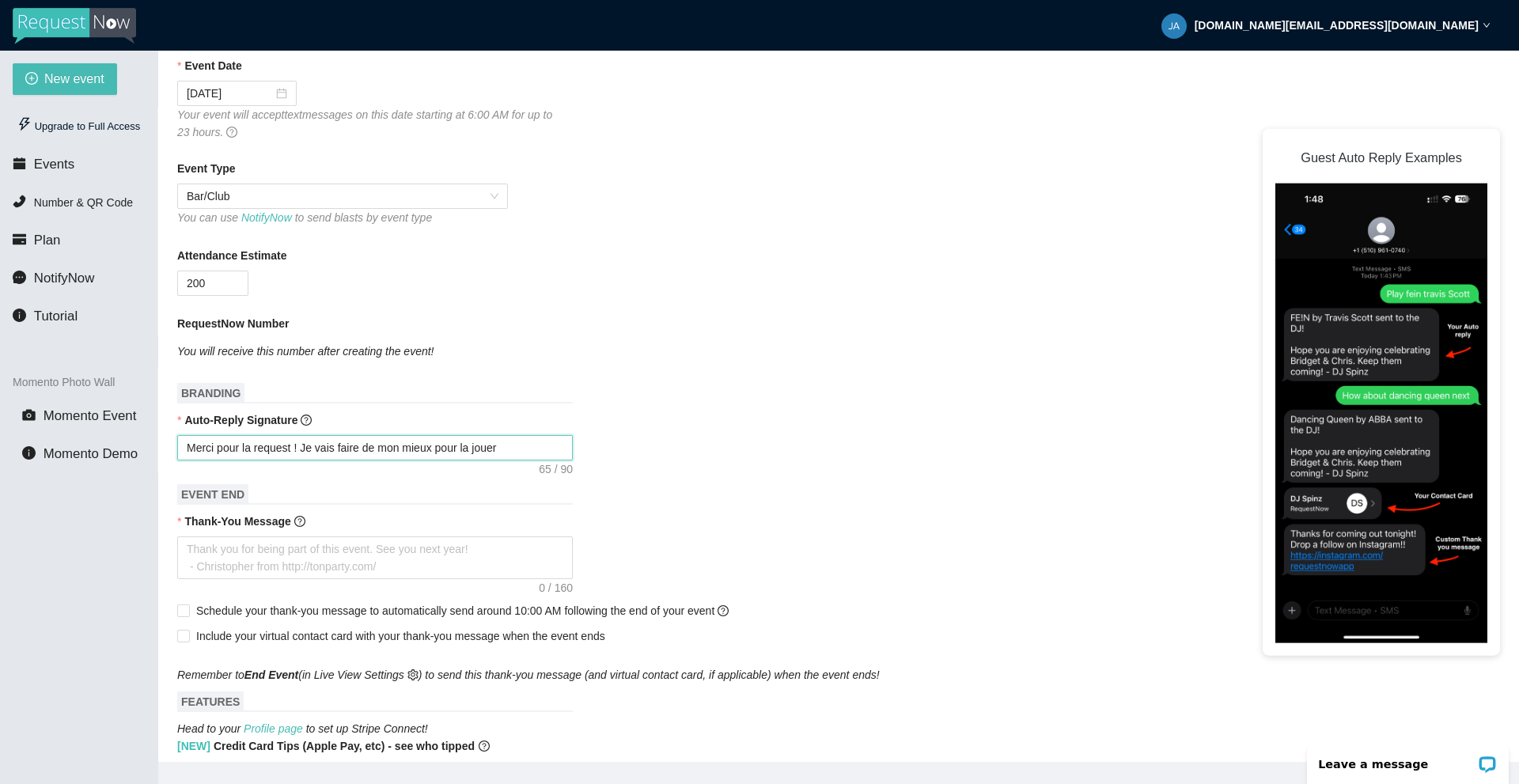
type textarea "Merci pour la request ! Je vais faire de mon mieux pour la jouer d"
type textarea "Merci pour la request ! Je vais faire de mon mieux pour la jouer da"
type textarea "Merci pour la request ! Je vais faire de mon mieux pour la jouer dab"
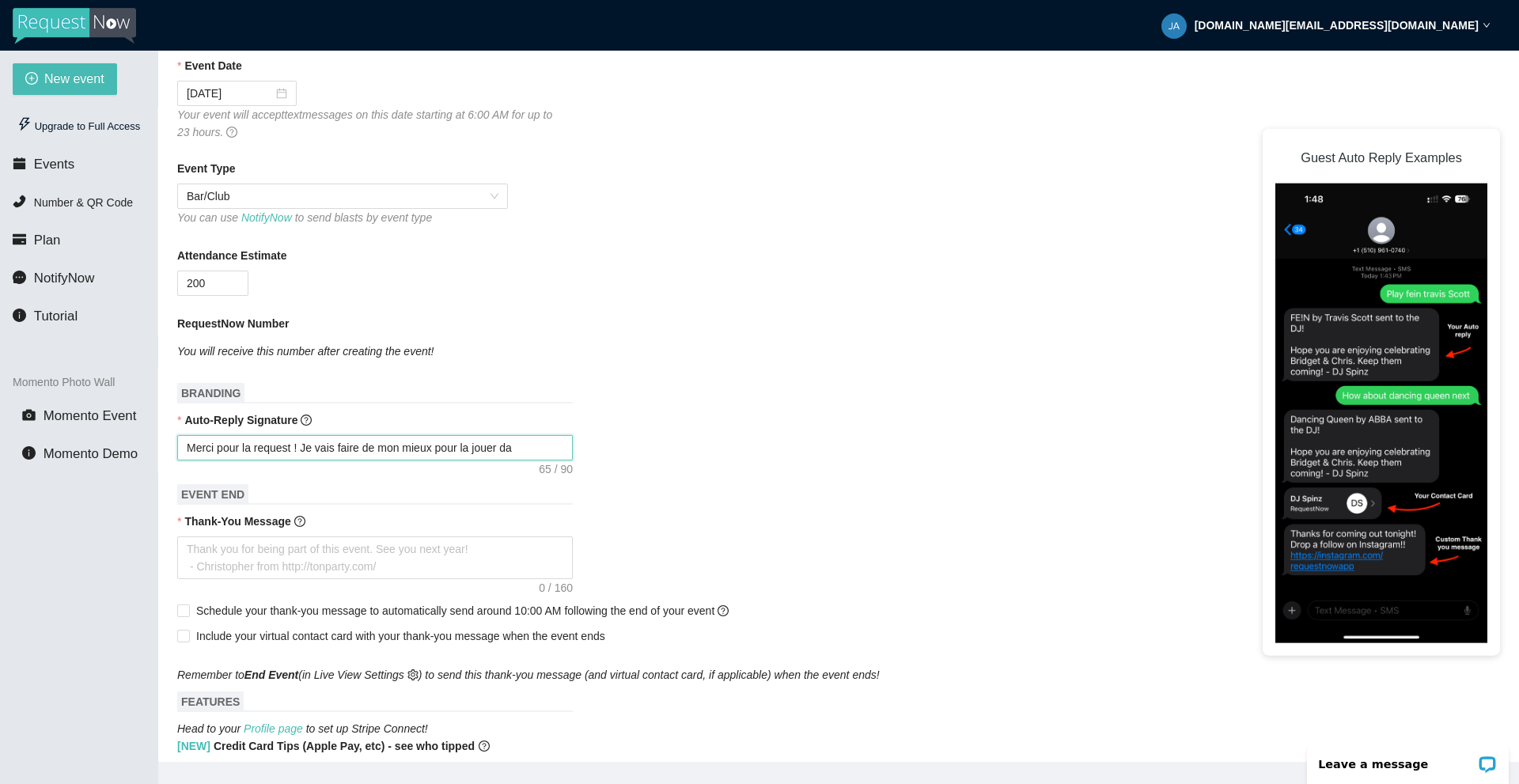
type textarea "Merci pour la request ! Je vais faire de mon mieux pour la jouer dab"
type textarea "Merci pour la request ! Je vais faire de mon mieux pour la jouer dabs"
type textarea "Merci pour la request ! Je vais faire de mon mieux pour la jouer dab"
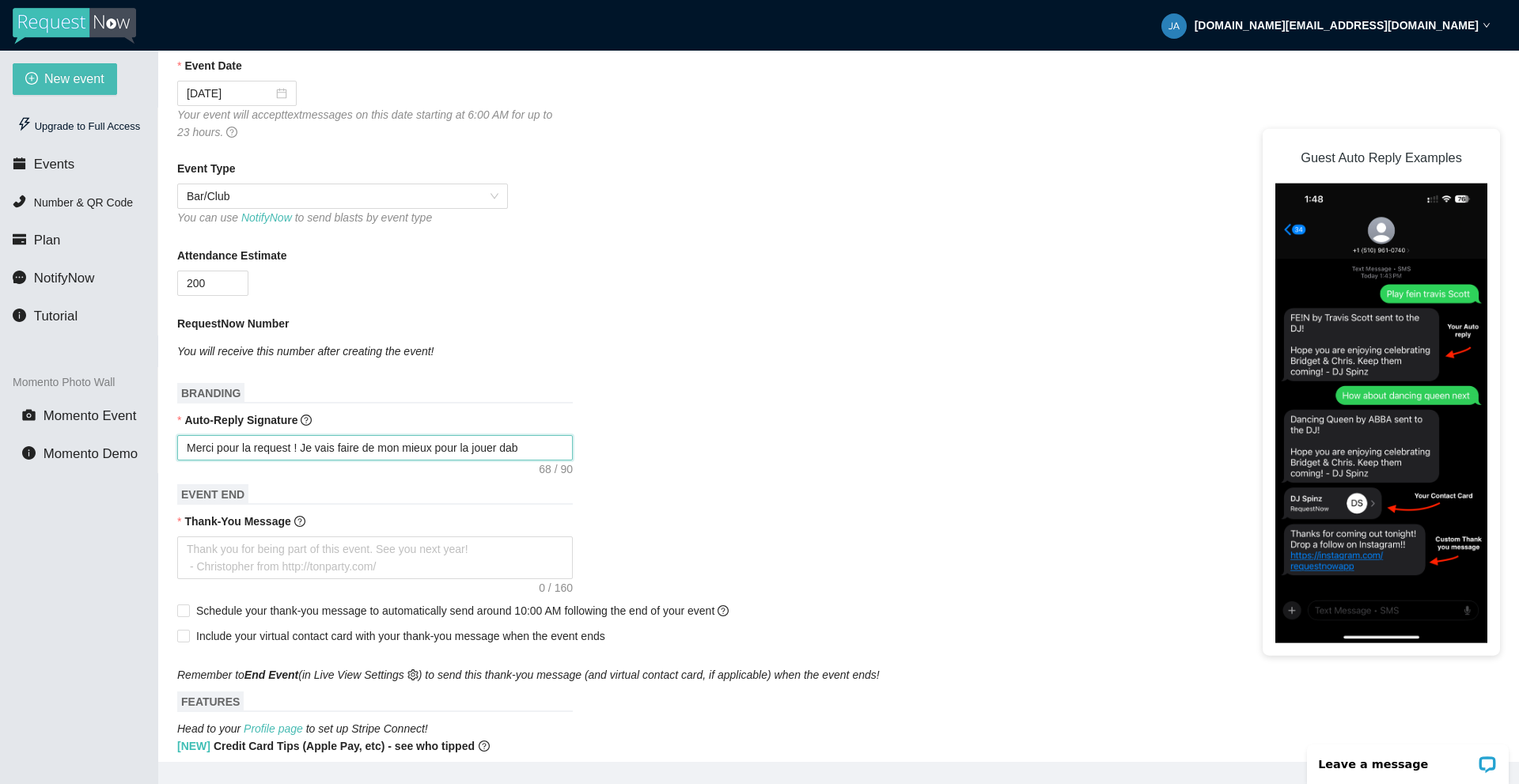
type textarea "Merci pour la request ! Je vais faire de mon mieux pour la jouer da"
type textarea "Merci pour la request ! Je vais faire de mon mieux pour la jouer dan"
type textarea "Merci pour la request ! Je vais faire de mon mieux pour la jouer dans"
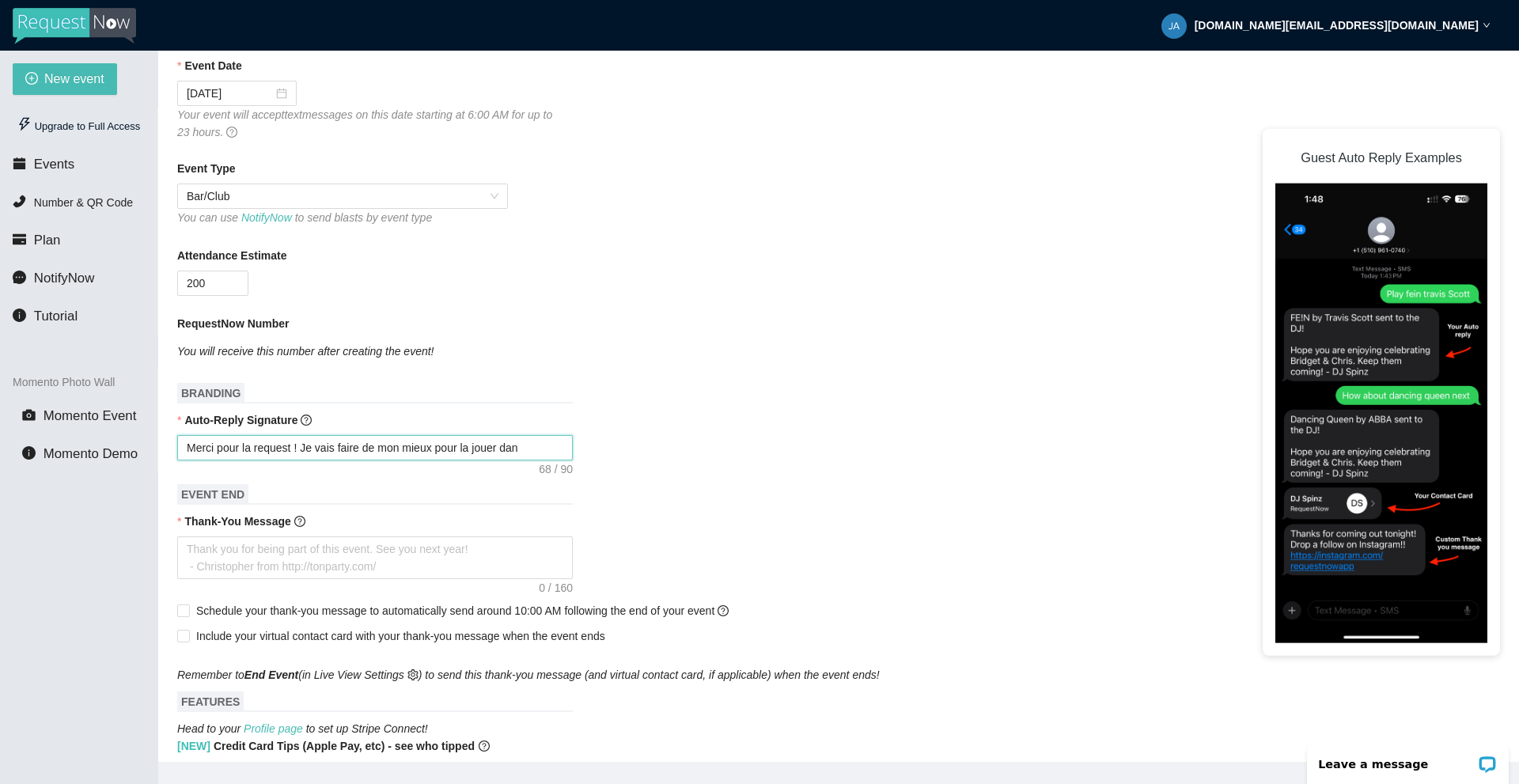
type textarea "Merci pour la request ! Je vais faire de mon mieux pour la jouer dans"
type textarea "Merci pour la request ! Je vais faire de mon mieux pour la jouer dans l"
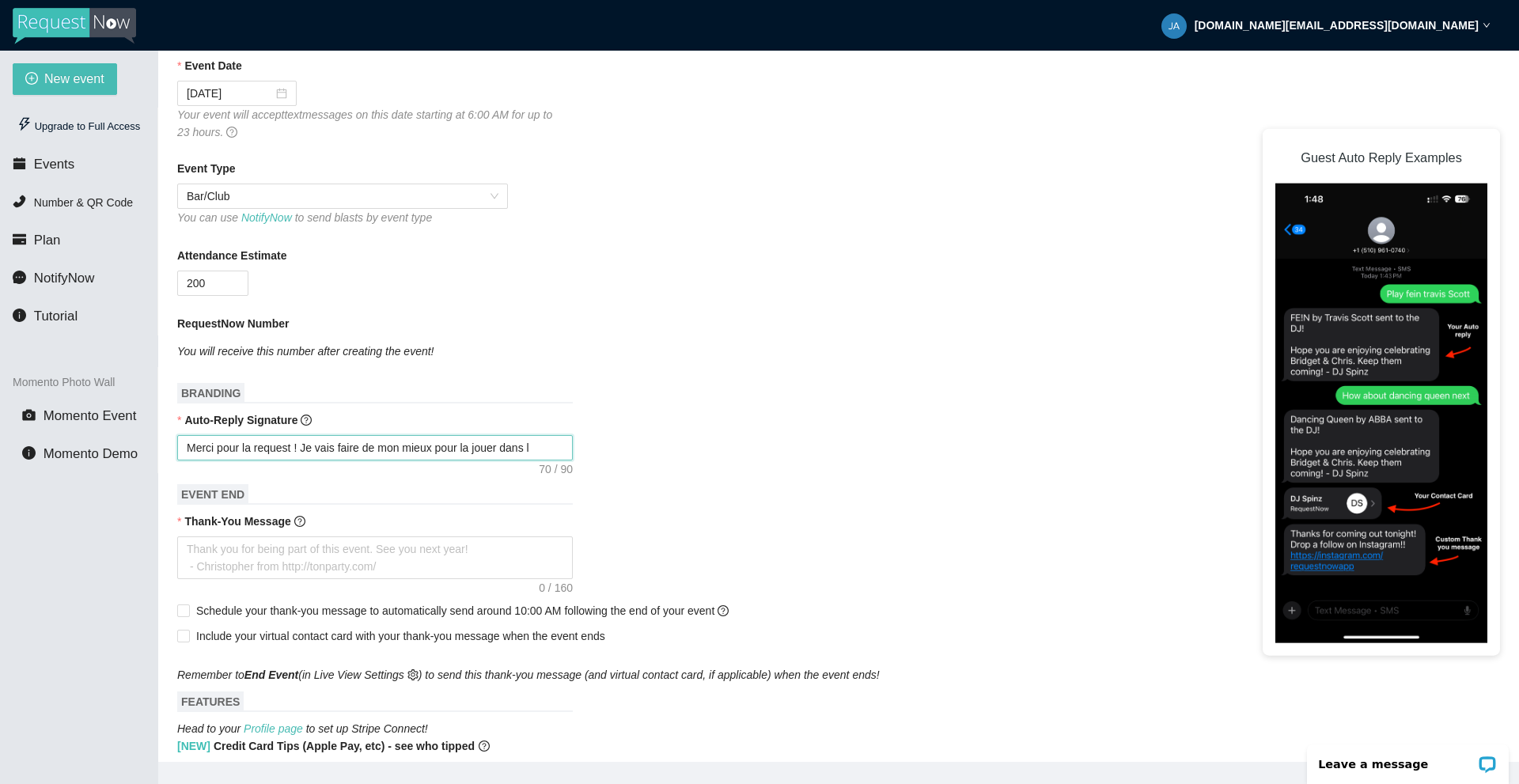
type textarea "Merci pour la request ! Je vais faire de mon mieux pour la jouer dans le"
type textarea "Merci pour la request ! Je vais faire de mon mieux pour la jouer dans les"
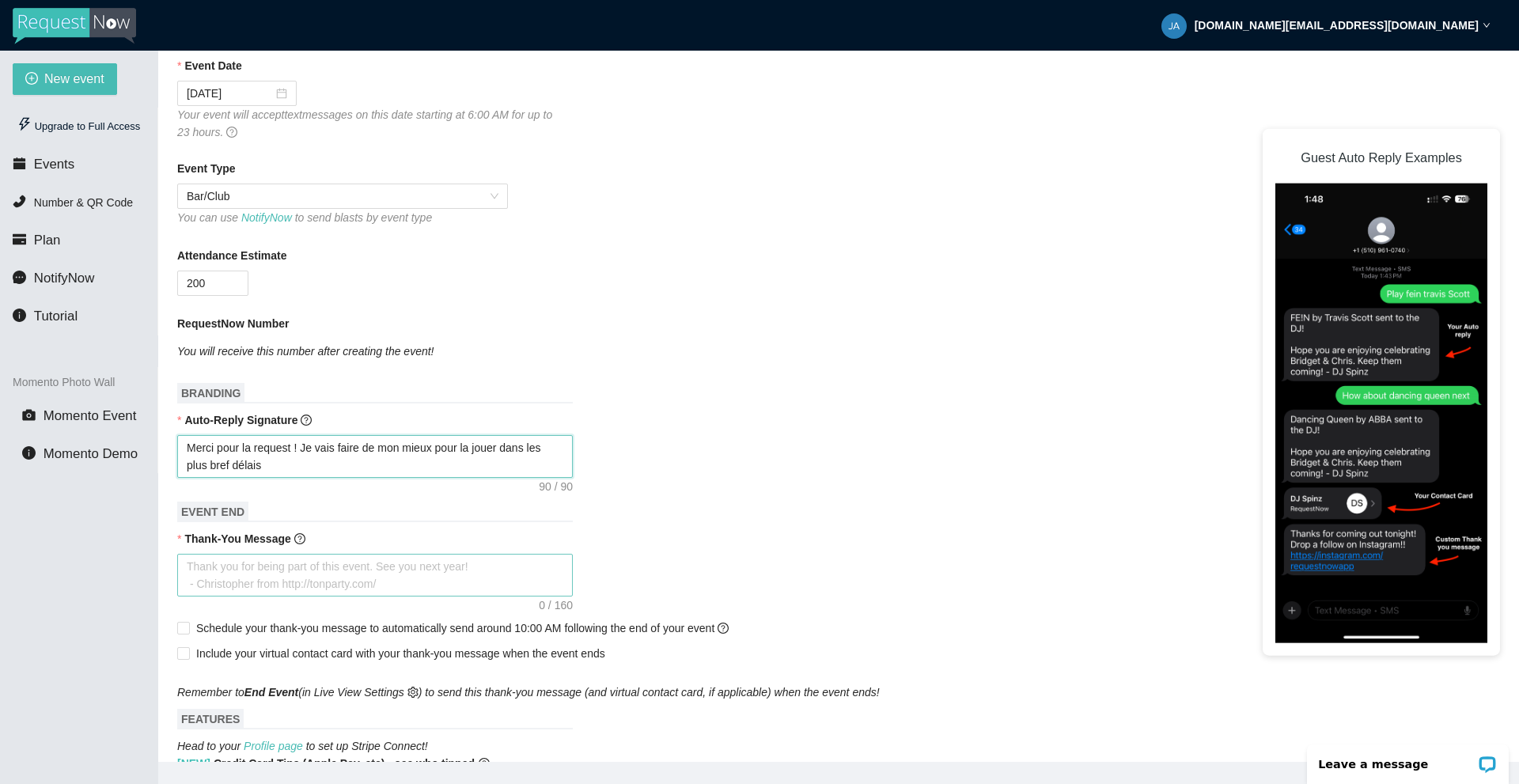
scroll to position [317, 0]
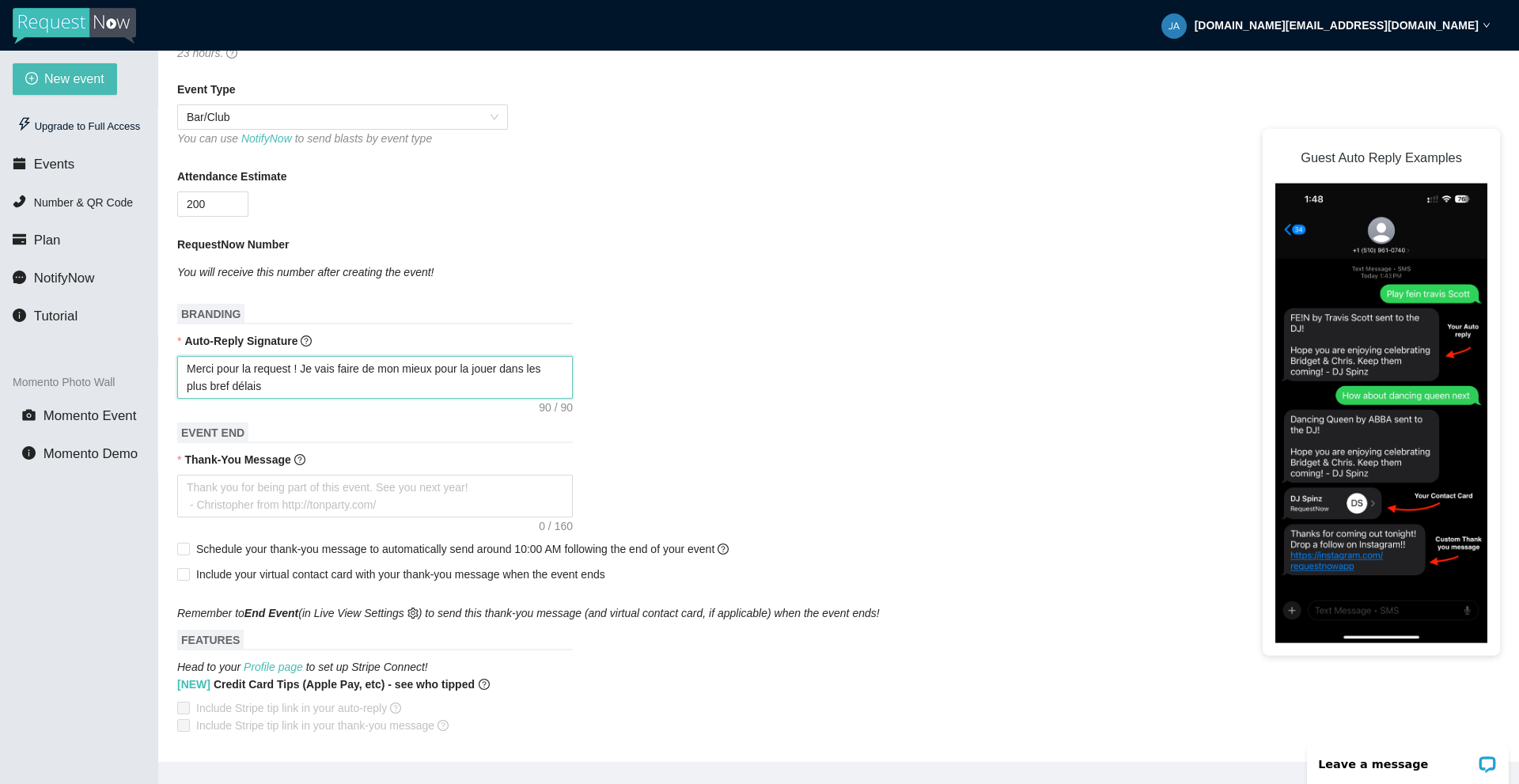
drag, startPoint x: 319, startPoint y: 391, endPoint x: 178, endPoint y: 369, distance: 142.7
click at [178, 369] on textarea "Merci pour la request ! Je vais faire de mon mieux pour la jouer dans les plus …" at bounding box center [375, 378] width 396 height 43
drag, startPoint x: 476, startPoint y: 368, endPoint x: 467, endPoint y: 367, distance: 9.1
click at [467, 367] on textarea "Merci d'être présent & d'avoir proposé une musique ! JAKO" at bounding box center [375, 378] width 396 height 43
click at [217, 370] on textarea "Merci d'être présent & d'avoir proposé une musique ! JAKO" at bounding box center [375, 378] width 396 height 43
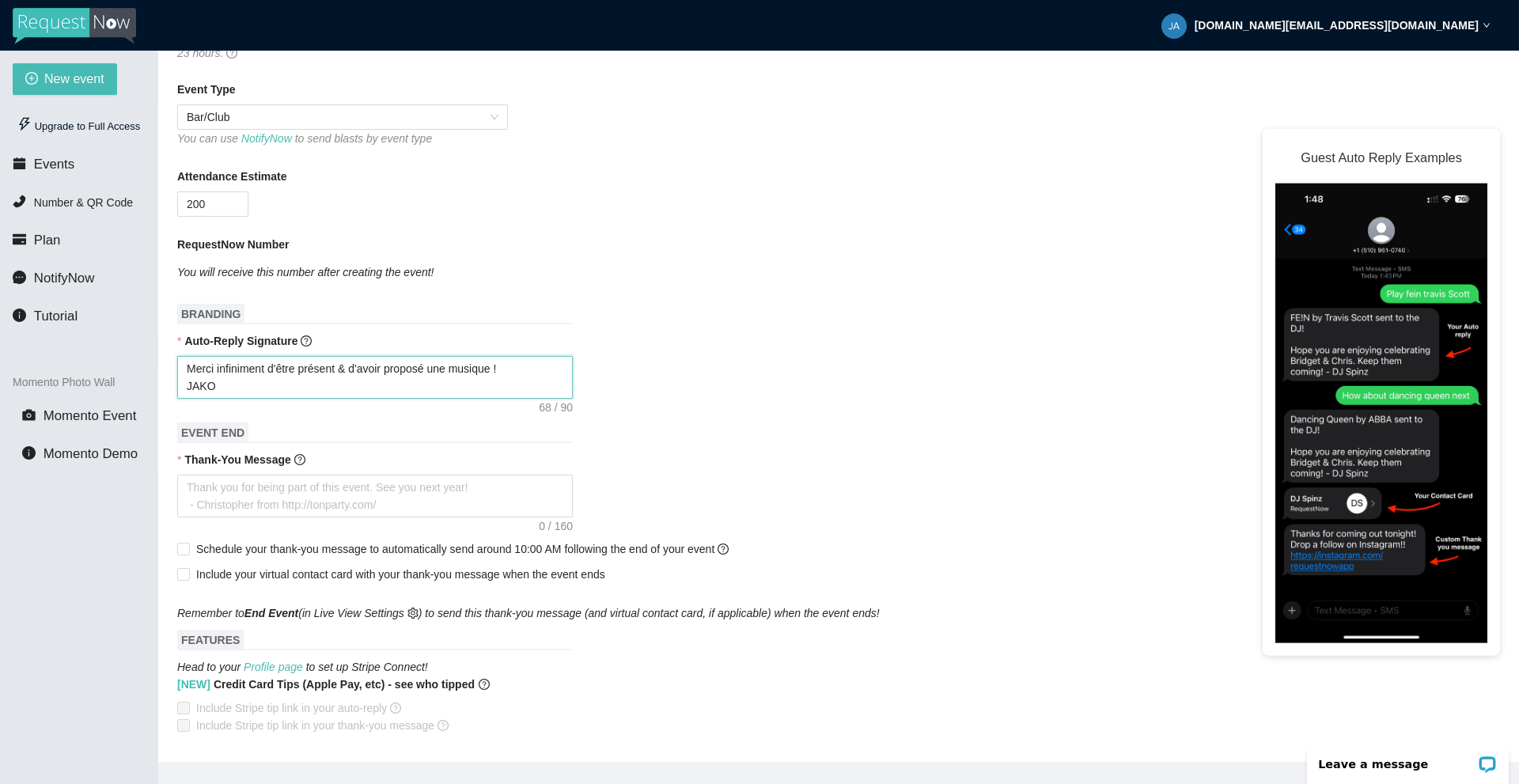
click at [339, 368] on textarea "Merci infiniment d'être présent & d'avoir proposé une musique ! JAKO" at bounding box center [375, 378] width 396 height 43
click at [267, 475] on textarea "Thank-You Message" at bounding box center [375, 496] width 396 height 43
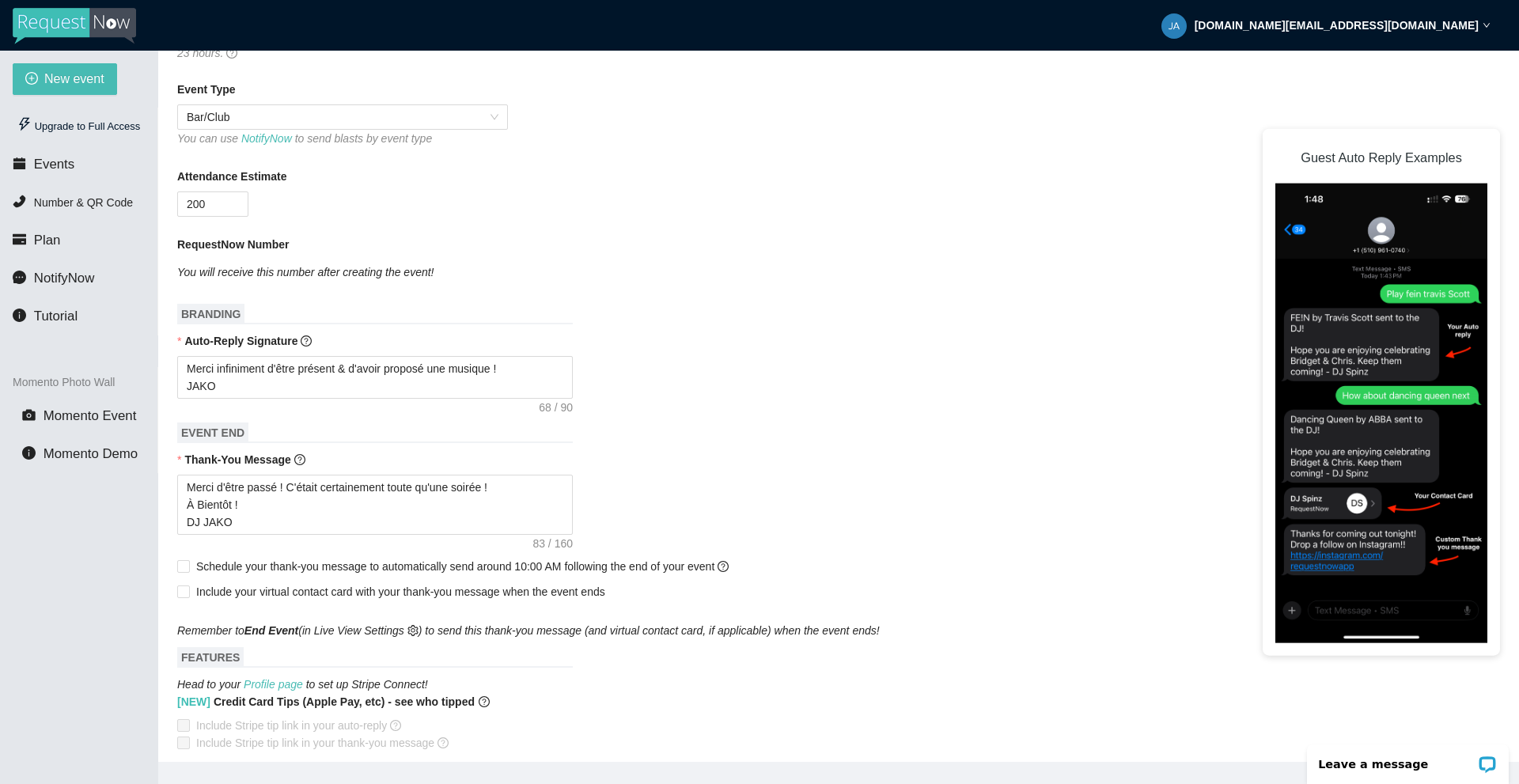
click at [708, 253] on div "RequestNow Number" at bounding box center [839, 248] width 1323 height 24
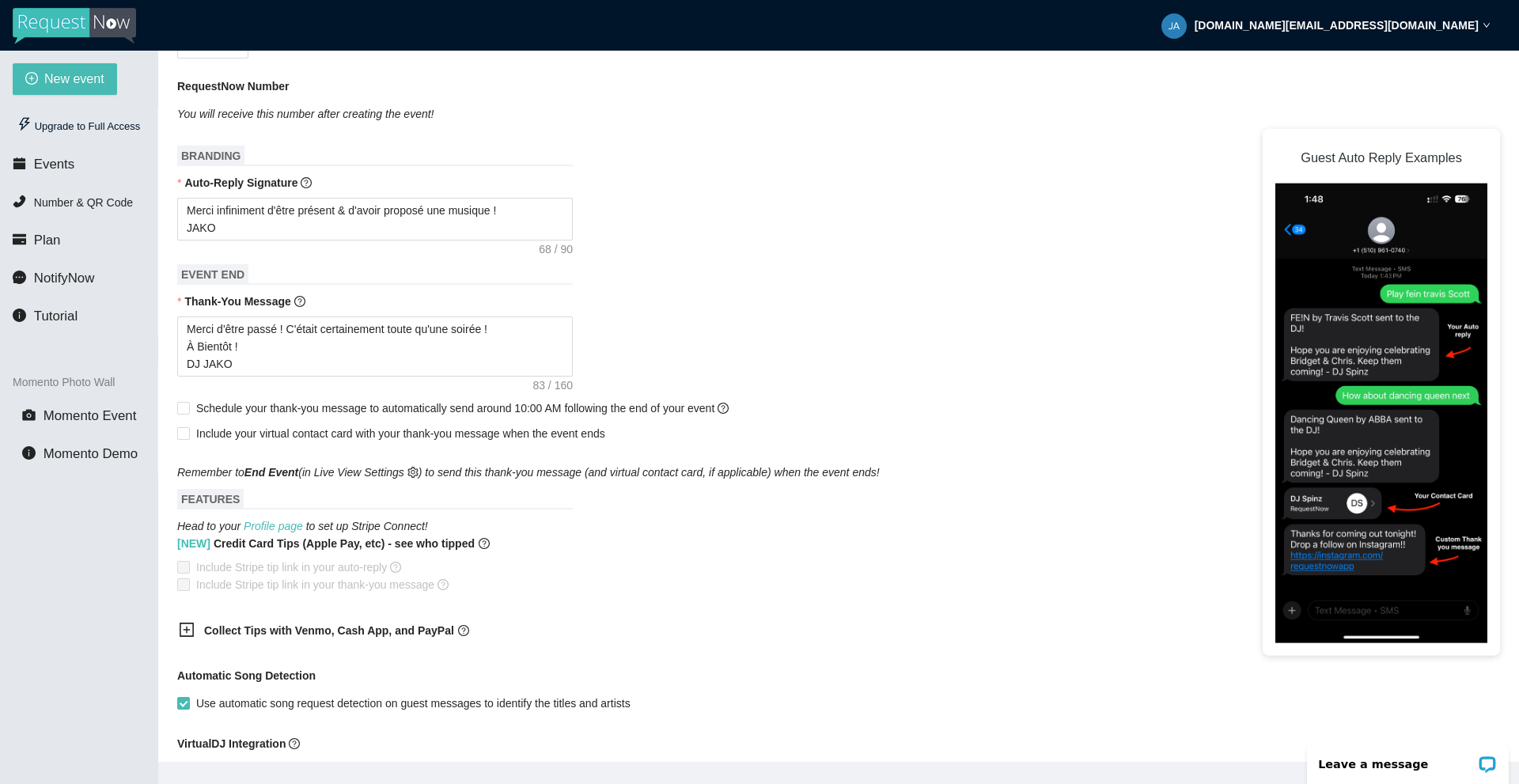
scroll to position [554, 0]
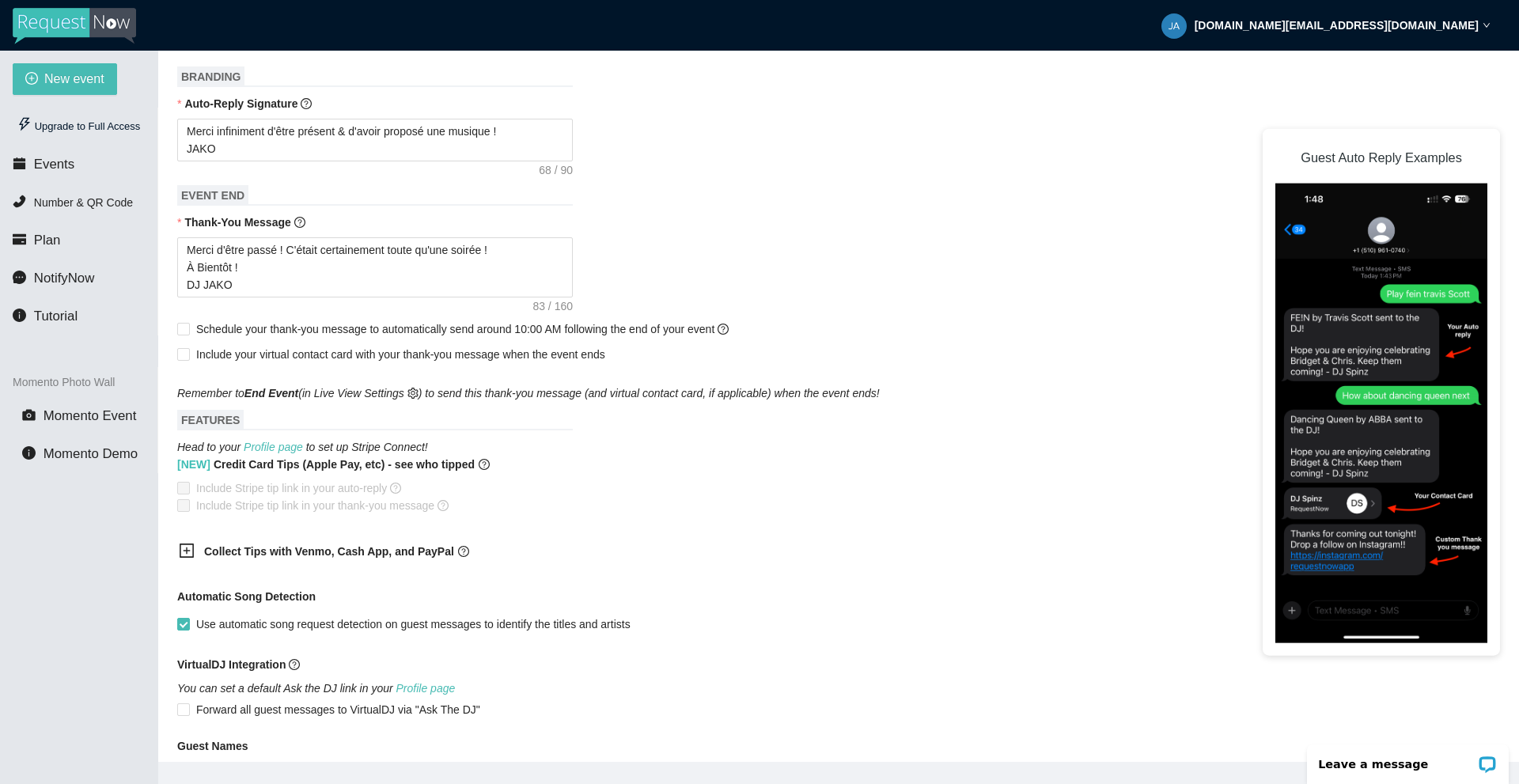
click at [264, 557] on b "Collect Tips with Venmo, Cash App, and PayPal" at bounding box center [330, 551] width 250 height 13
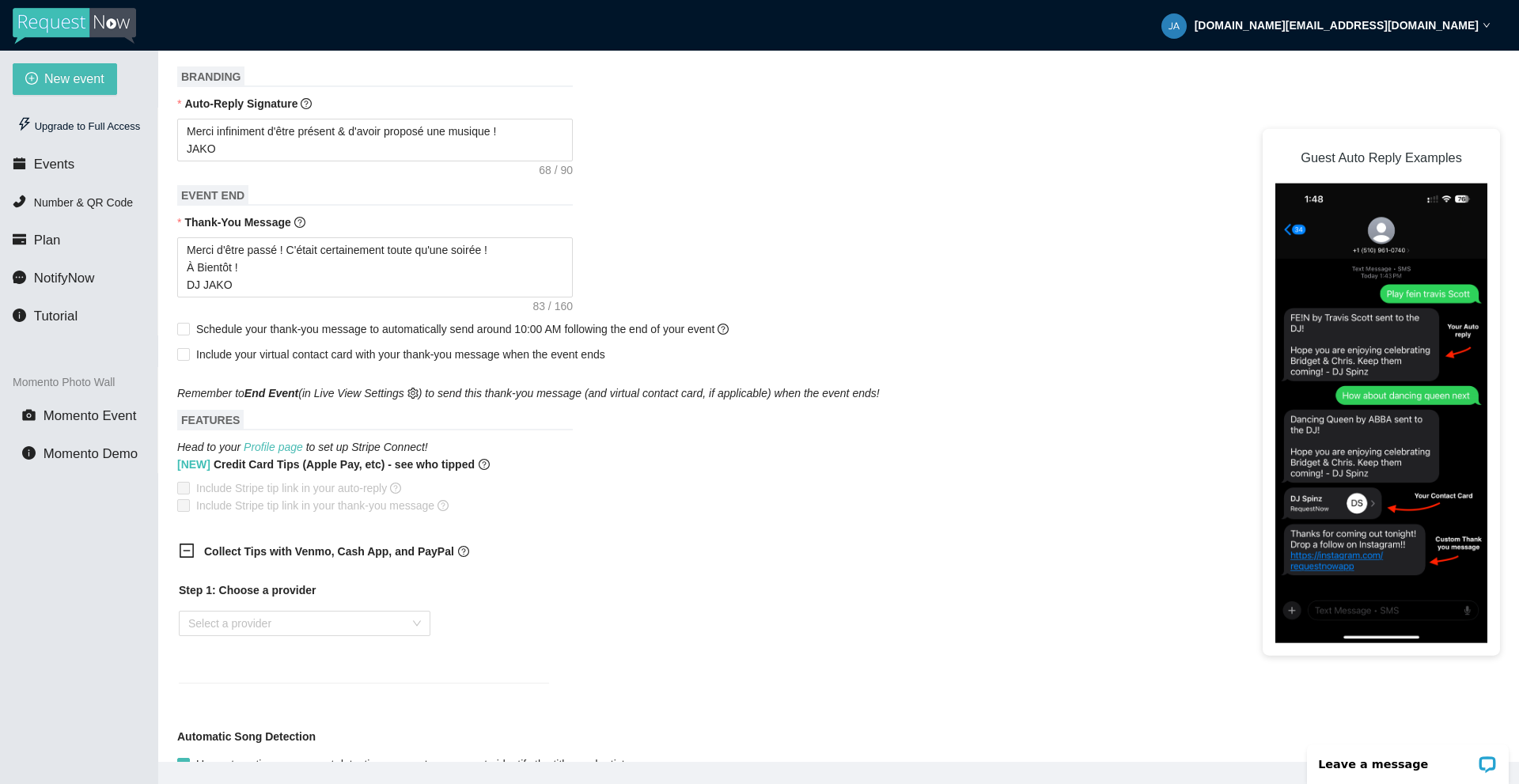
scroll to position [712, 0]
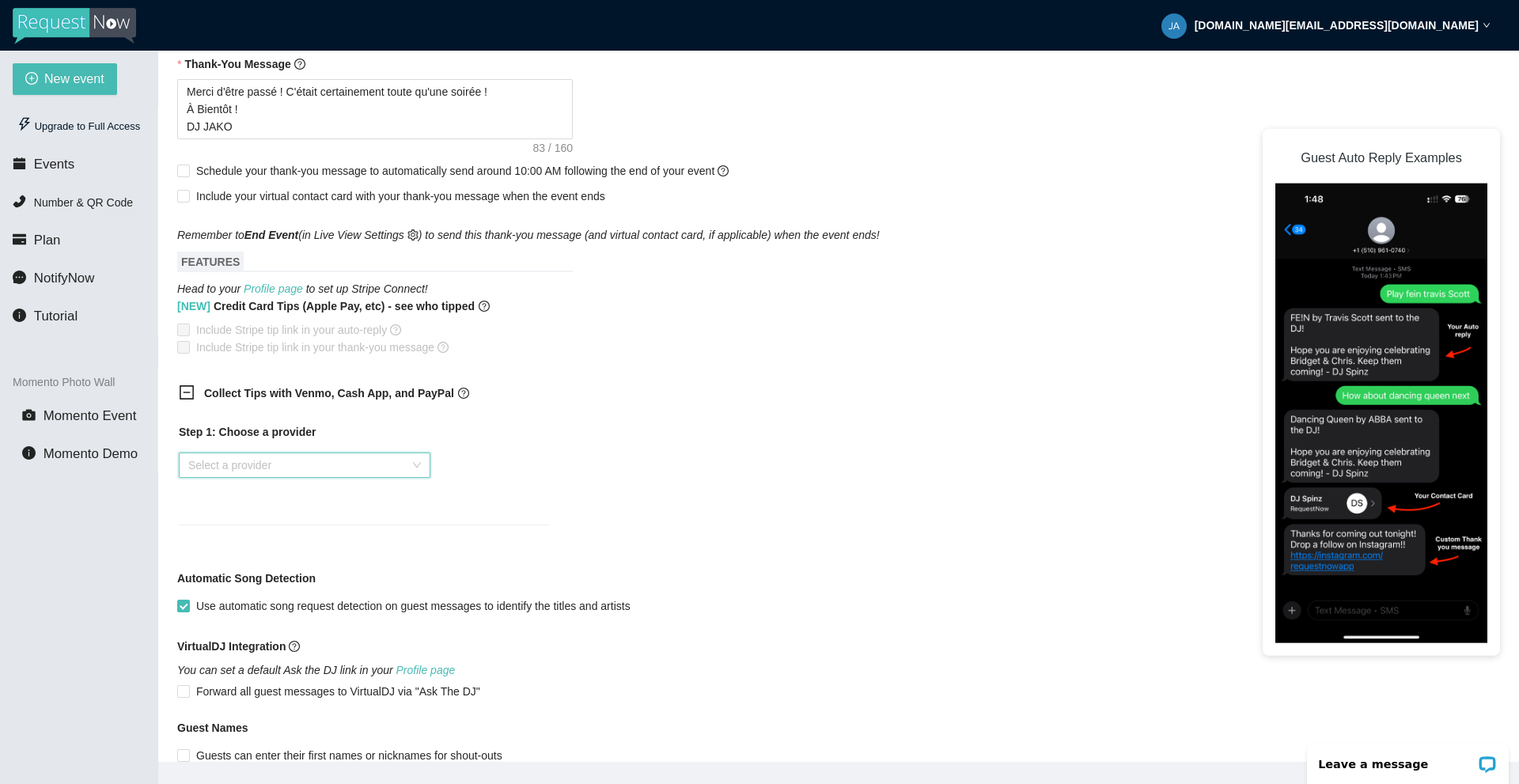
click at [286, 464] on input "search" at bounding box center [298, 466] width 222 height 24
click at [448, 427] on div "Step 1: Choose a provider" at bounding box center [363, 432] width 370 height 17
click at [248, 469] on input "search" at bounding box center [298, 466] width 222 height 24
click at [263, 502] on div "[DOMAIN_NAME]" at bounding box center [304, 497] width 233 height 17
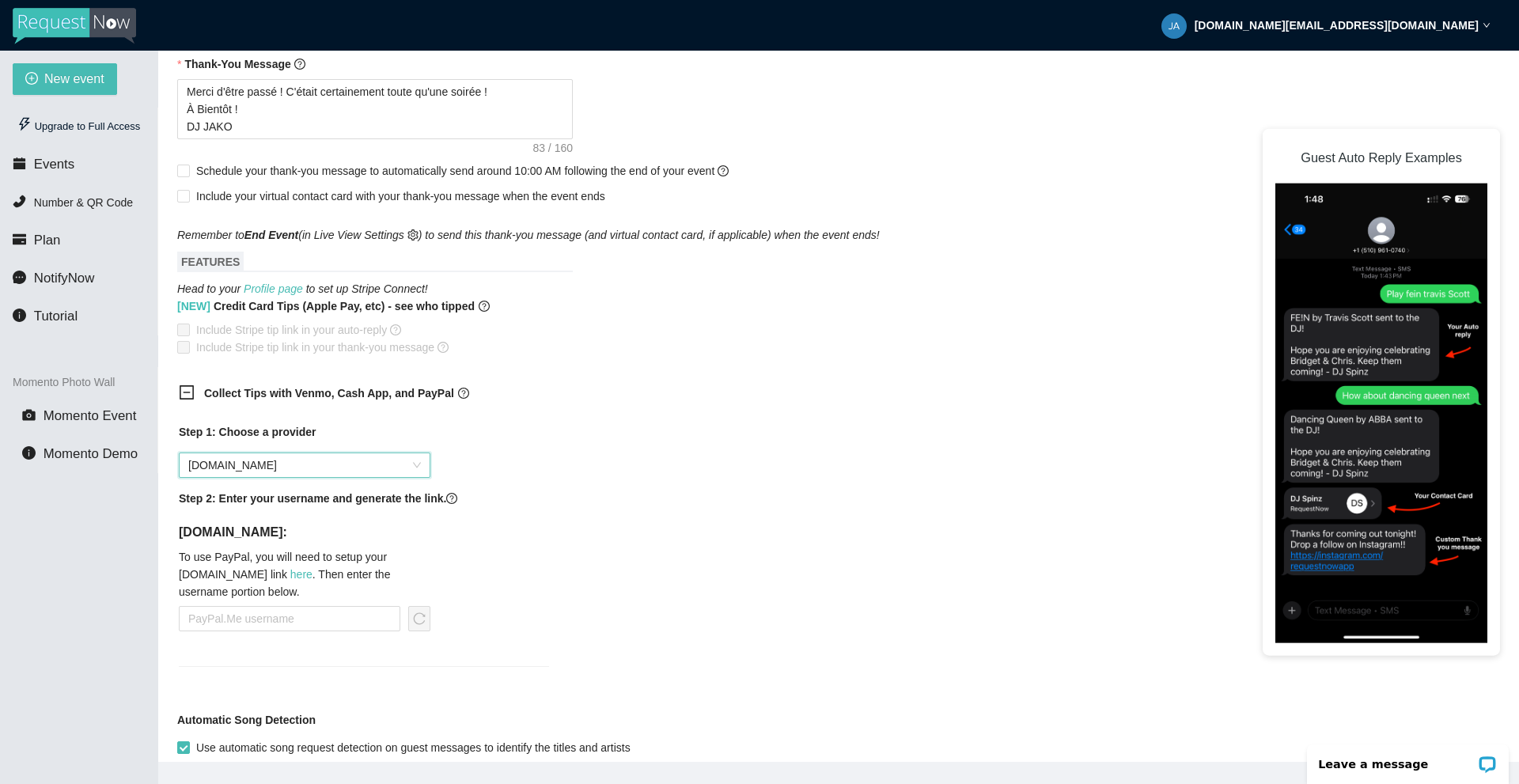
scroll to position [791, 0]
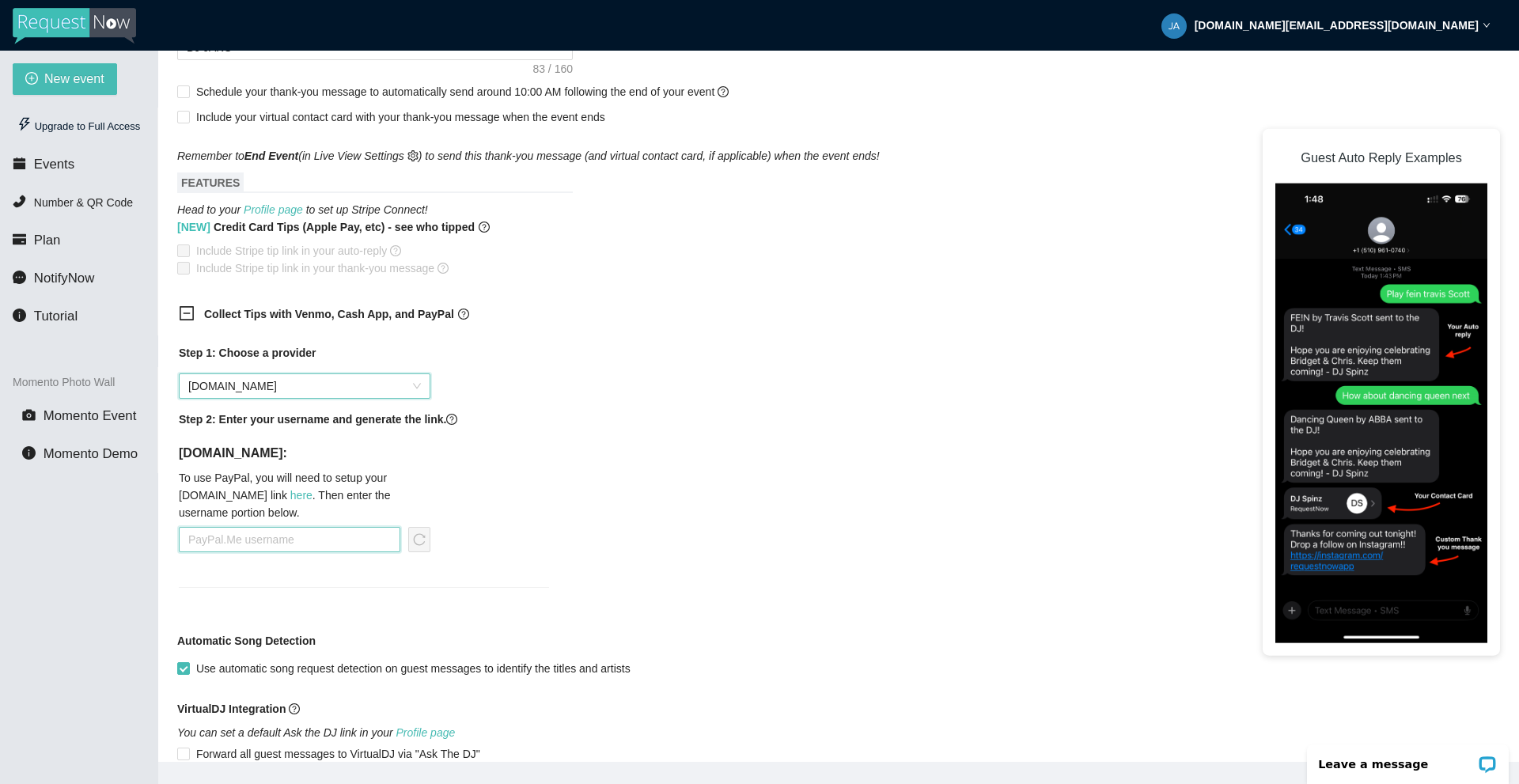
click at [321, 536] on input "text" at bounding box center [289, 539] width 222 height 25
click at [335, 589] on div "Step 1: Choose a provider [DOMAIN_NAME] Step 2: Enter your username and generat…" at bounding box center [364, 475] width 396 height 282
click at [197, 311] on div at bounding box center [191, 315] width 25 height 20
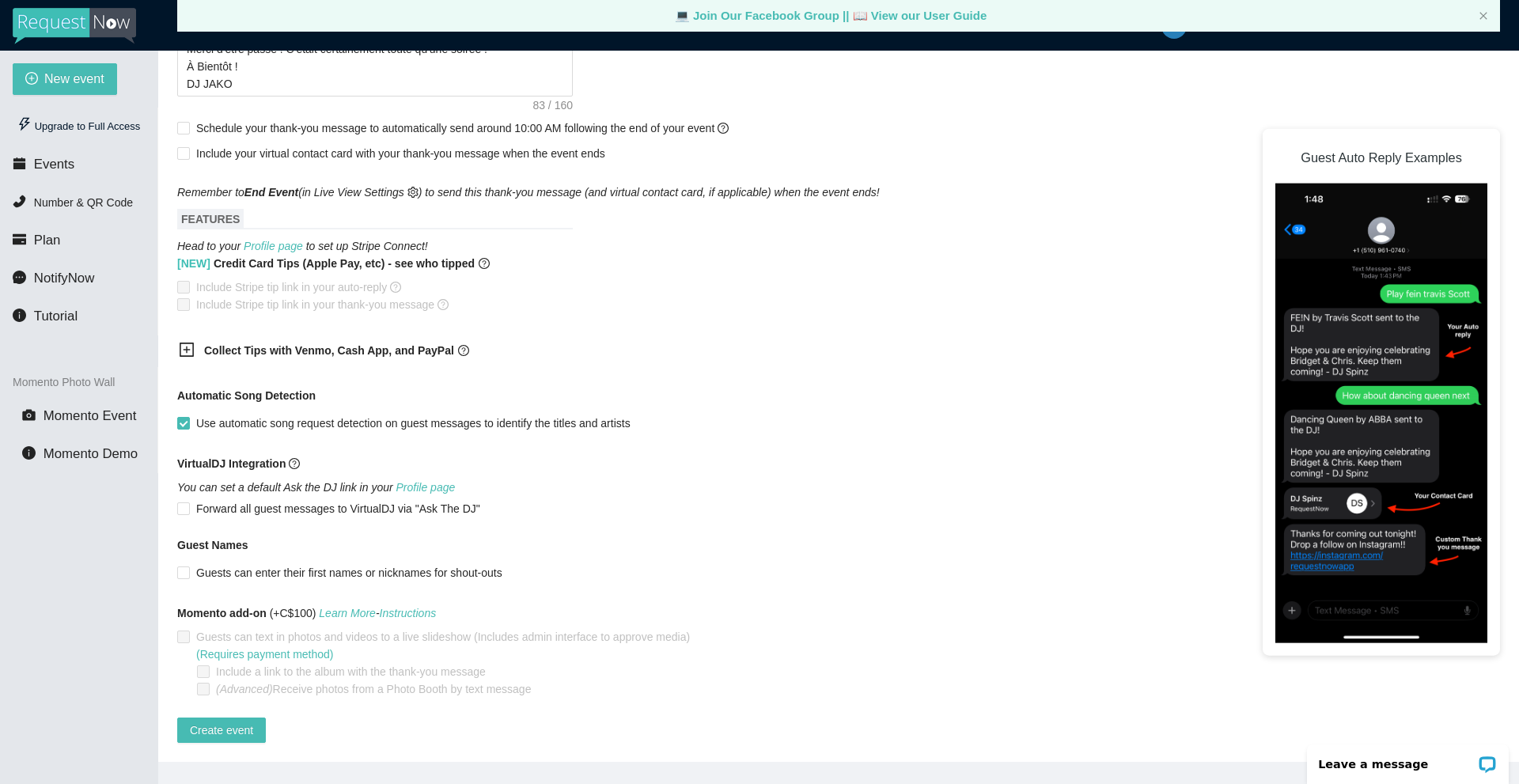
scroll to position [51, 0]
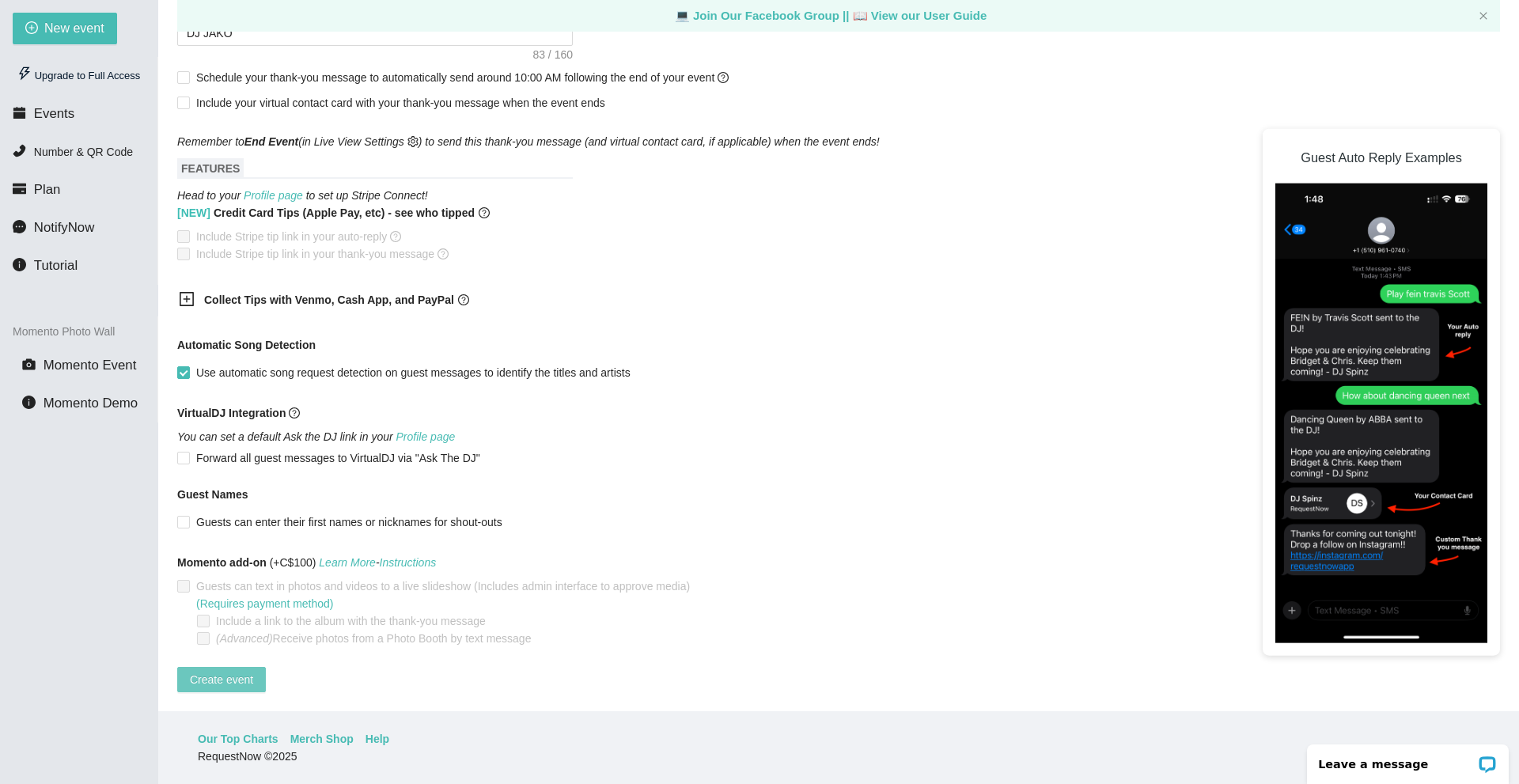
click at [248, 671] on span "Create event" at bounding box center [221, 680] width 63 height 17
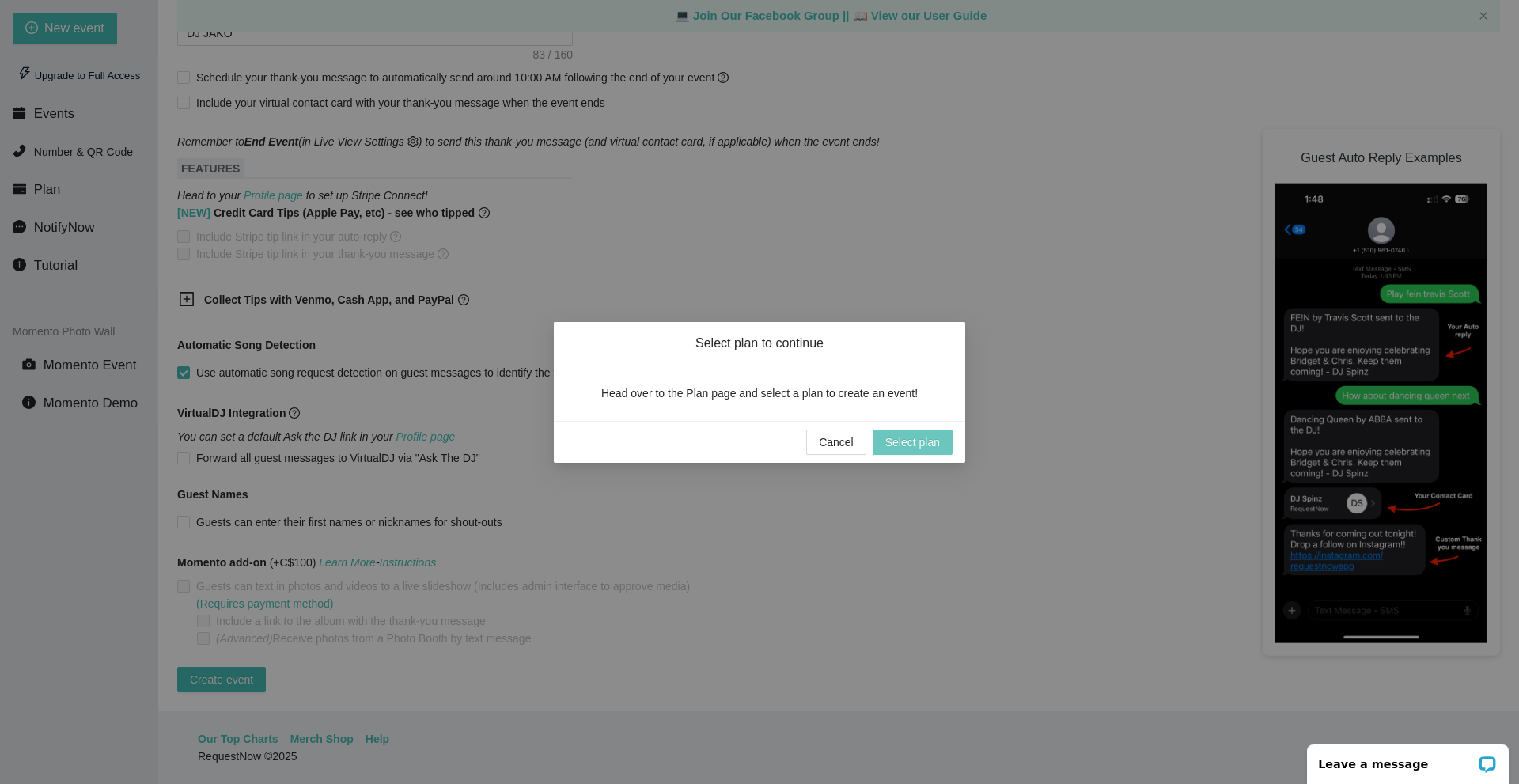
click at [910, 450] on span "Select plan" at bounding box center [913, 442] width 54 height 17
